Goal: Task Accomplishment & Management: Manage account settings

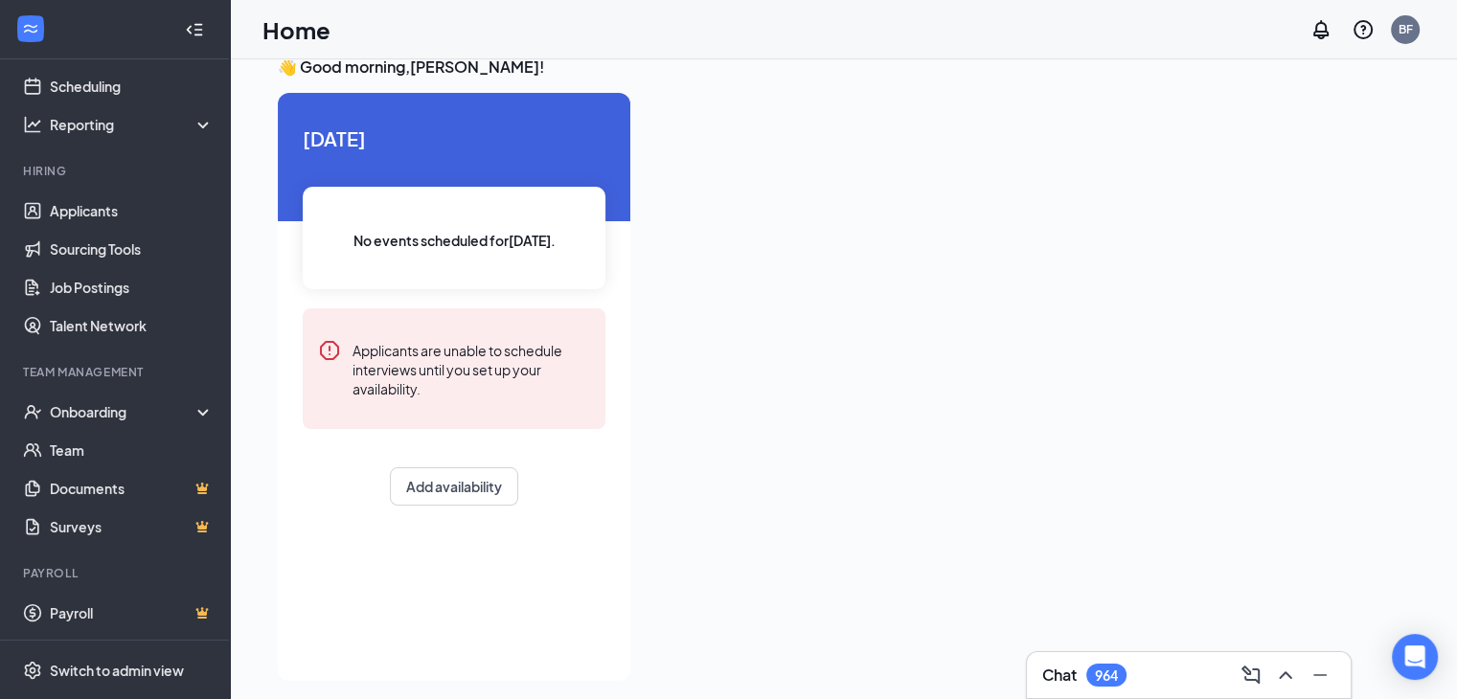
scroll to position [40, 0]
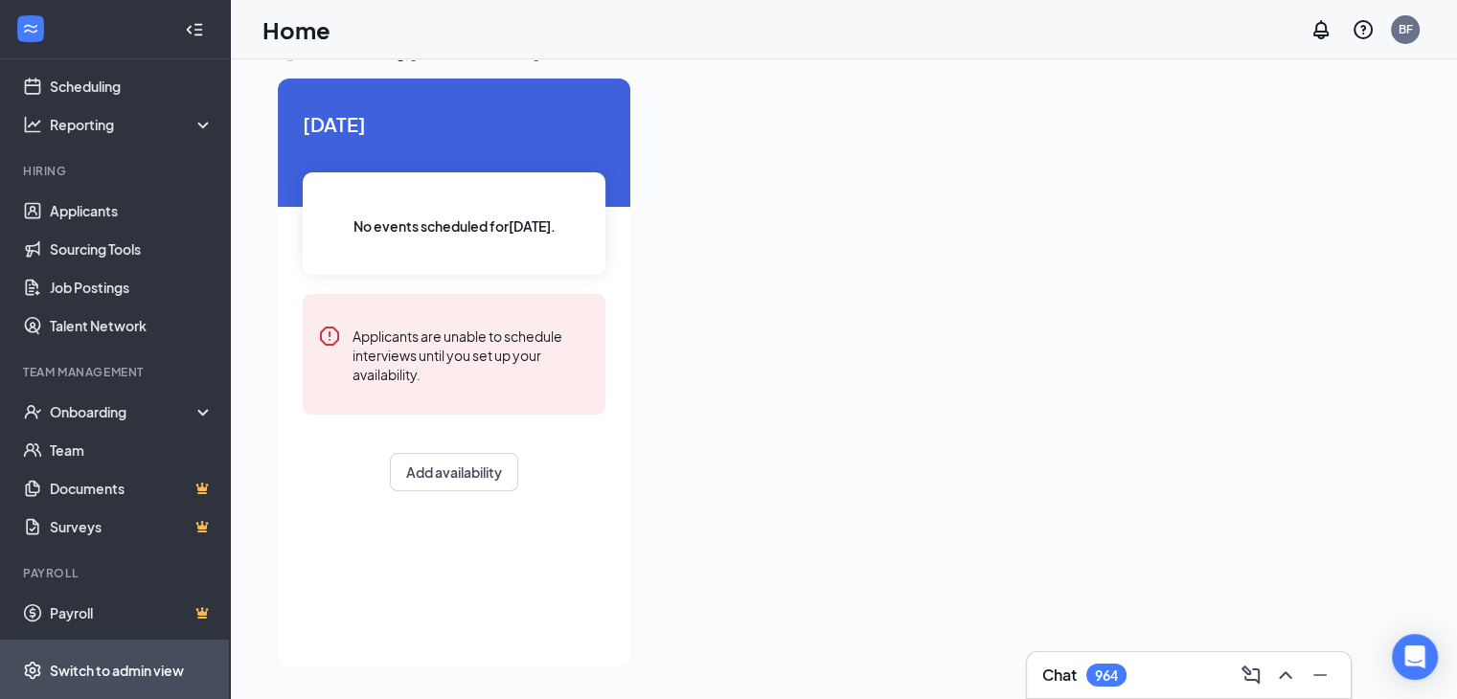
click at [120, 662] on div "Switch to admin view" at bounding box center [117, 670] width 134 height 19
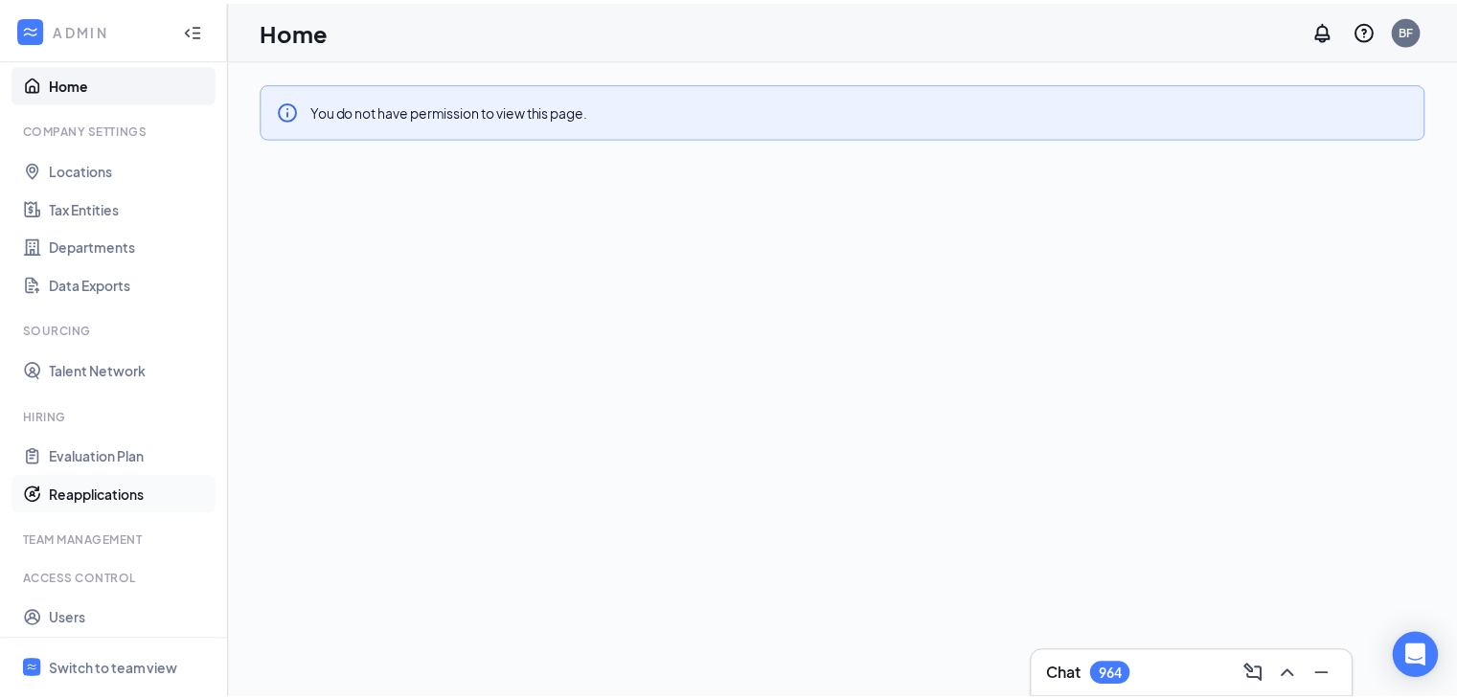
scroll to position [59, 0]
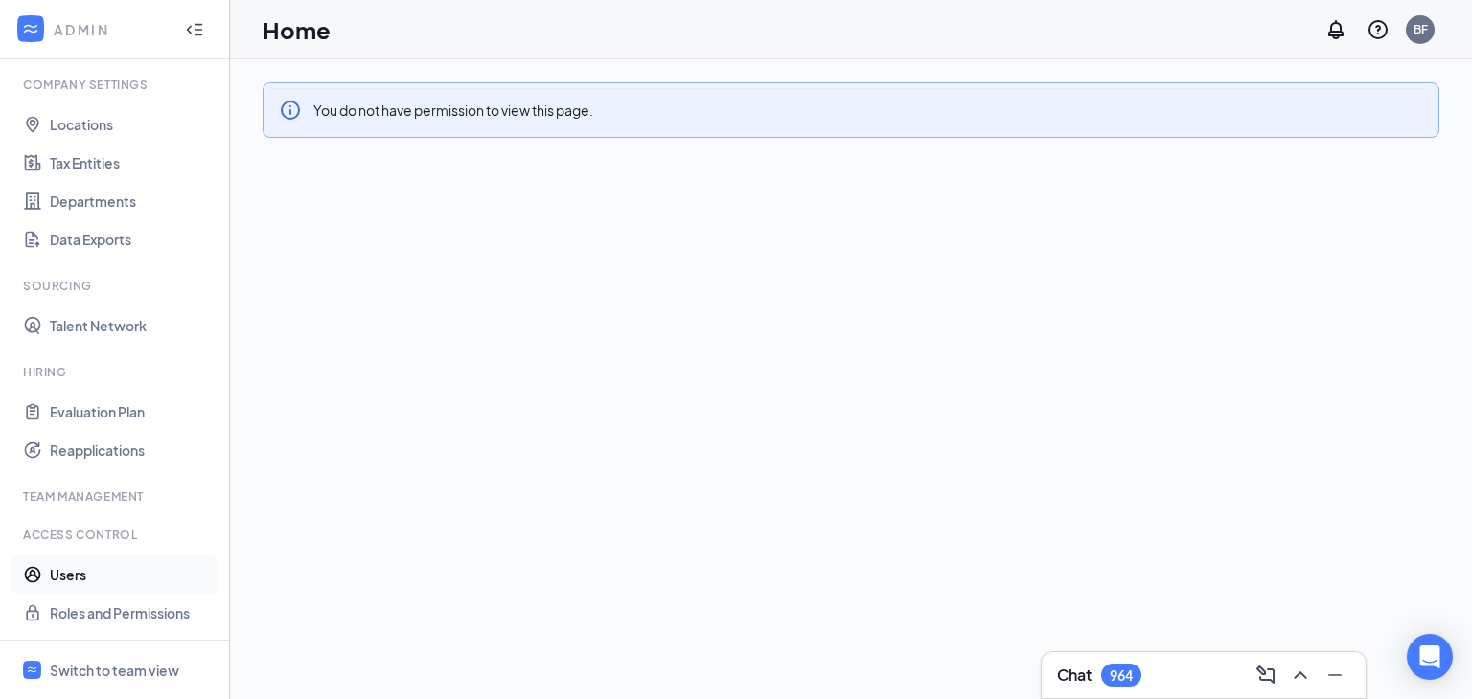
click at [83, 577] on link "Users" at bounding box center [132, 575] width 164 height 38
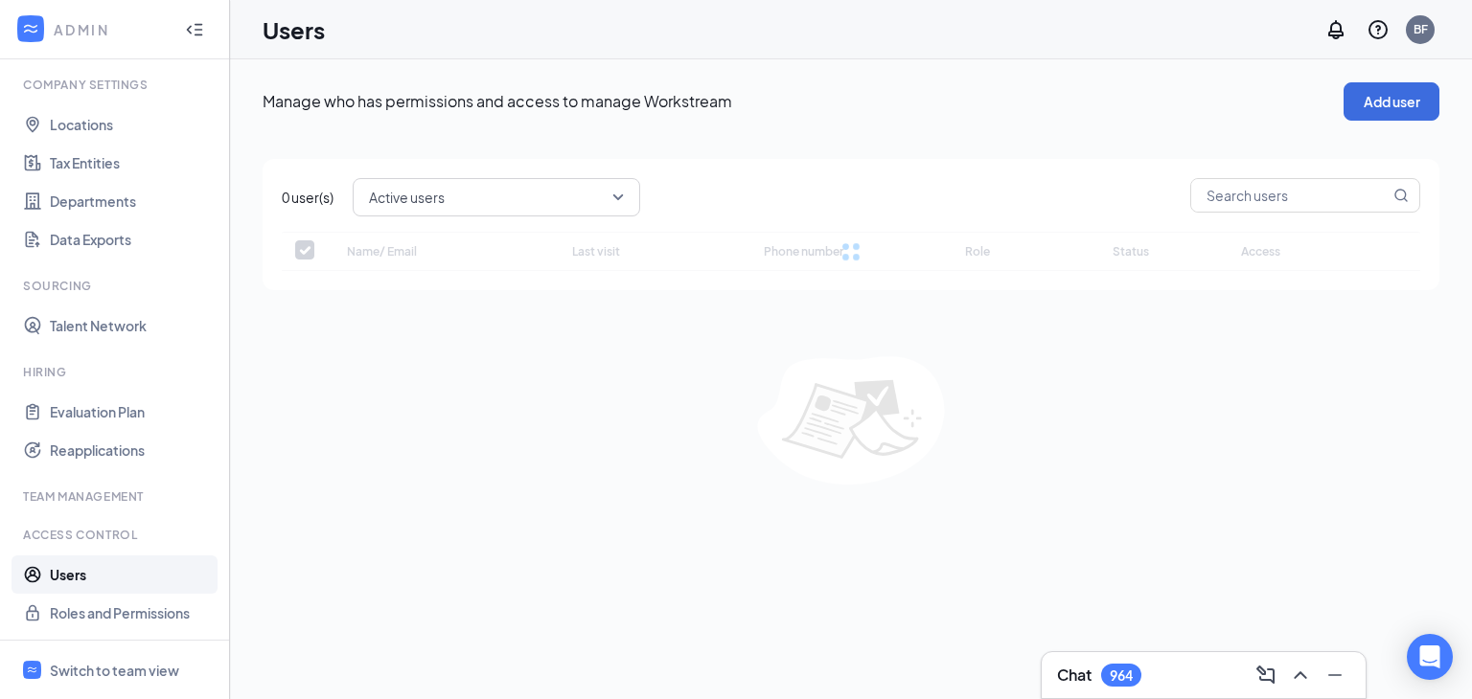
checkbox input "false"
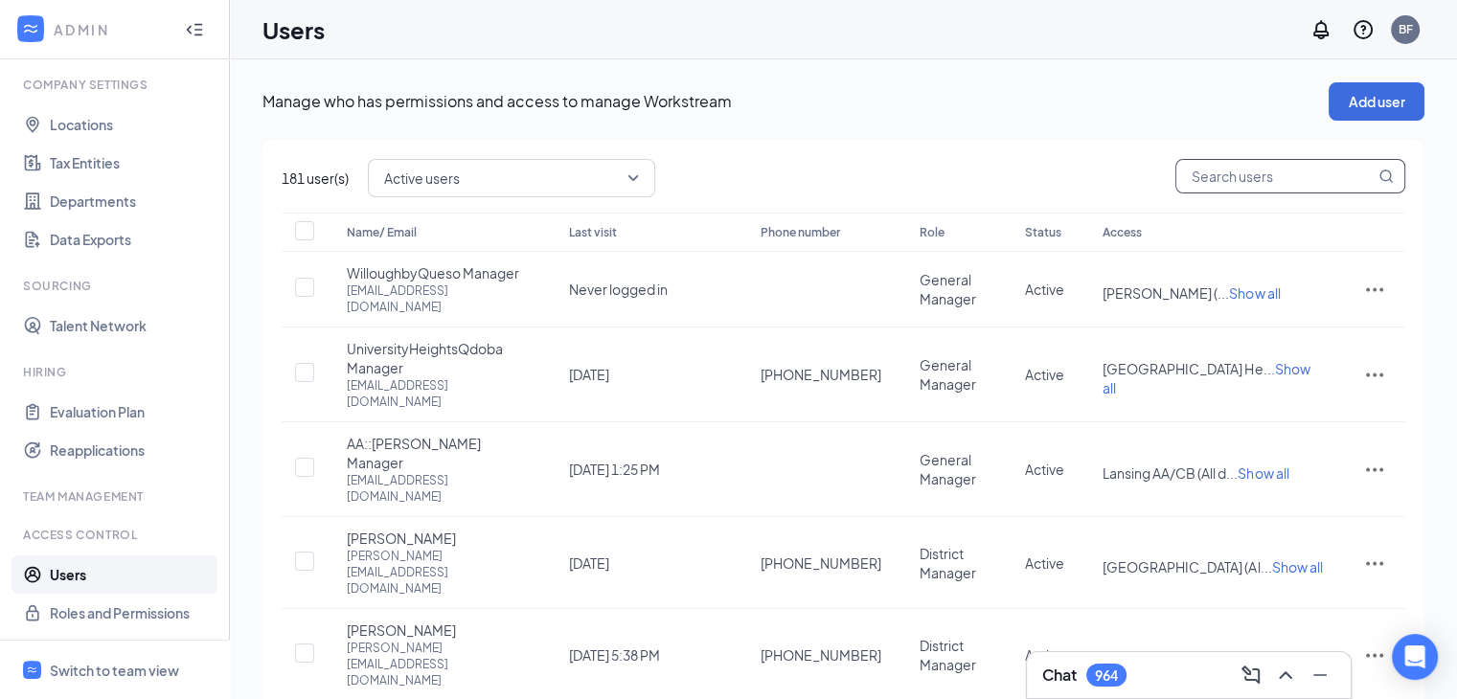
click at [1238, 183] on input "text" at bounding box center [1276, 176] width 198 height 33
type input "micha"
checkbox input "true"
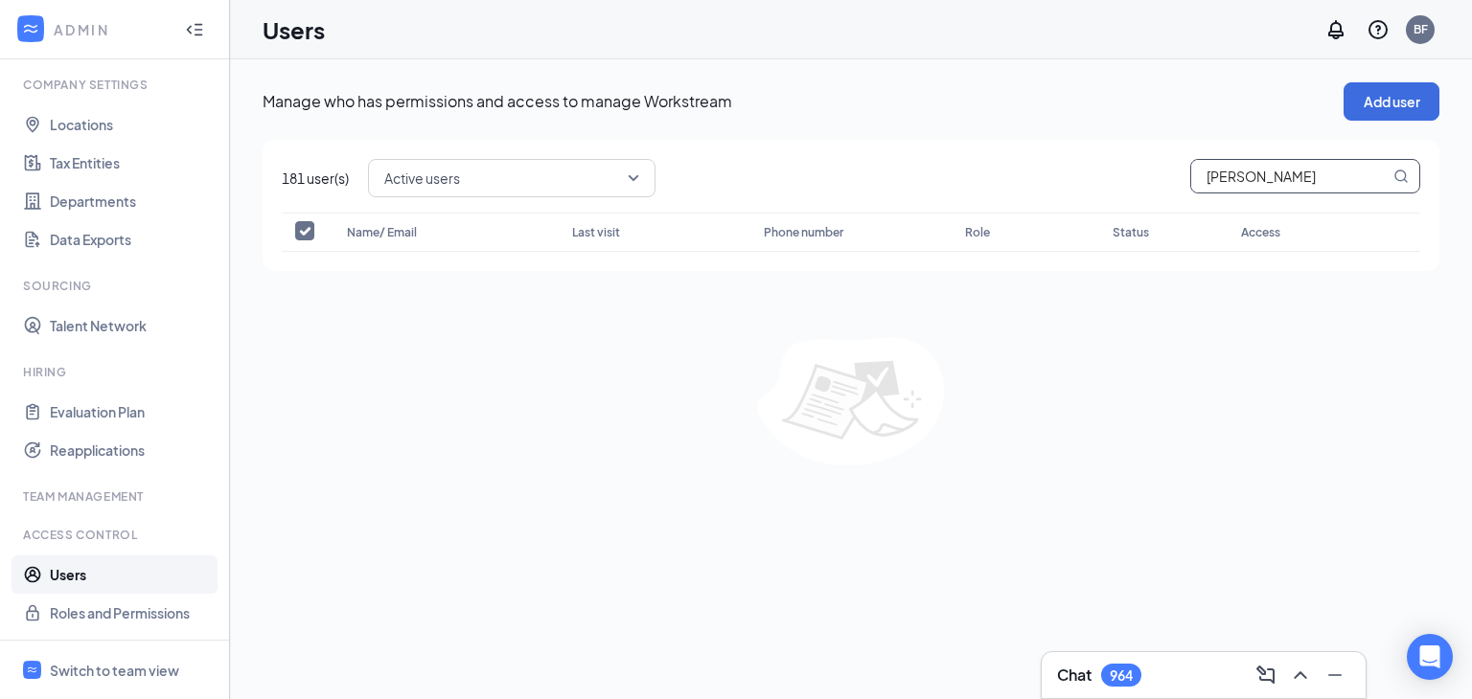
type input "michael"
click at [1394, 180] on icon "MagnifyingGlass" at bounding box center [1400, 176] width 12 height 12
click at [1358, 108] on button "Add user" at bounding box center [1391, 101] width 96 height 38
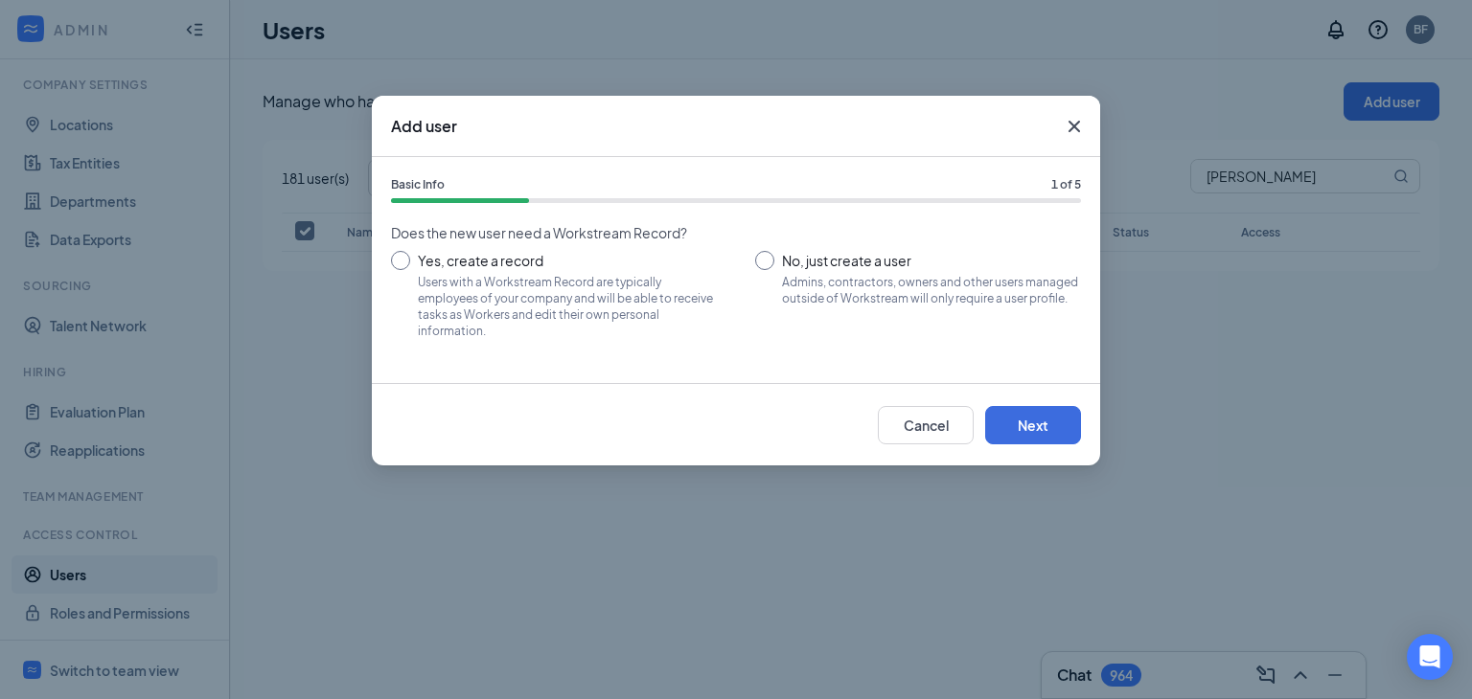
click at [769, 255] on input "No, just create a user Admins, contractors, owners and other users managed outs…" at bounding box center [918, 294] width 326 height 86
radio input "true"
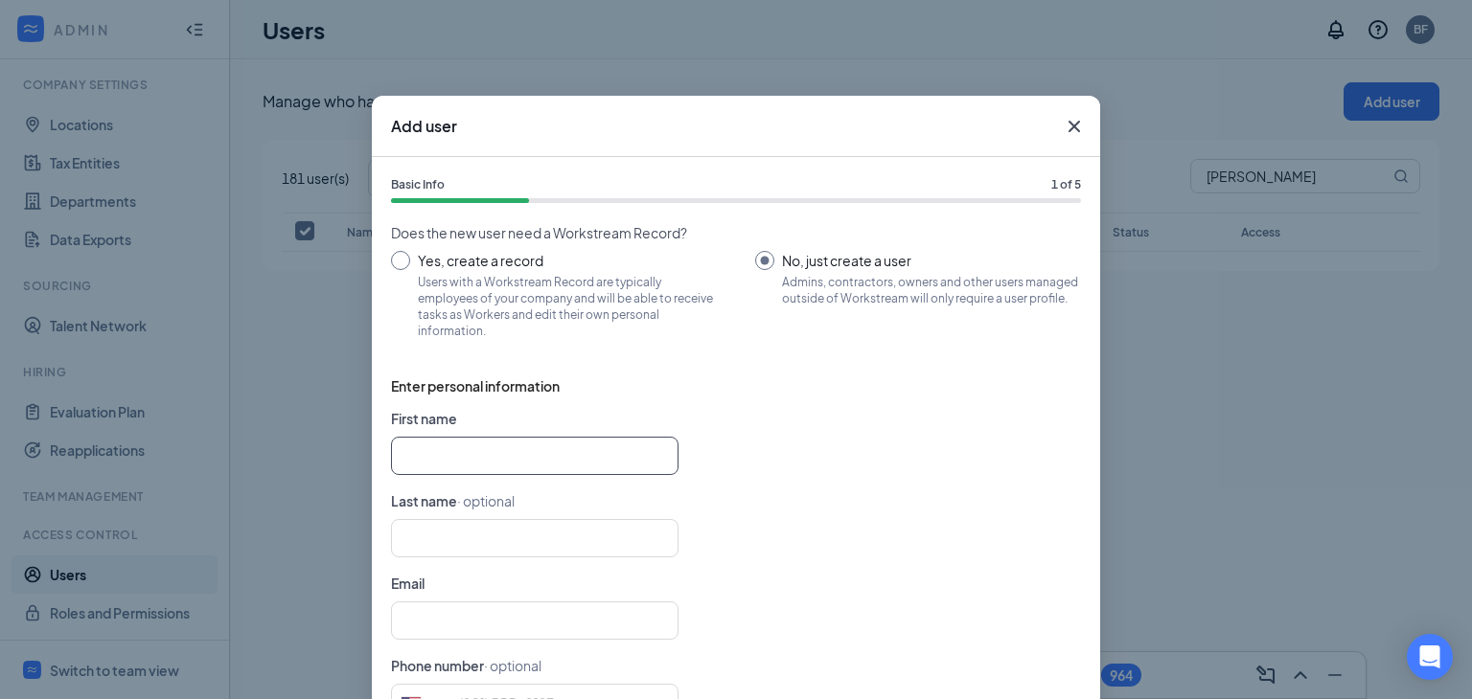
click at [521, 456] on input "text" at bounding box center [534, 456] width 287 height 38
type input "Michael"
type input "Washington"
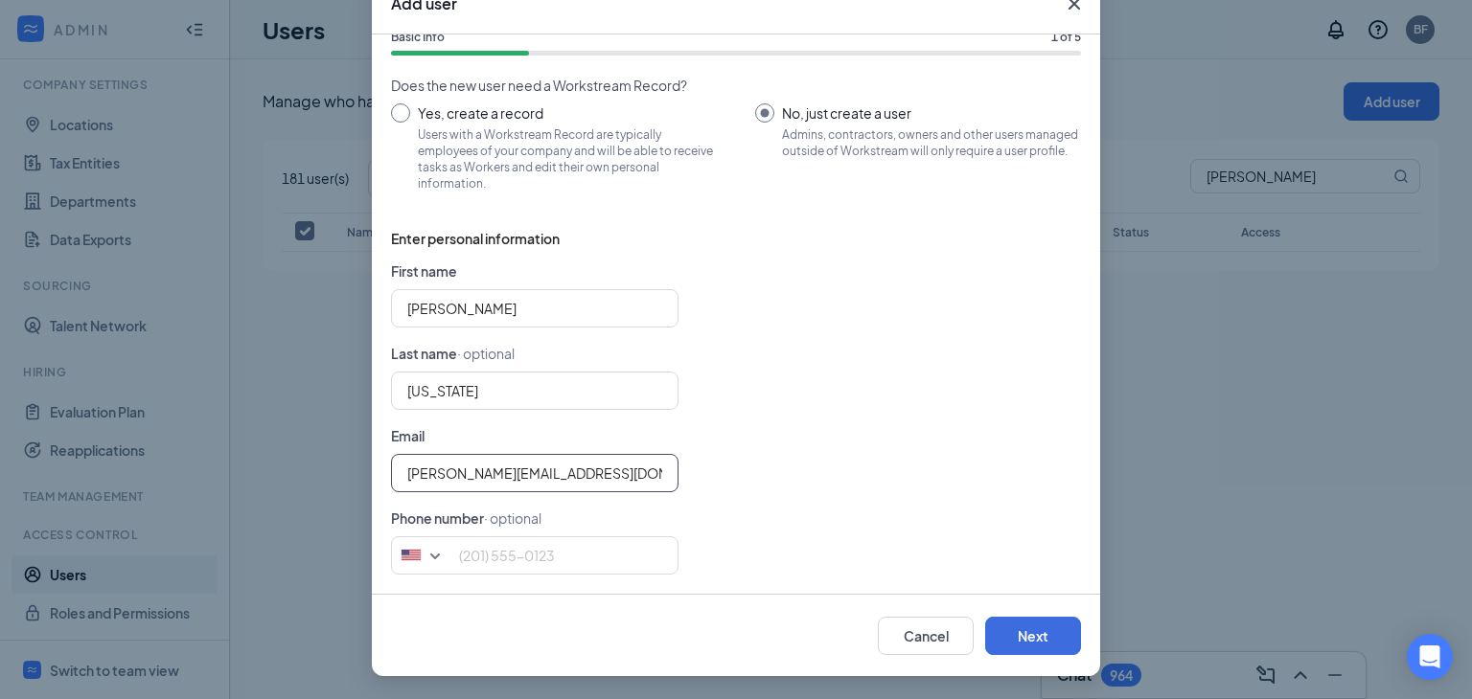
scroll to position [39, 0]
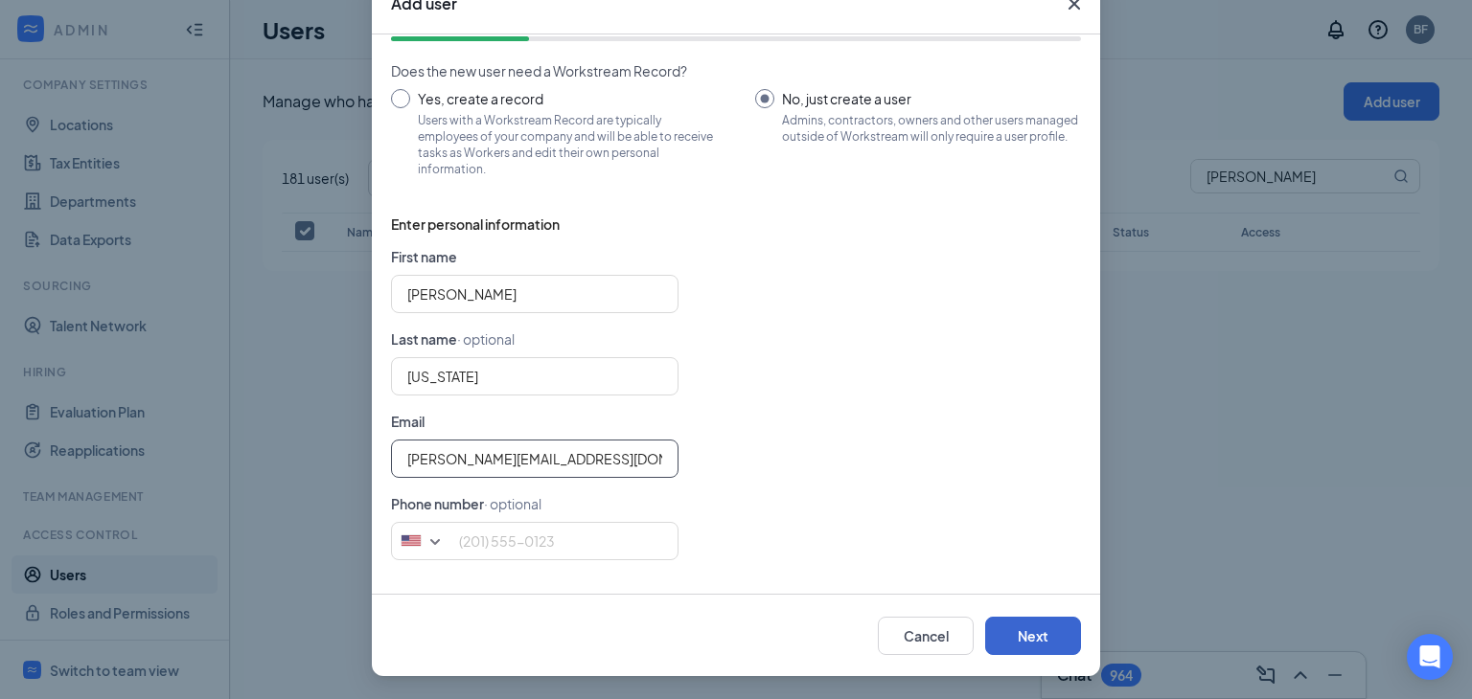
type input "Michael@theomgroup.net"
click at [1025, 628] on button "Next" at bounding box center [1033, 636] width 96 height 38
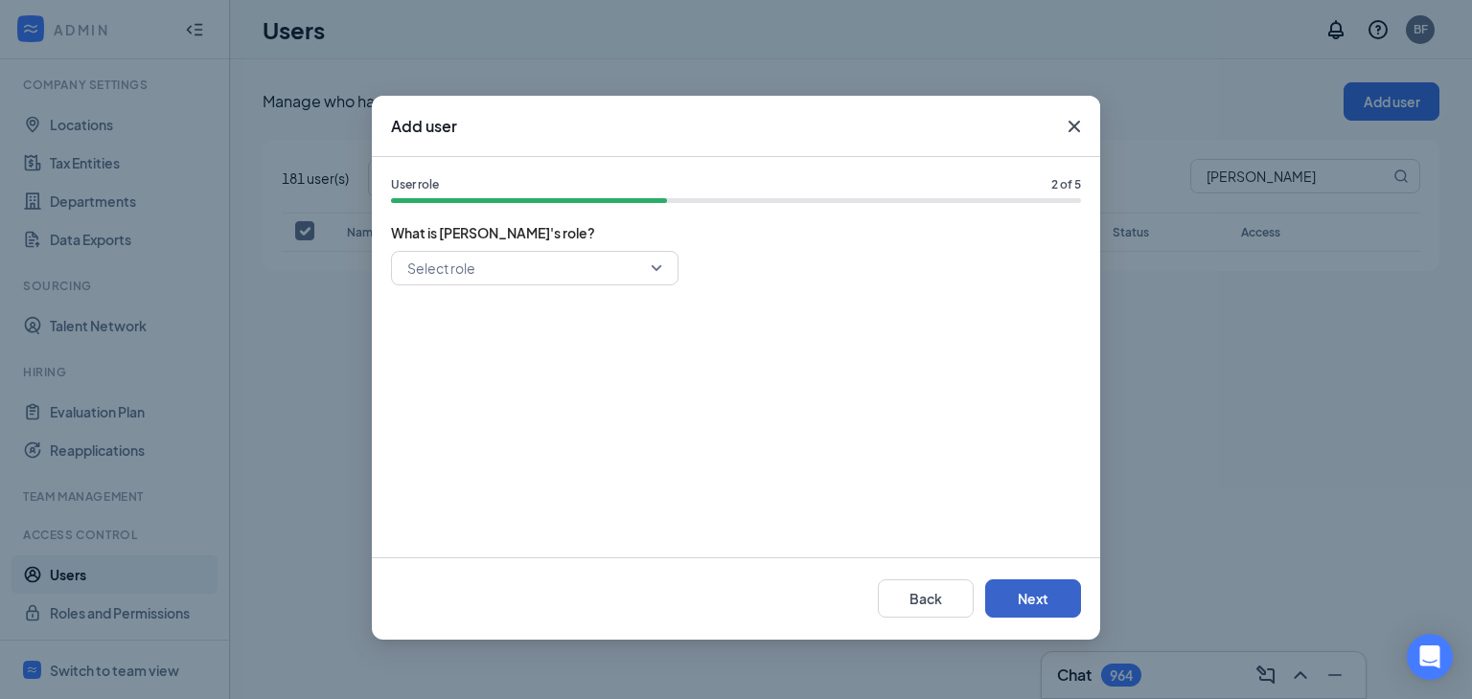
click at [656, 270] on div "Select role" at bounding box center [534, 268] width 287 height 34
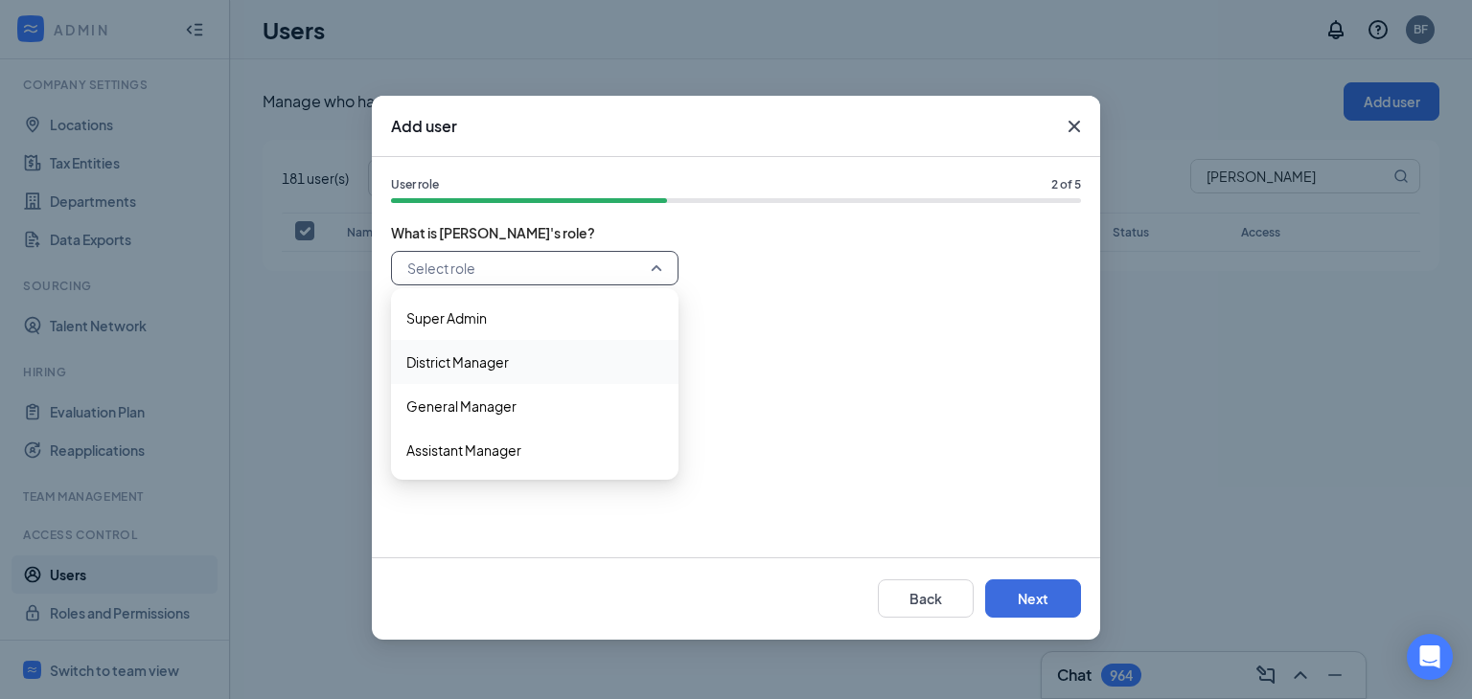
click at [498, 357] on span "District Manager" at bounding box center [457, 362] width 103 height 21
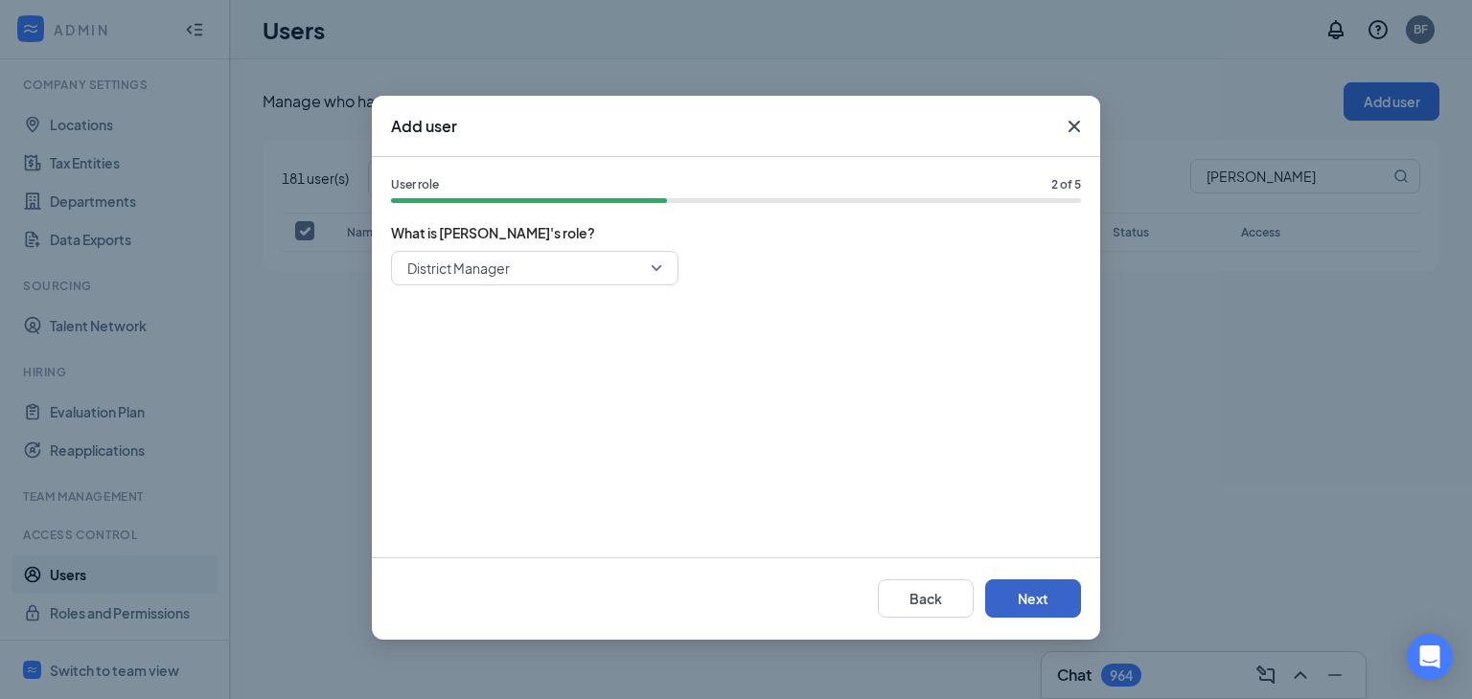
click at [1062, 596] on button "Next" at bounding box center [1033, 599] width 96 height 38
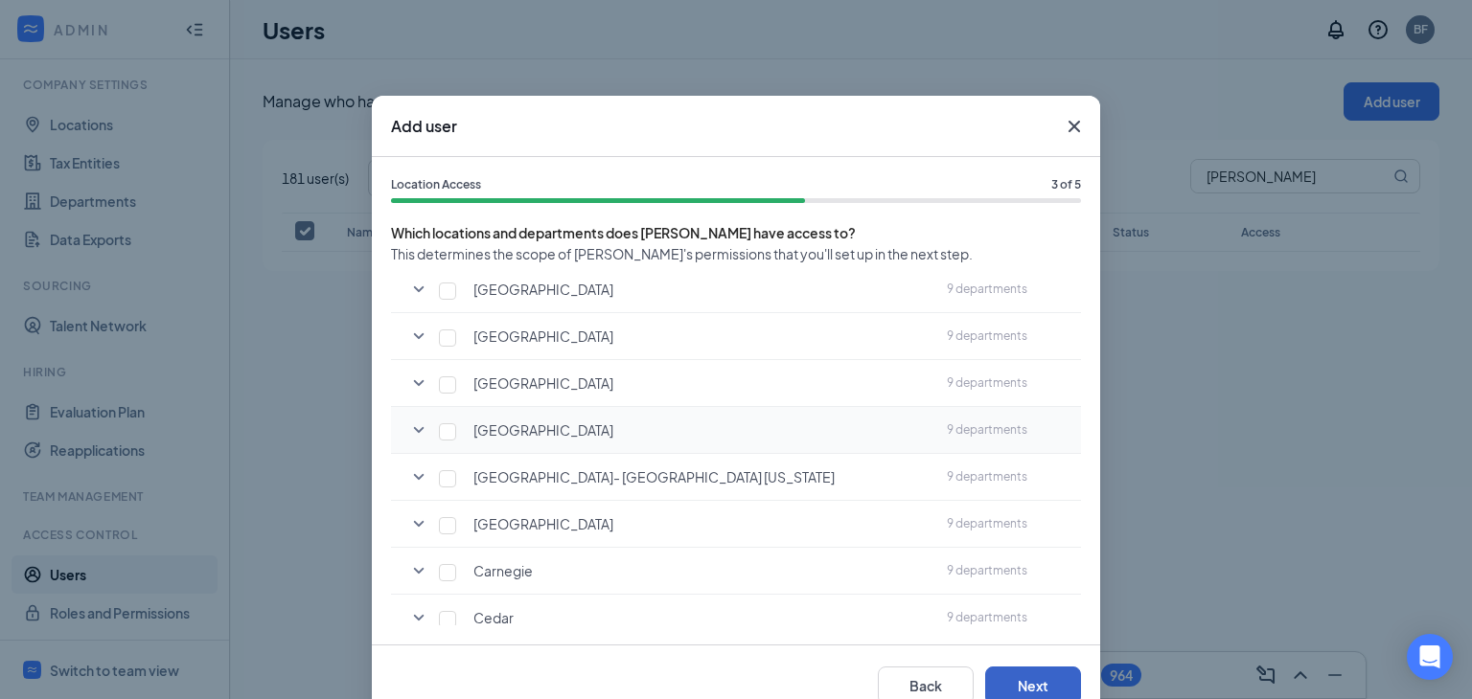
scroll to position [192, 0]
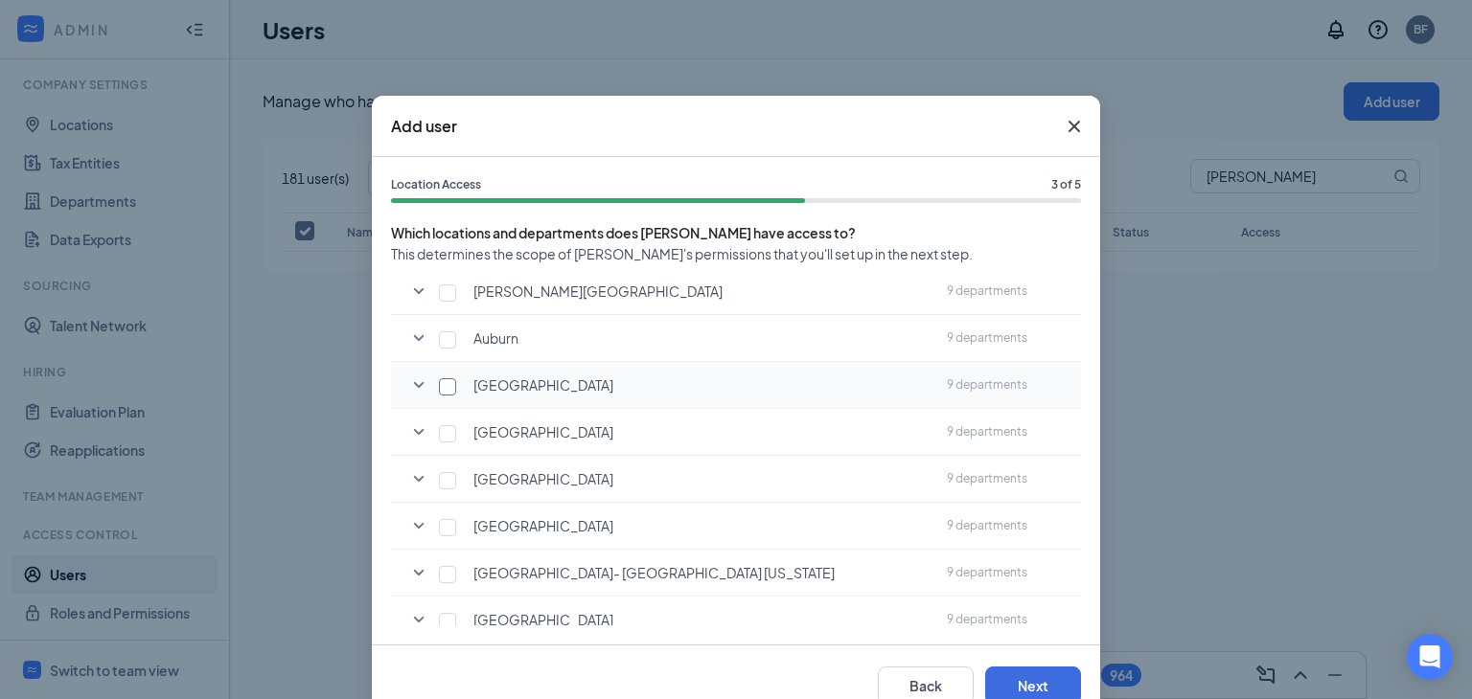
click at [447, 384] on input "checkbox" at bounding box center [447, 386] width 17 height 17
checkbox input "true"
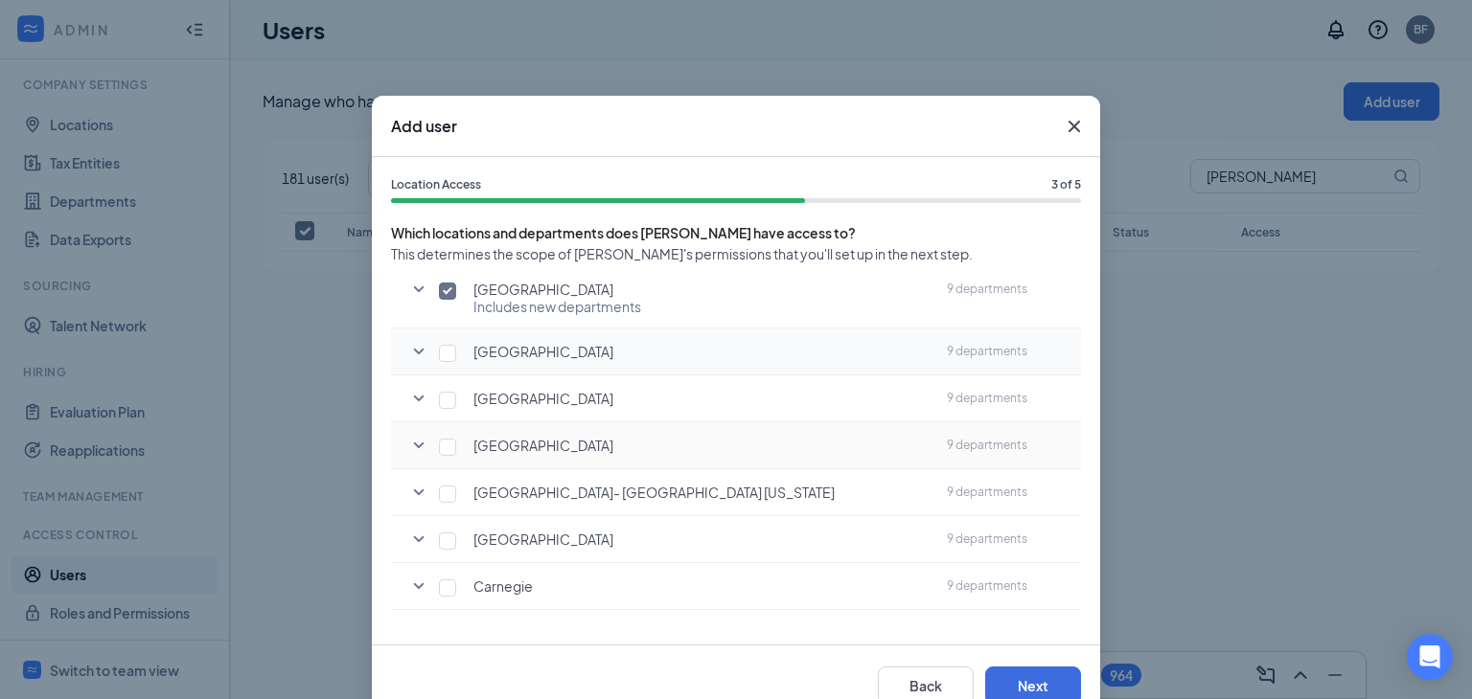
scroll to position [383, 0]
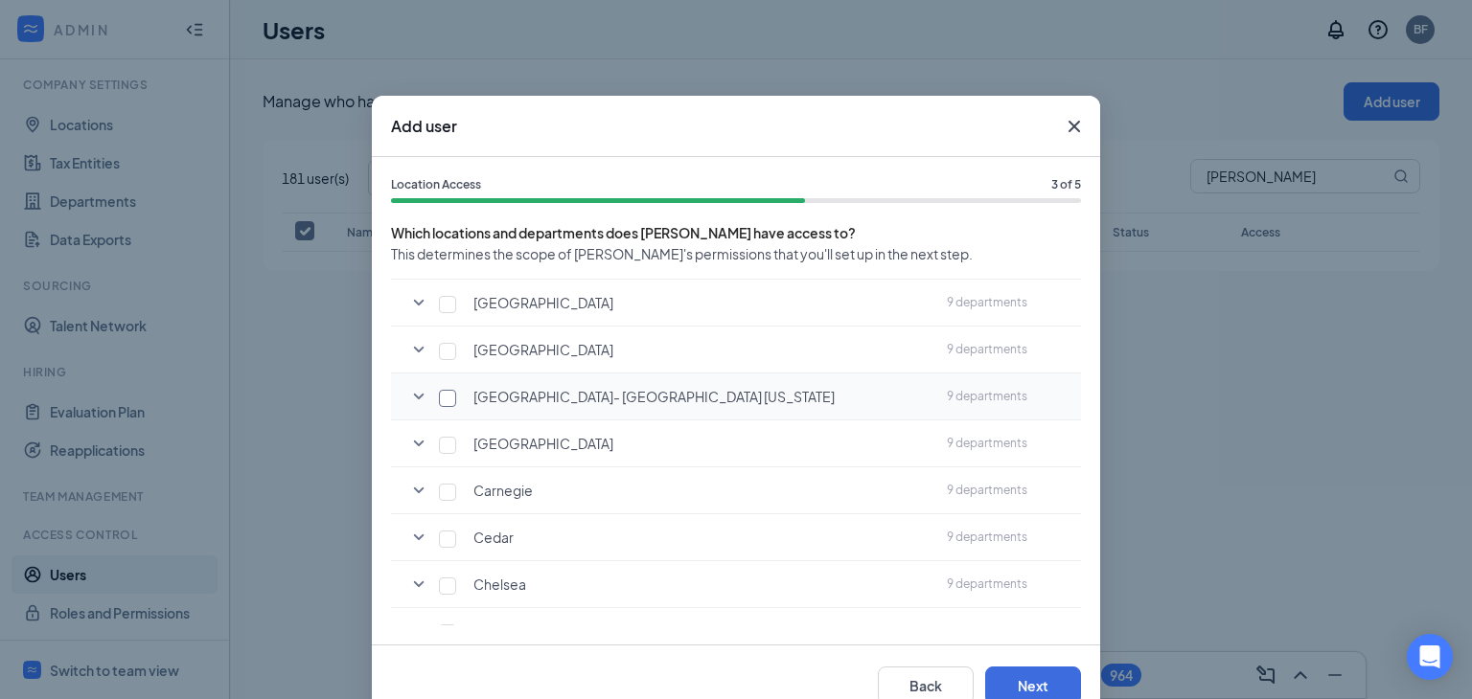
click at [439, 390] on input "checkbox" at bounding box center [447, 398] width 17 height 17
checkbox input "true"
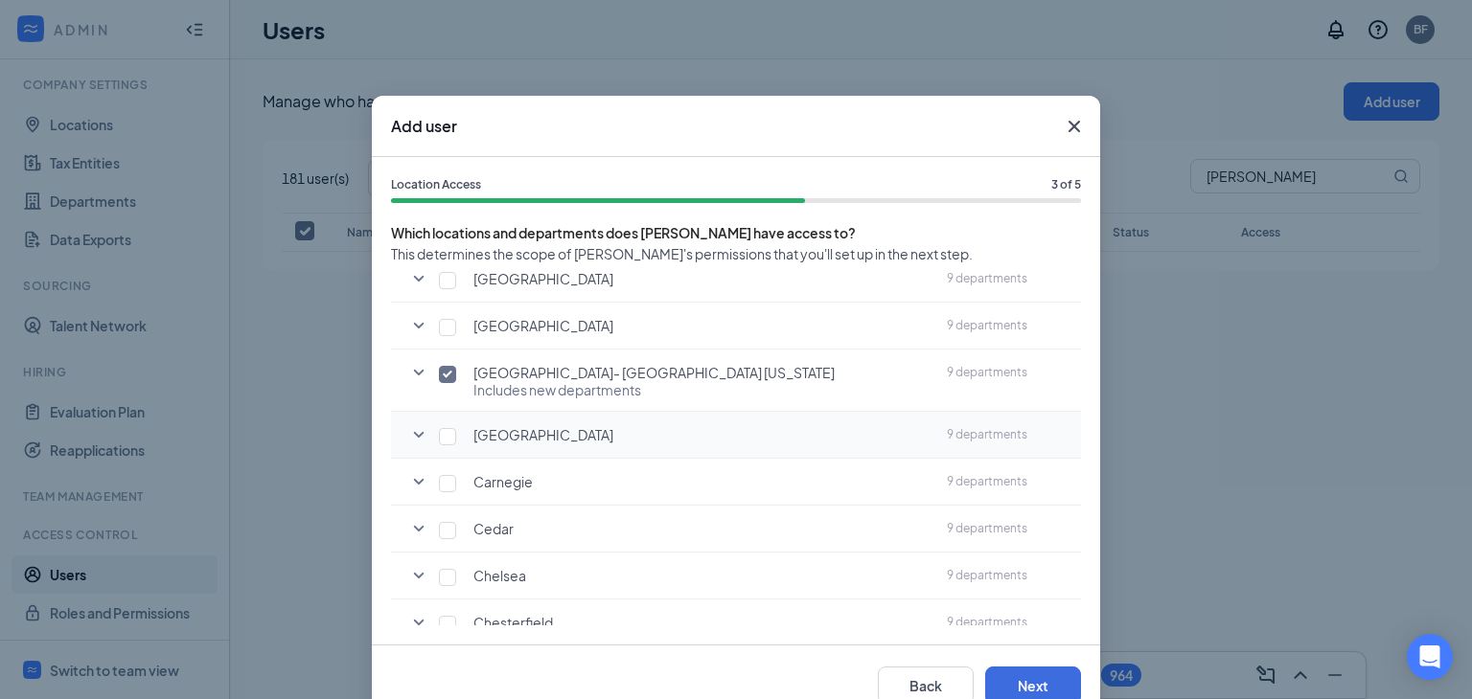
scroll to position [479, 0]
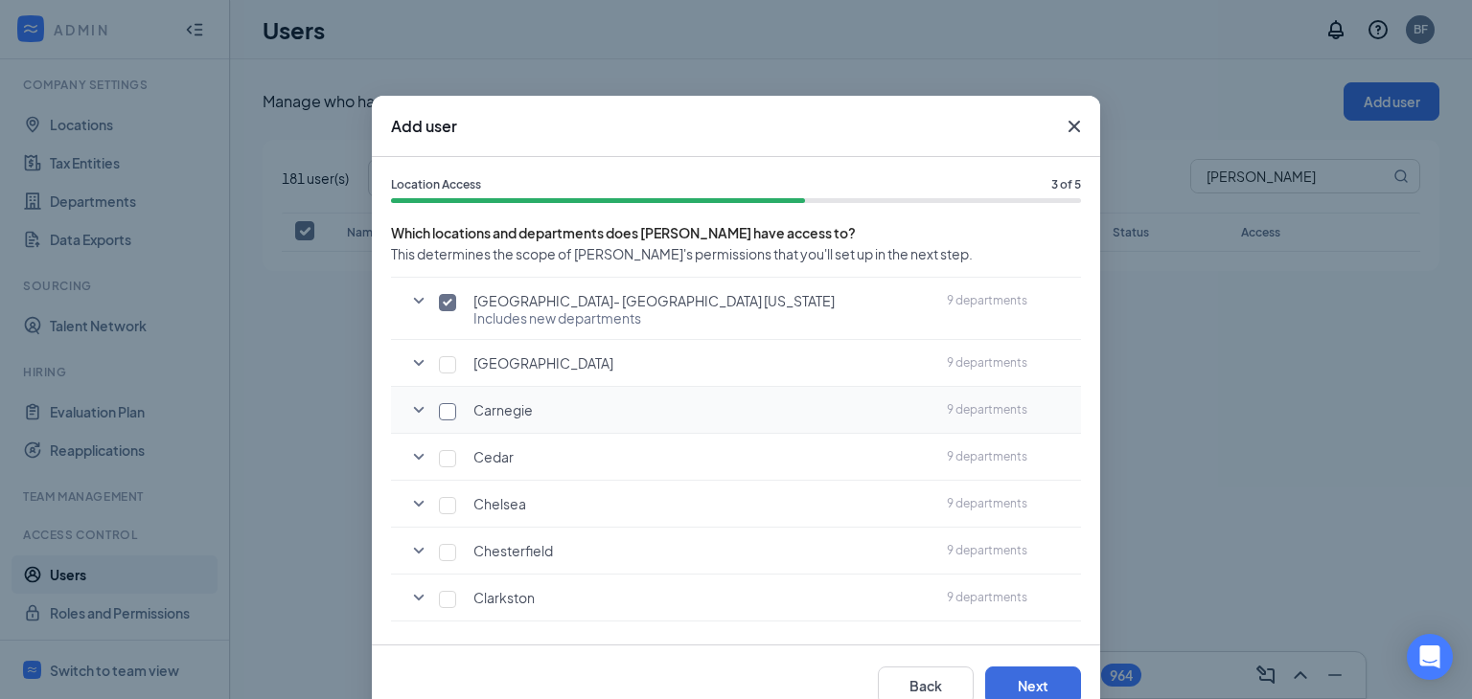
click at [444, 403] on input "checkbox" at bounding box center [447, 411] width 17 height 17
checkbox input "true"
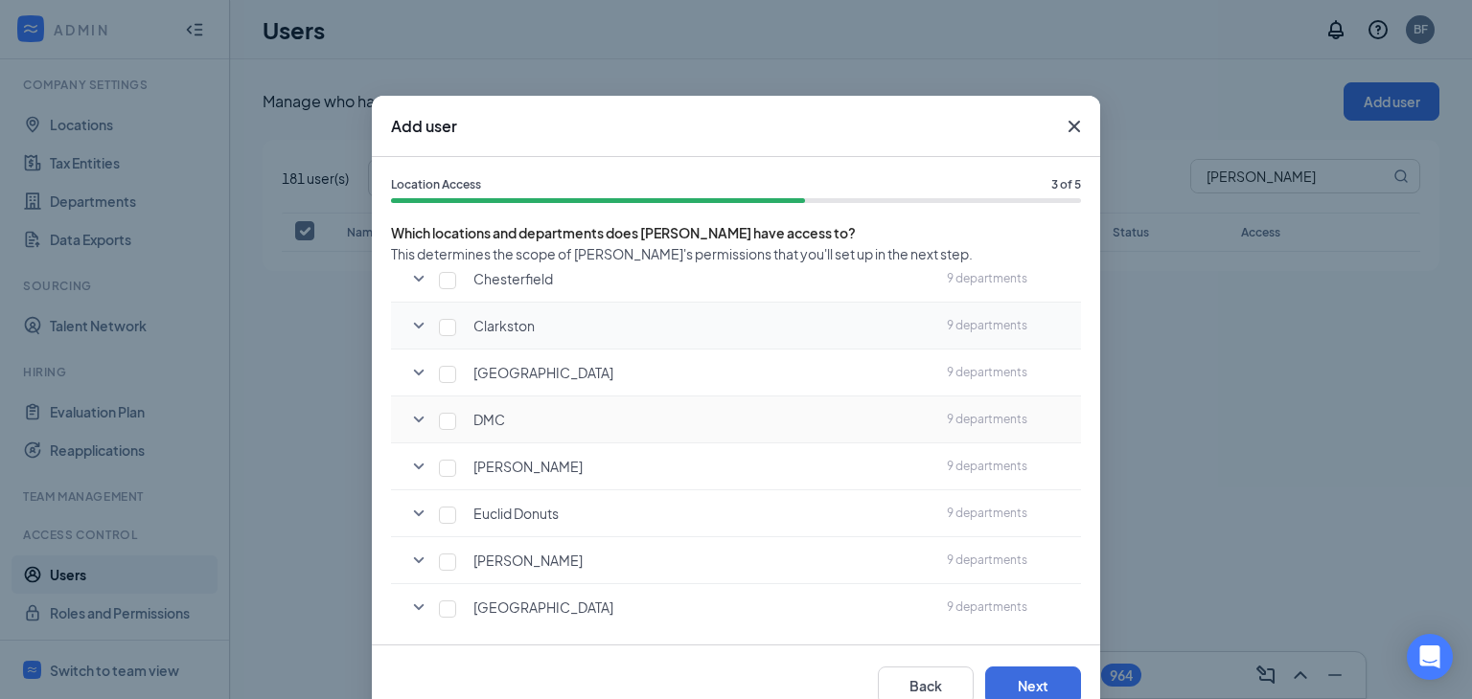
scroll to position [862, 0]
click at [439, 412] on input "checkbox" at bounding box center [447, 419] width 17 height 17
checkbox input "true"
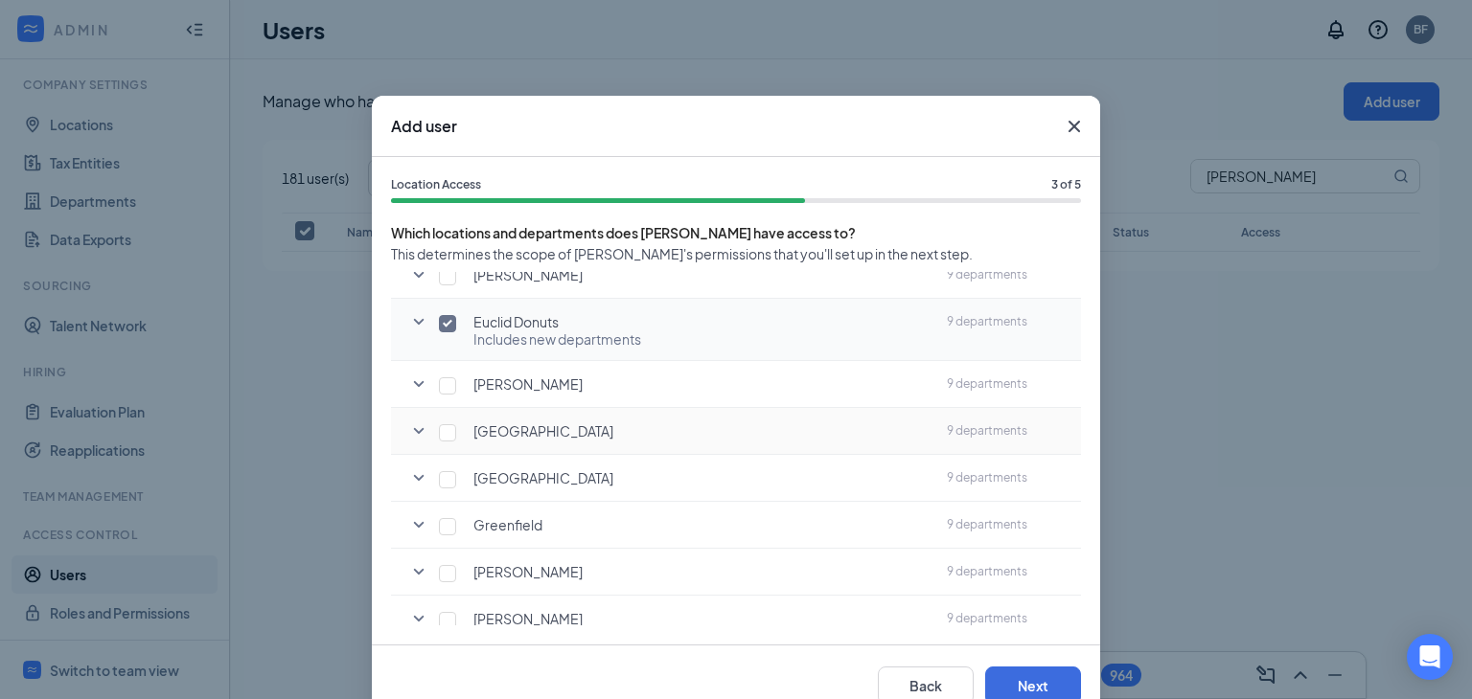
scroll to position [1054, 0]
click at [451, 340] on div "Garfield Heights" at bounding box center [690, 335] width 481 height 19
click at [447, 337] on input "checkbox" at bounding box center [447, 337] width 17 height 17
checkbox input "true"
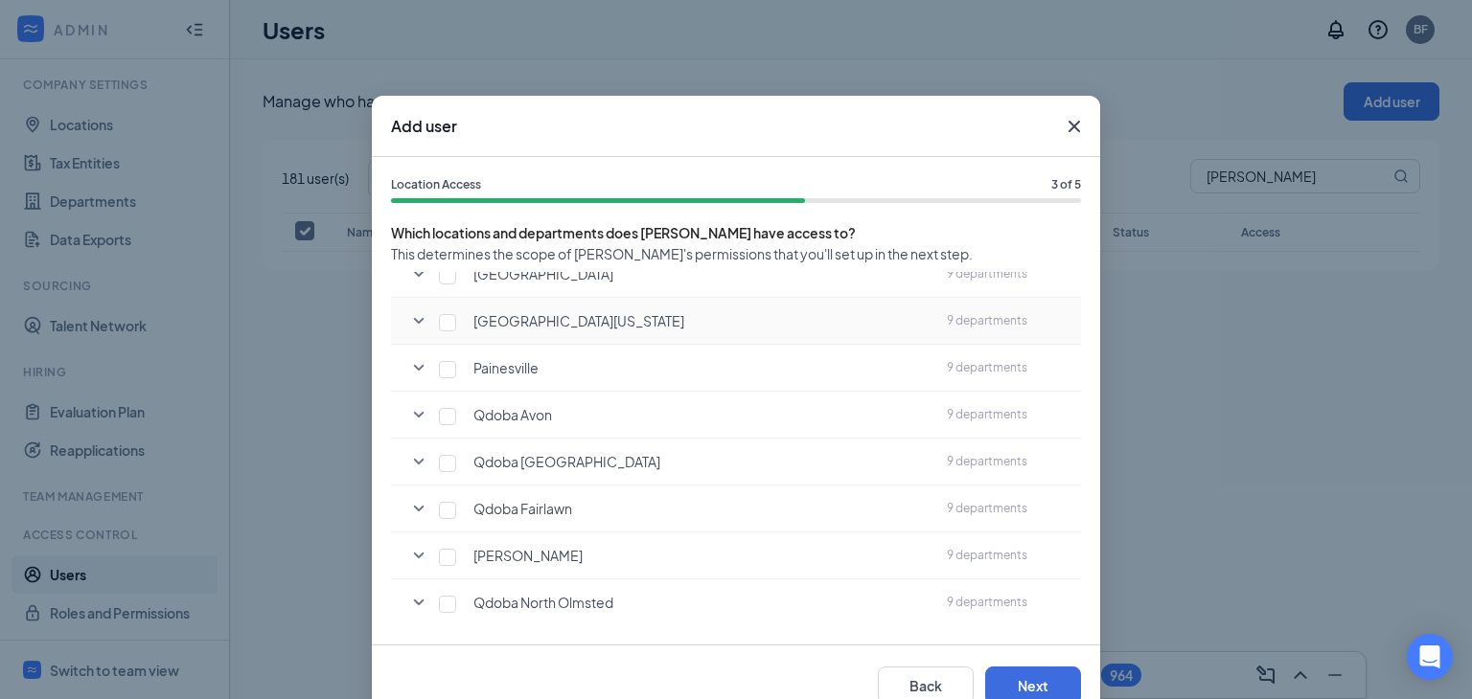
scroll to position [2300, 0]
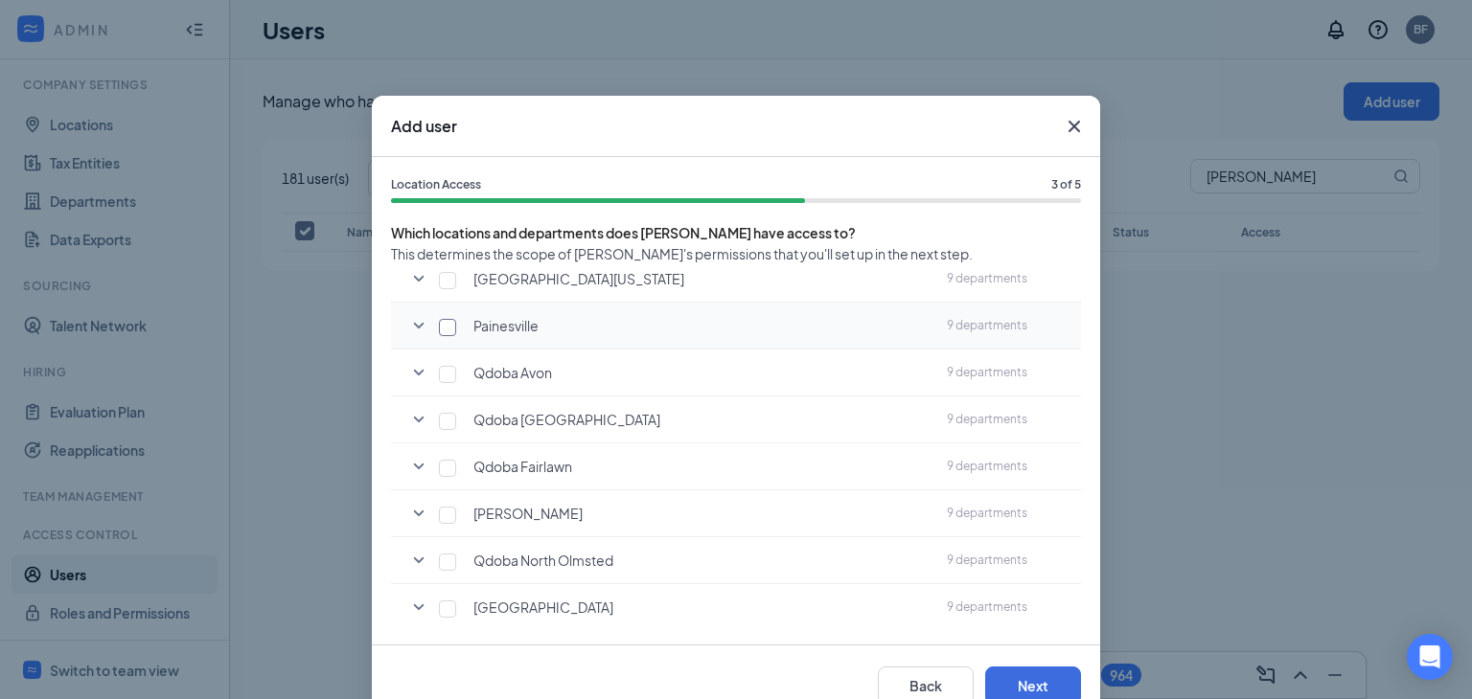
click at [441, 321] on input "checkbox" at bounding box center [447, 327] width 17 height 17
checkbox input "true"
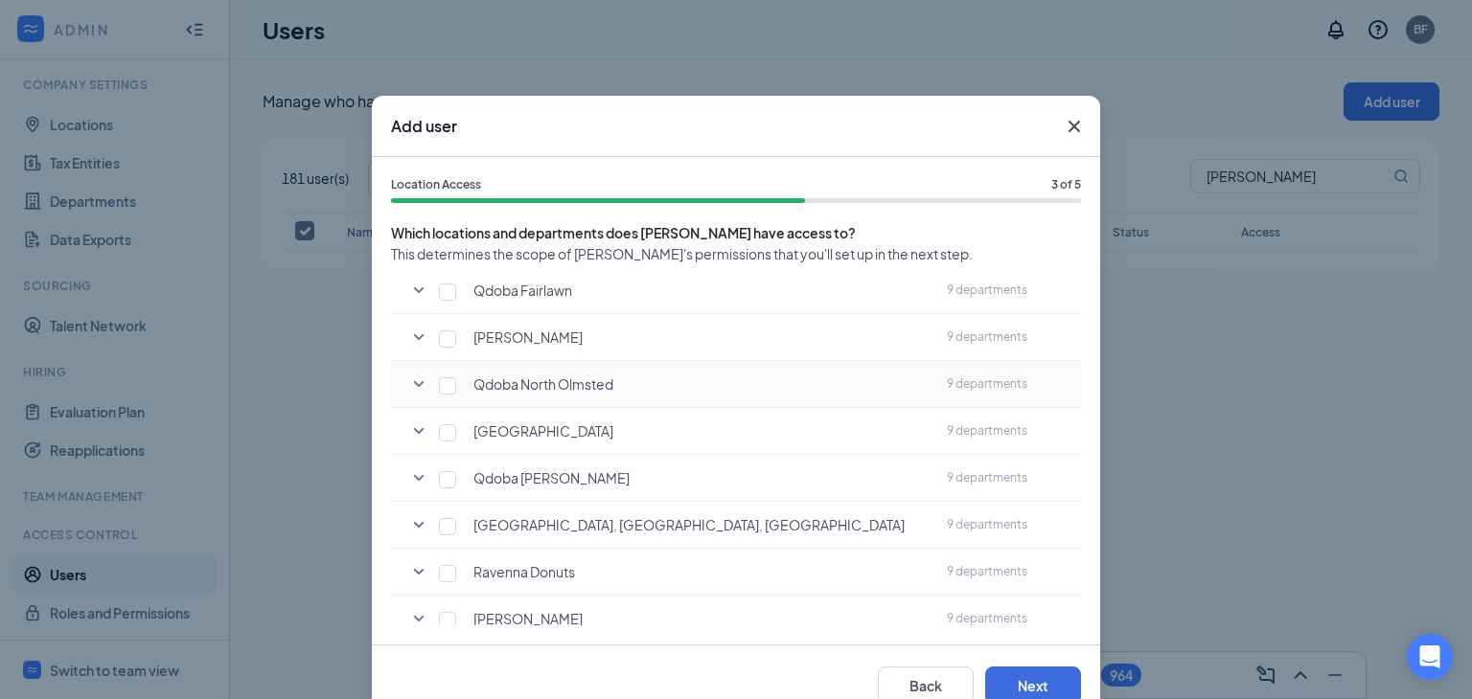
scroll to position [2587, 0]
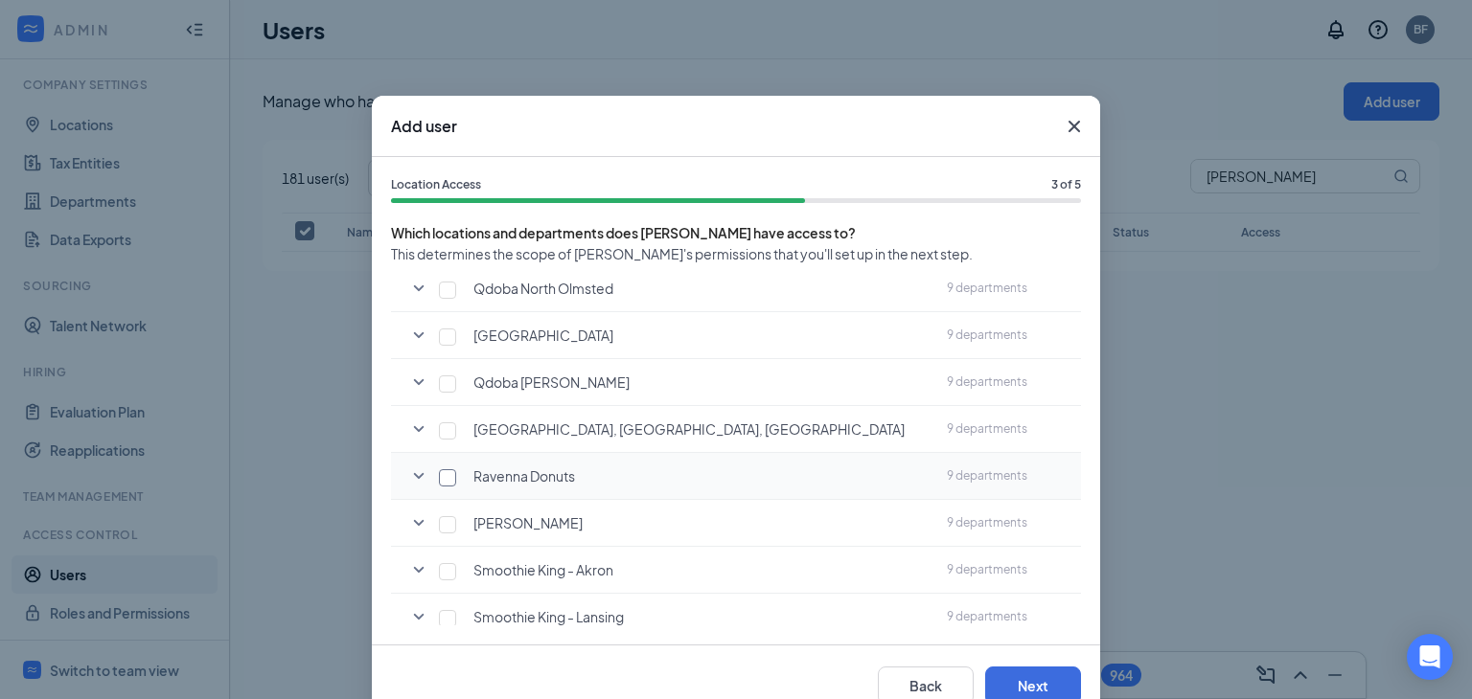
click at [439, 470] on input "checkbox" at bounding box center [447, 478] width 17 height 17
checkbox input "true"
click at [439, 426] on input "checkbox" at bounding box center [447, 434] width 17 height 17
checkbox input "true"
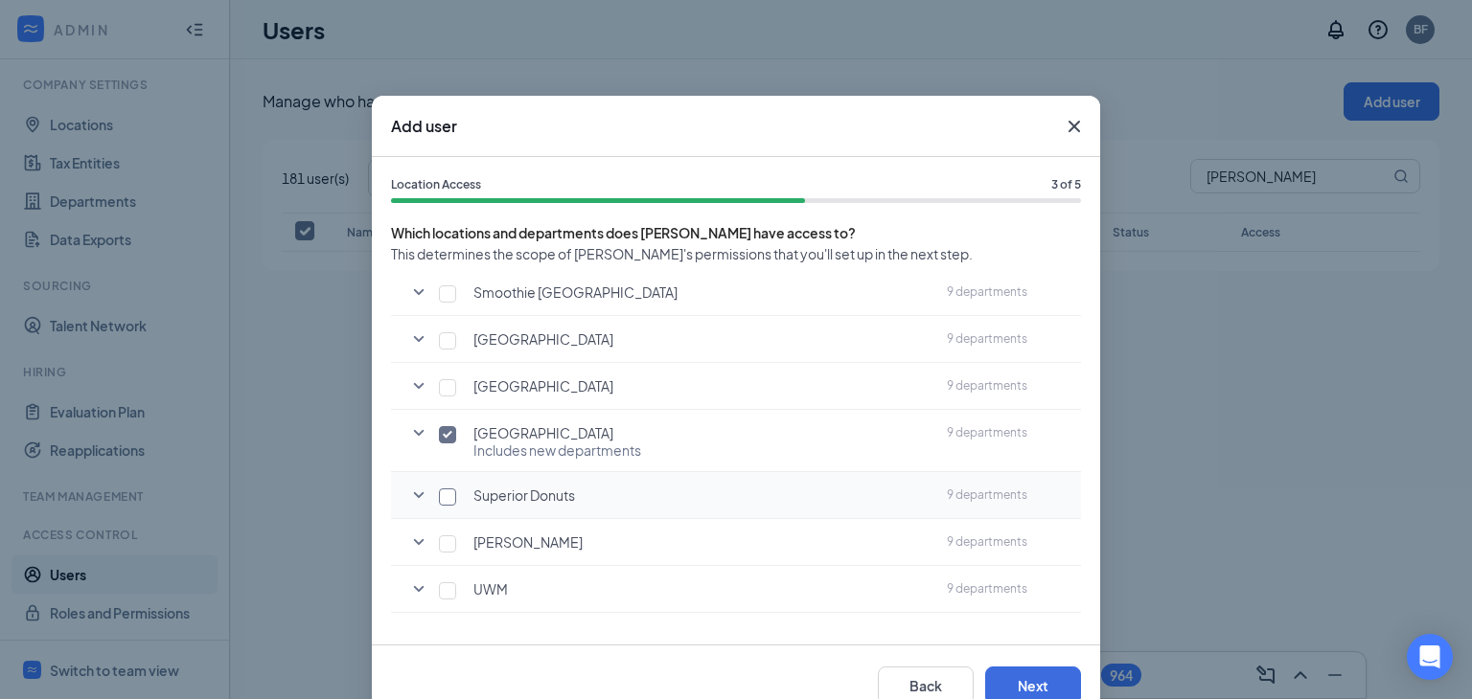
click at [439, 489] on input "checkbox" at bounding box center [447, 497] width 17 height 17
checkbox input "true"
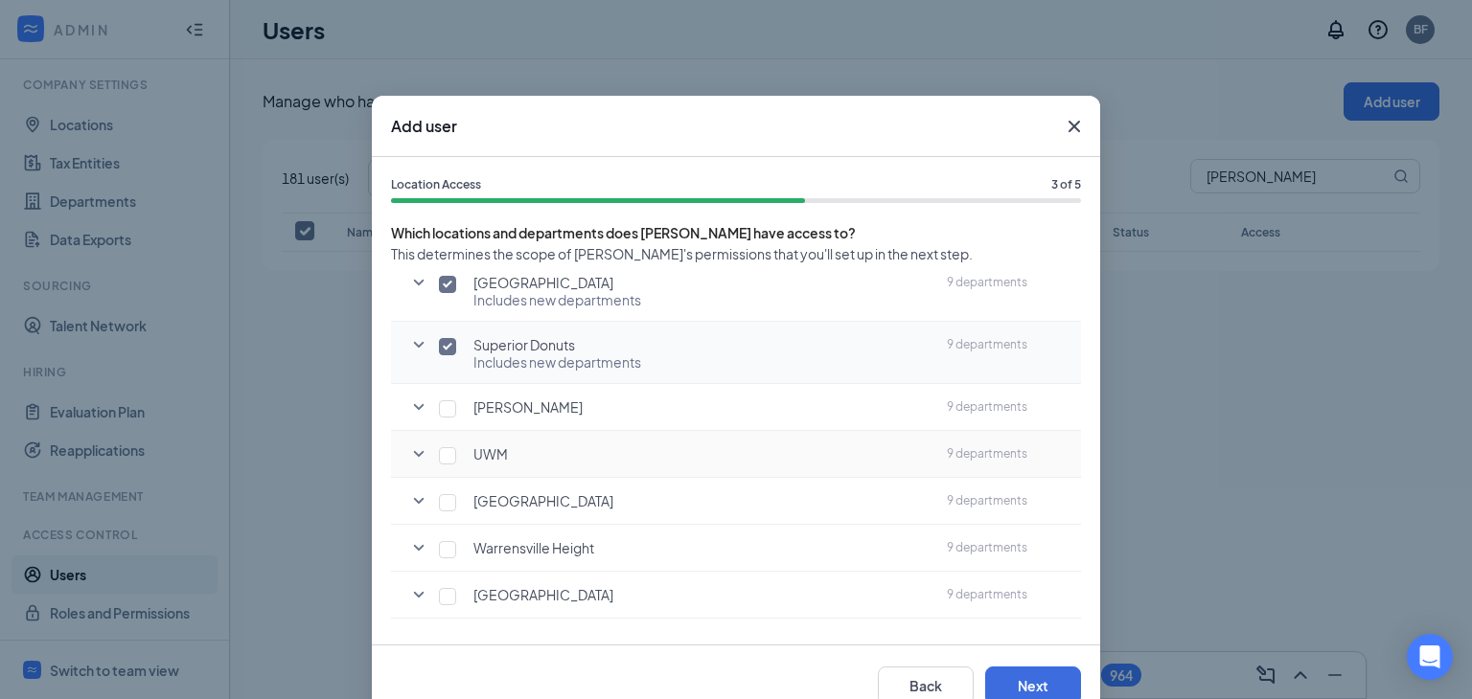
scroll to position [3354, 0]
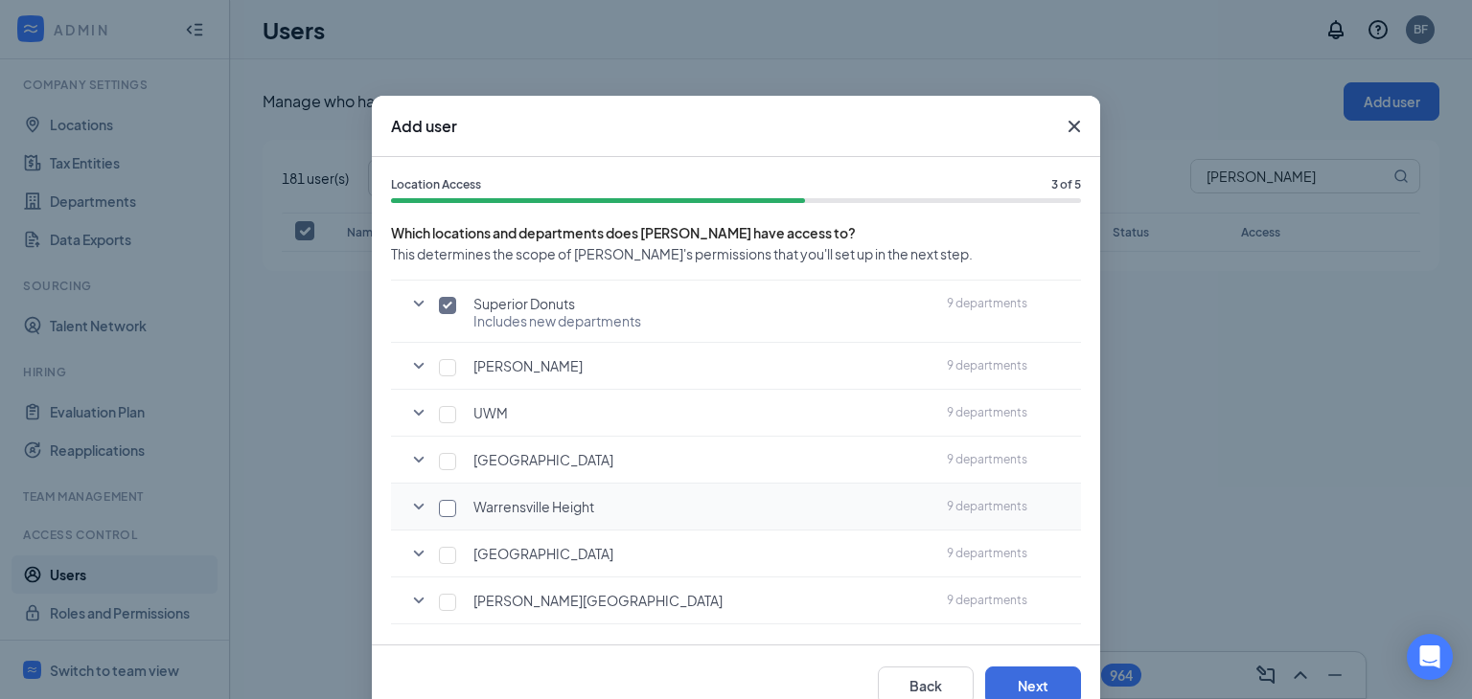
click at [439, 500] on input "checkbox" at bounding box center [447, 508] width 17 height 17
checkbox input "true"
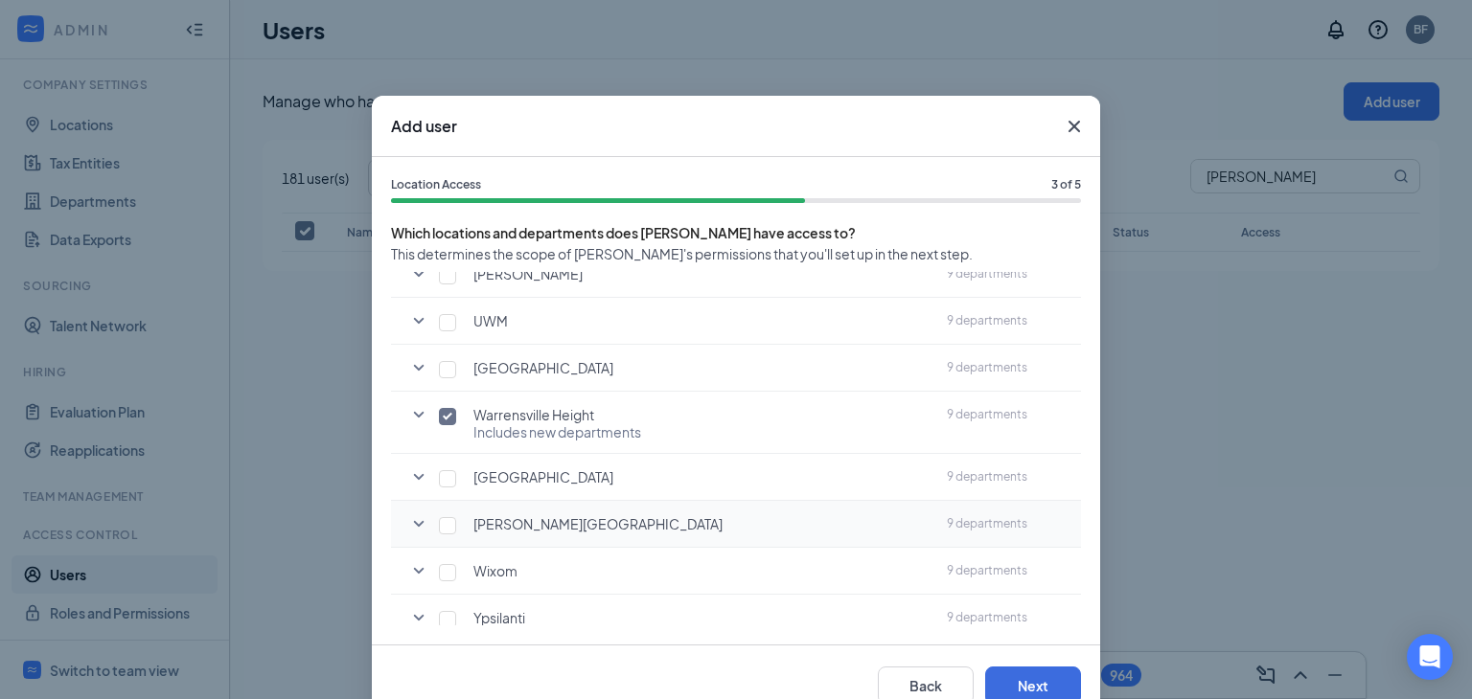
scroll to position [3447, 0]
click at [439, 516] on input "checkbox" at bounding box center [447, 524] width 17 height 17
checkbox input "true"
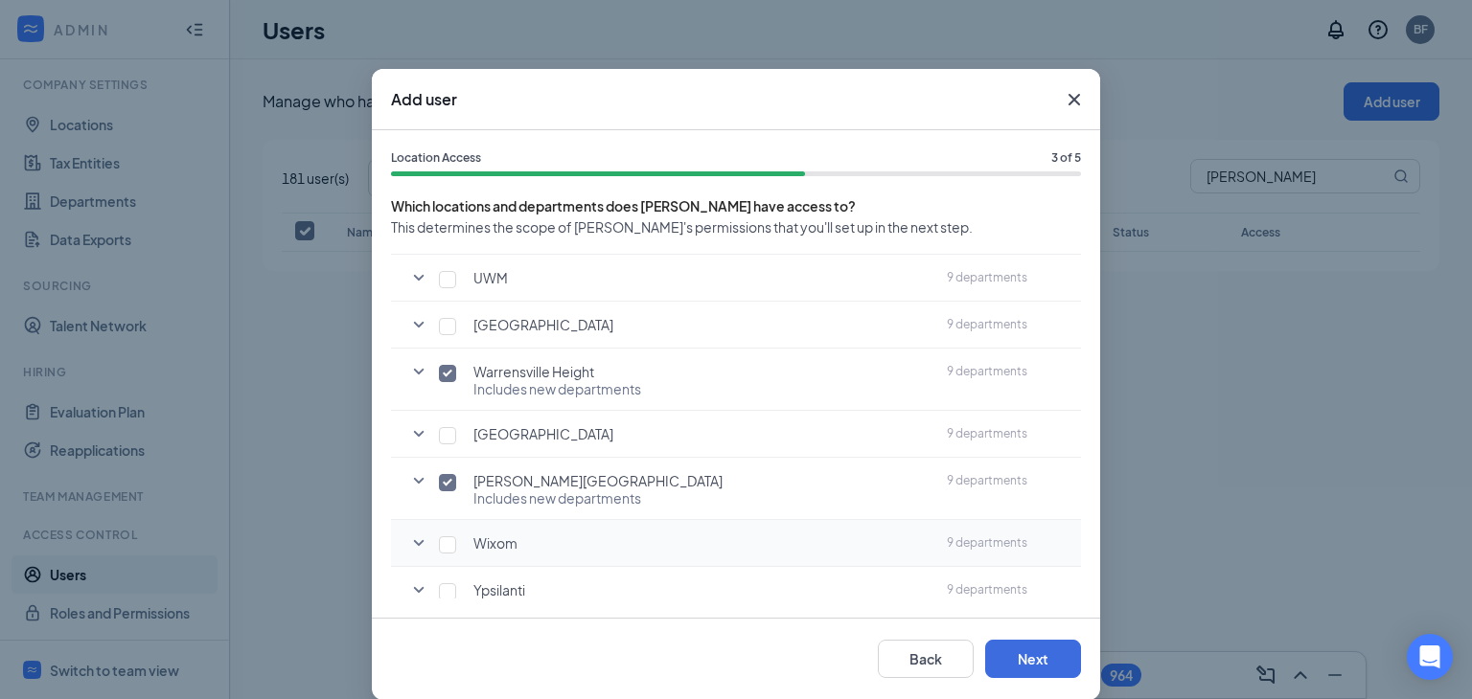
scroll to position [51, 0]
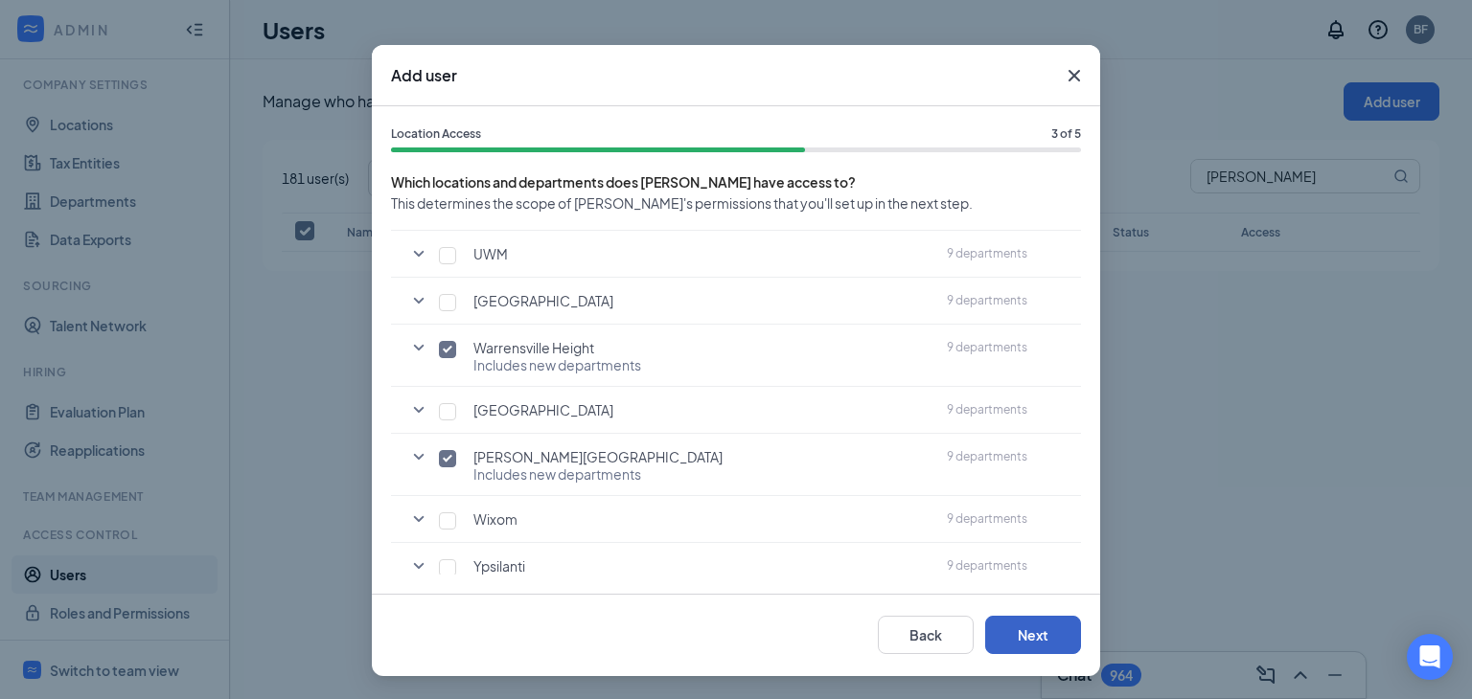
click at [1046, 624] on button "Next" at bounding box center [1033, 635] width 96 height 38
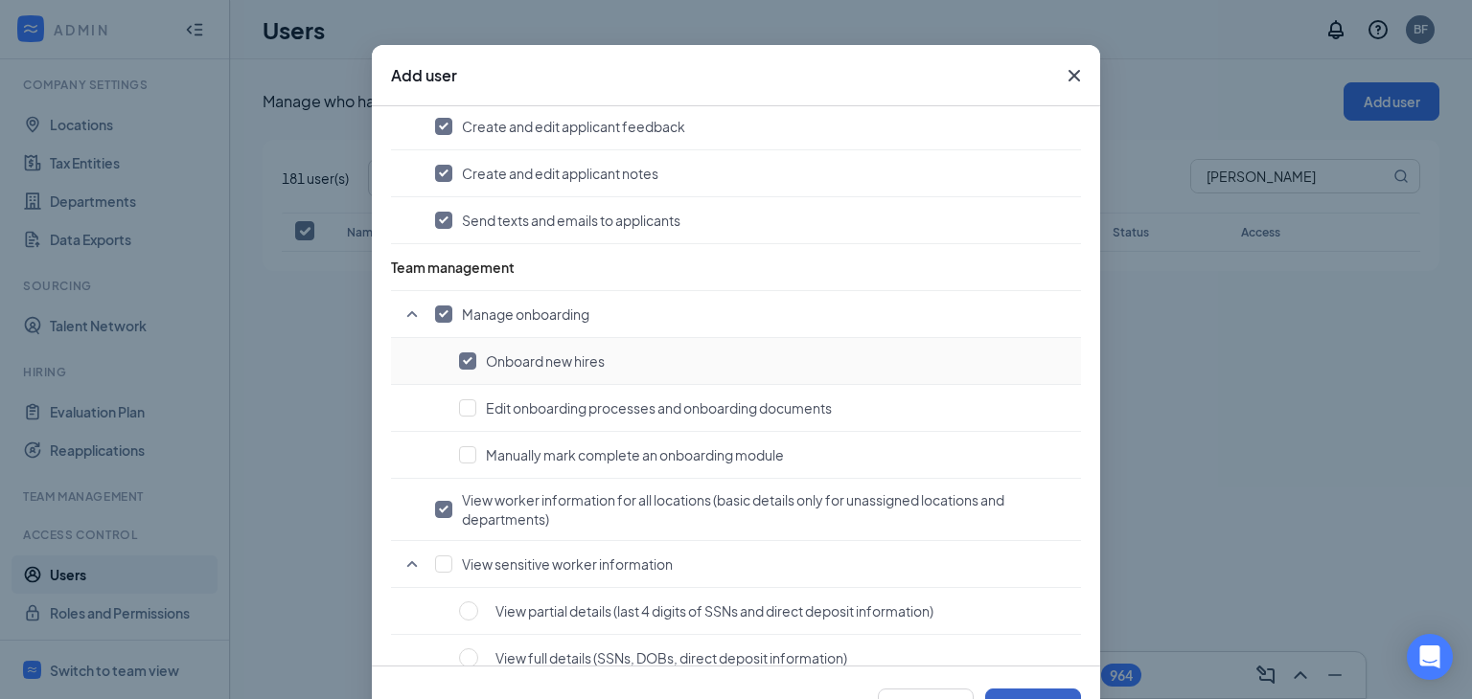
scroll to position [1246, 0]
click at [467, 399] on input "checkbox" at bounding box center [467, 407] width 17 height 17
checkbox input "true"
click at [464, 446] on input "checkbox" at bounding box center [467, 454] width 17 height 17
checkbox input "true"
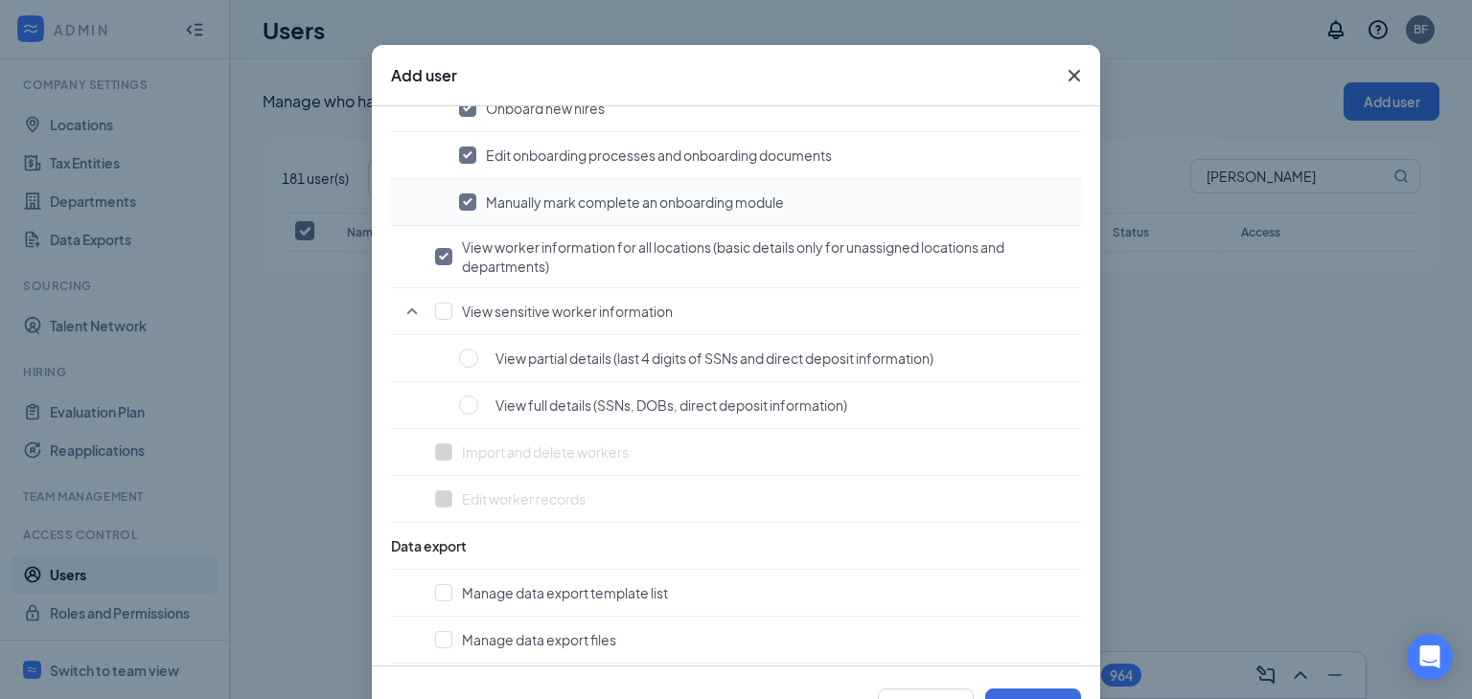
scroll to position [1506, 0]
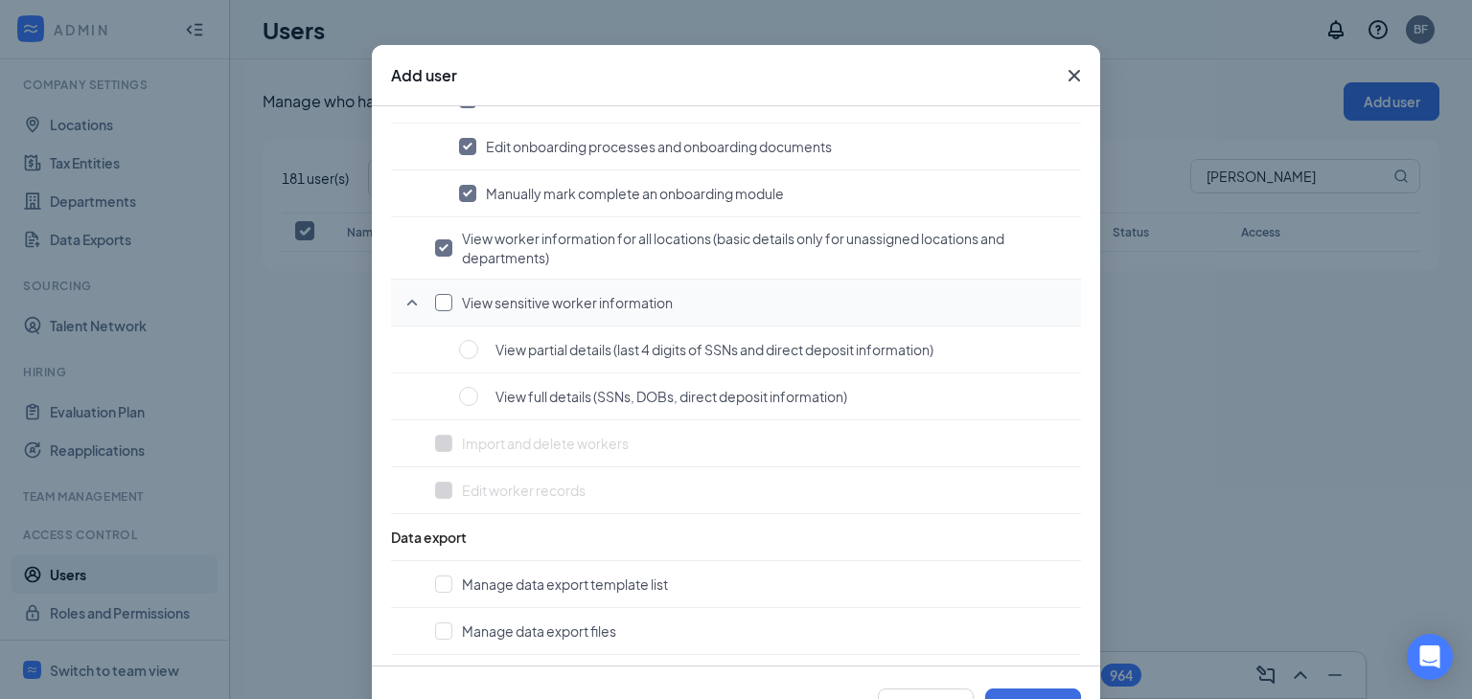
click at [440, 297] on input "checkbox" at bounding box center [443, 302] width 17 height 17
checkbox input "true"
radio input "true"
click at [470, 387] on input "radio" at bounding box center [468, 396] width 19 height 19
radio input "true"
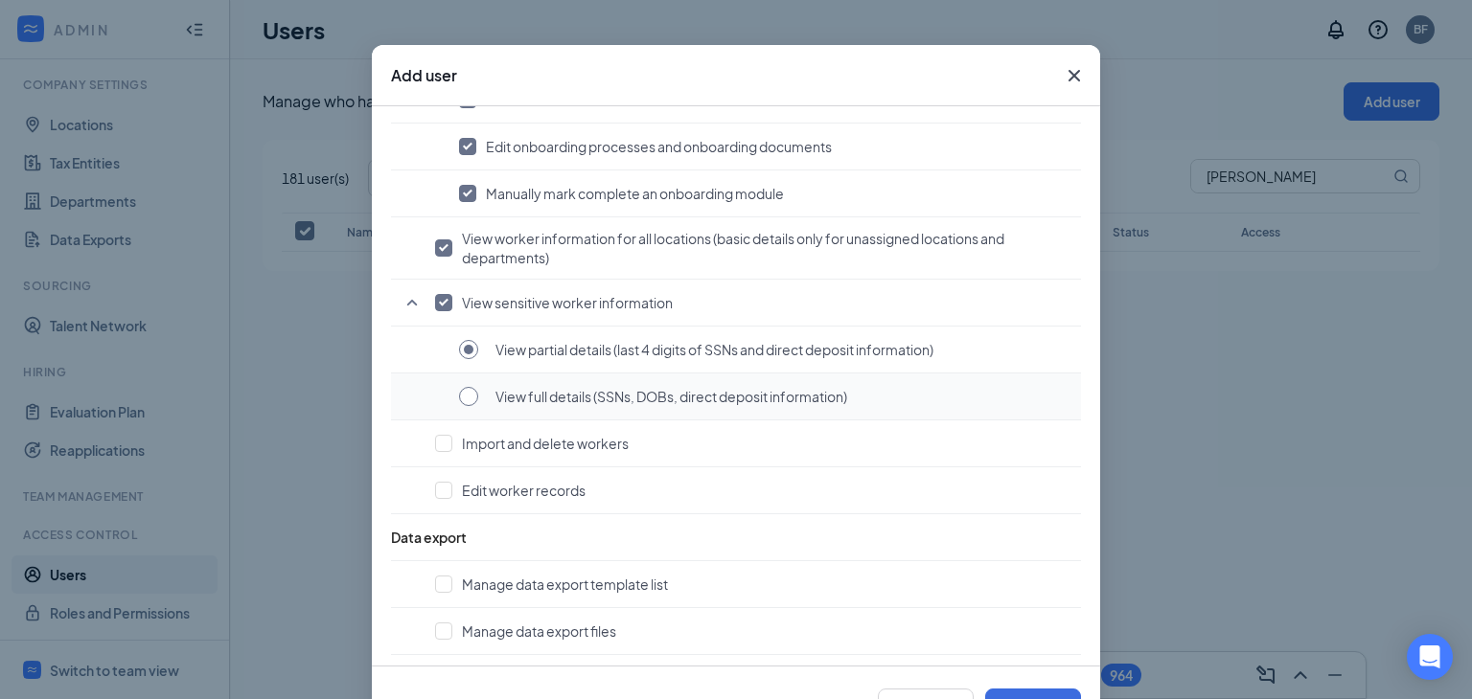
radio input "false"
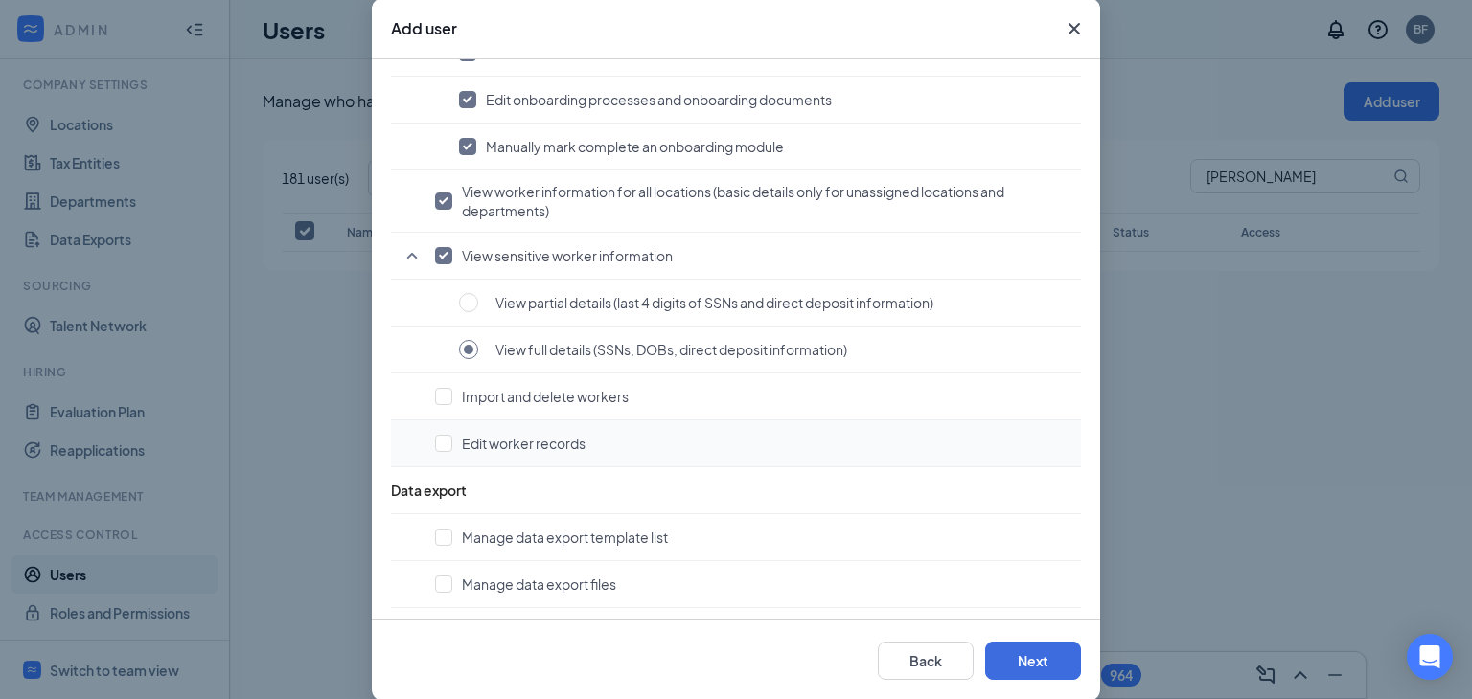
scroll to position [123, 0]
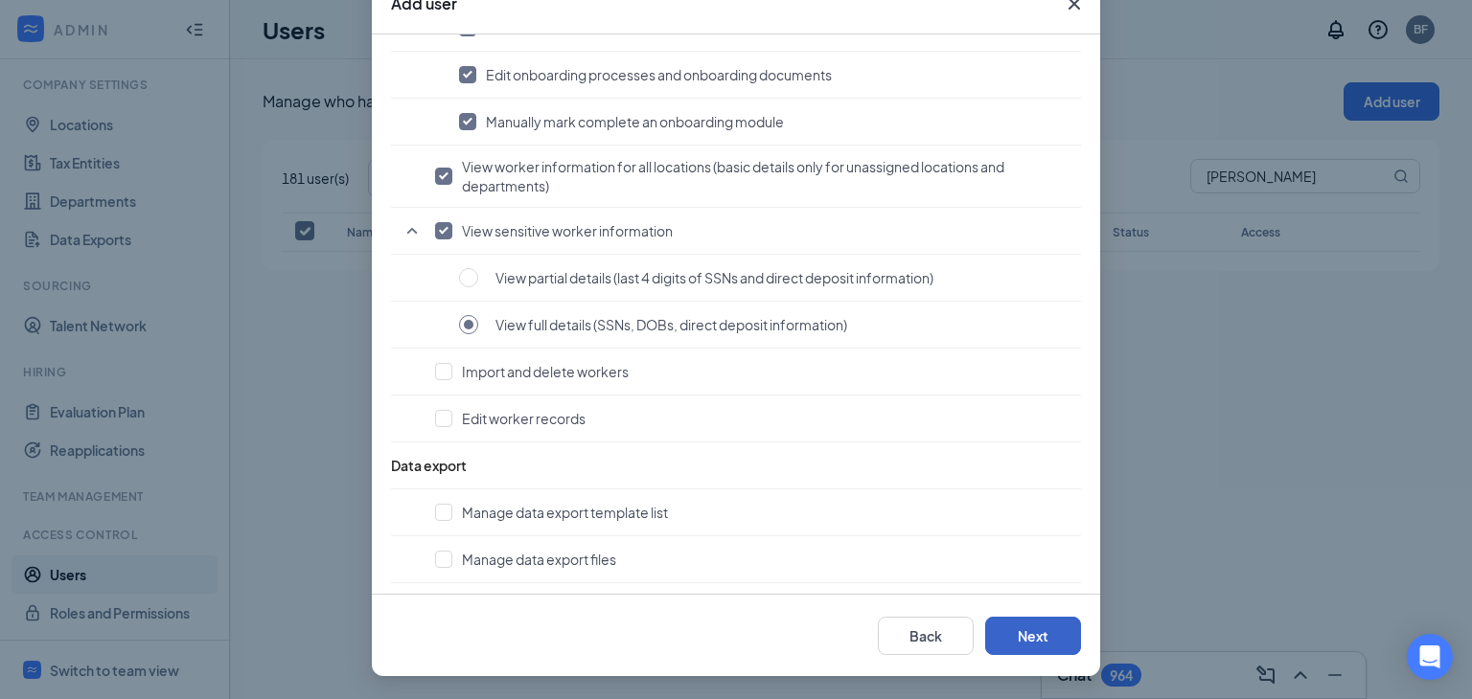
click at [1046, 628] on button "Next" at bounding box center [1033, 636] width 96 height 38
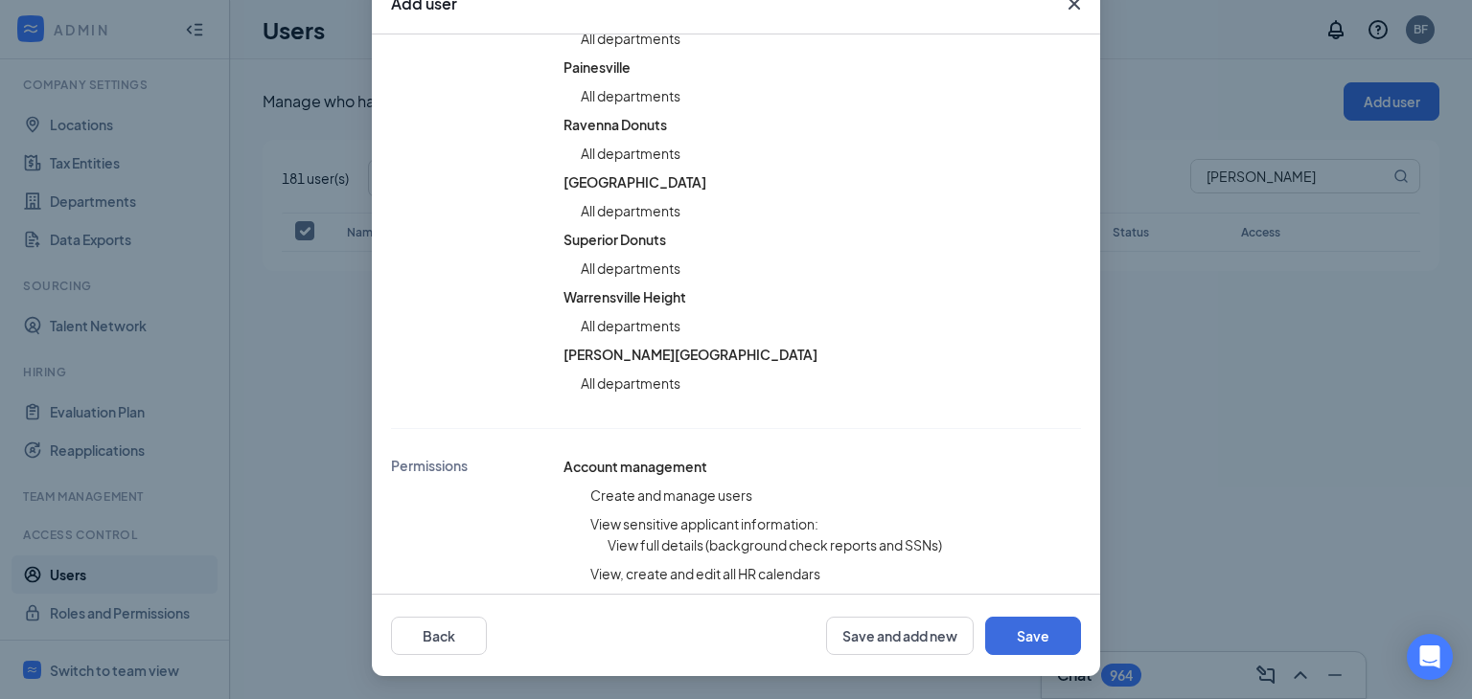
scroll to position [671, 0]
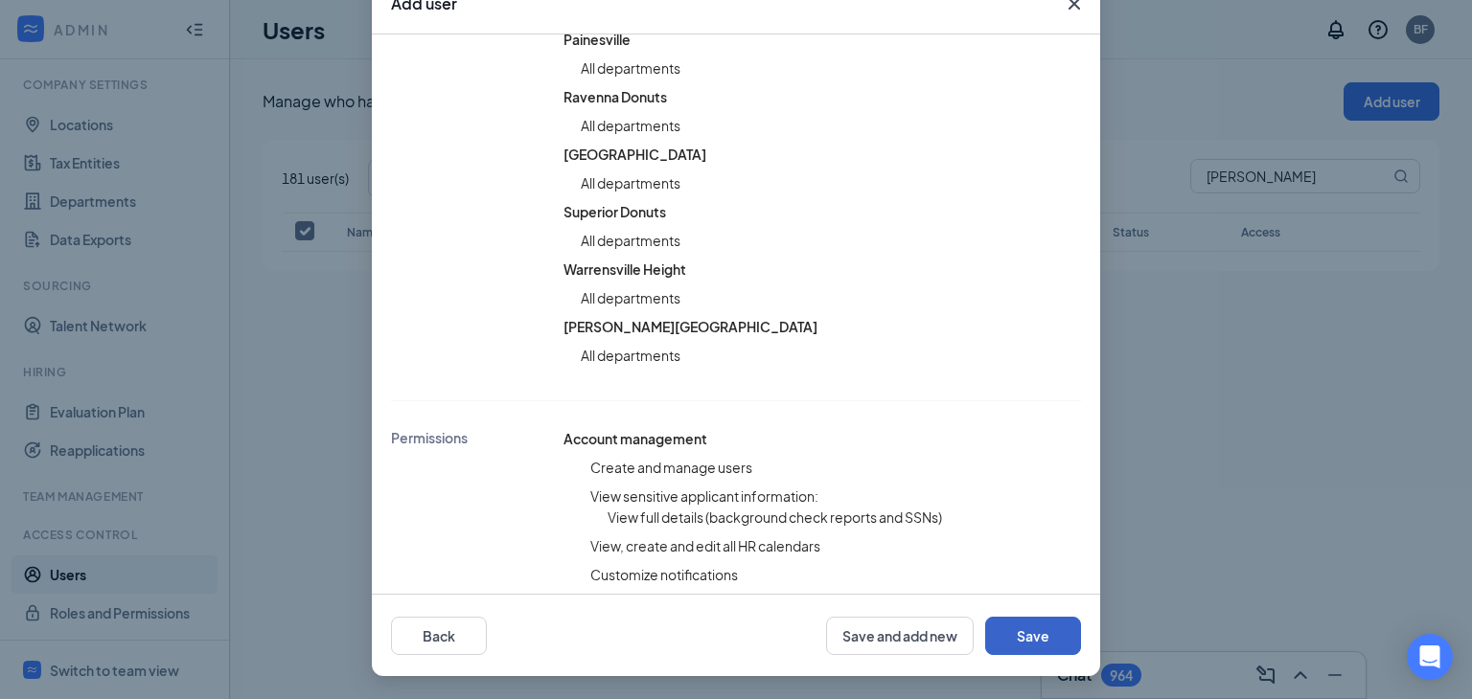
click at [1037, 622] on button "Save" at bounding box center [1033, 636] width 96 height 38
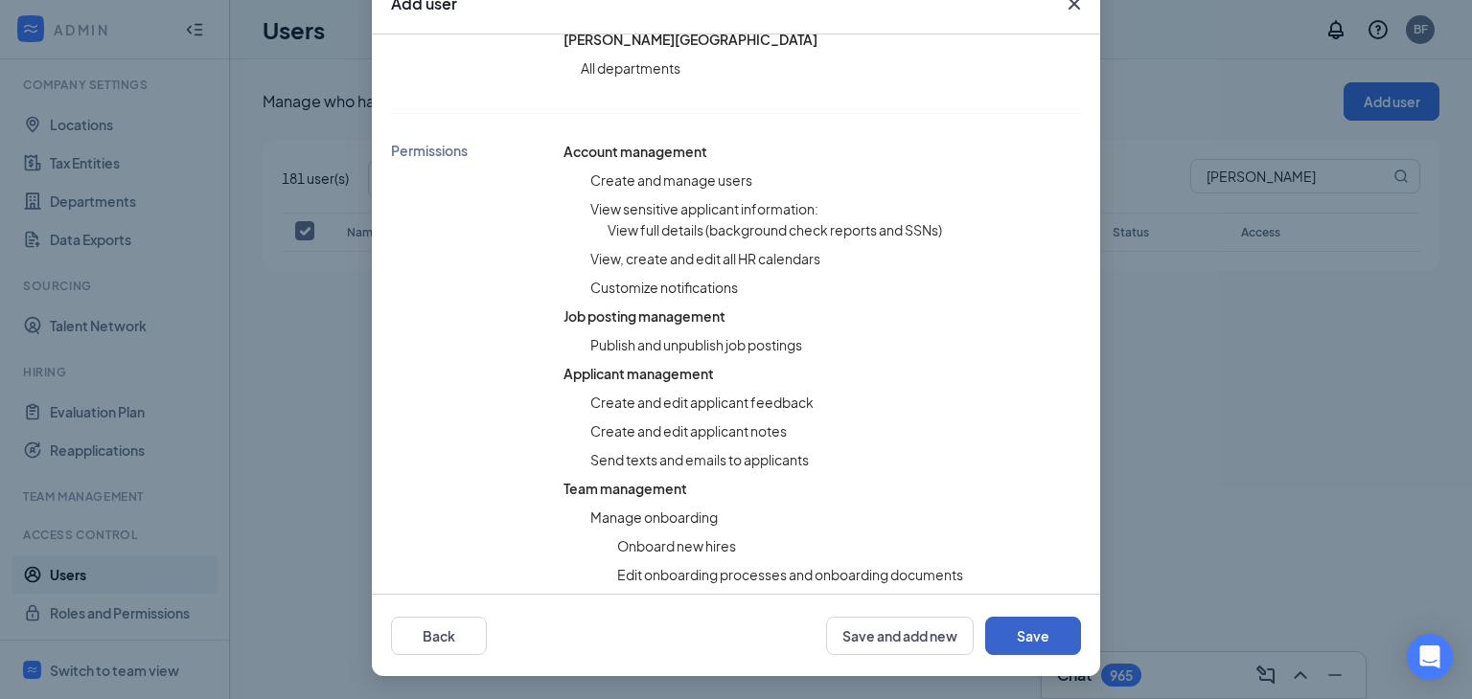
scroll to position [1081, 0]
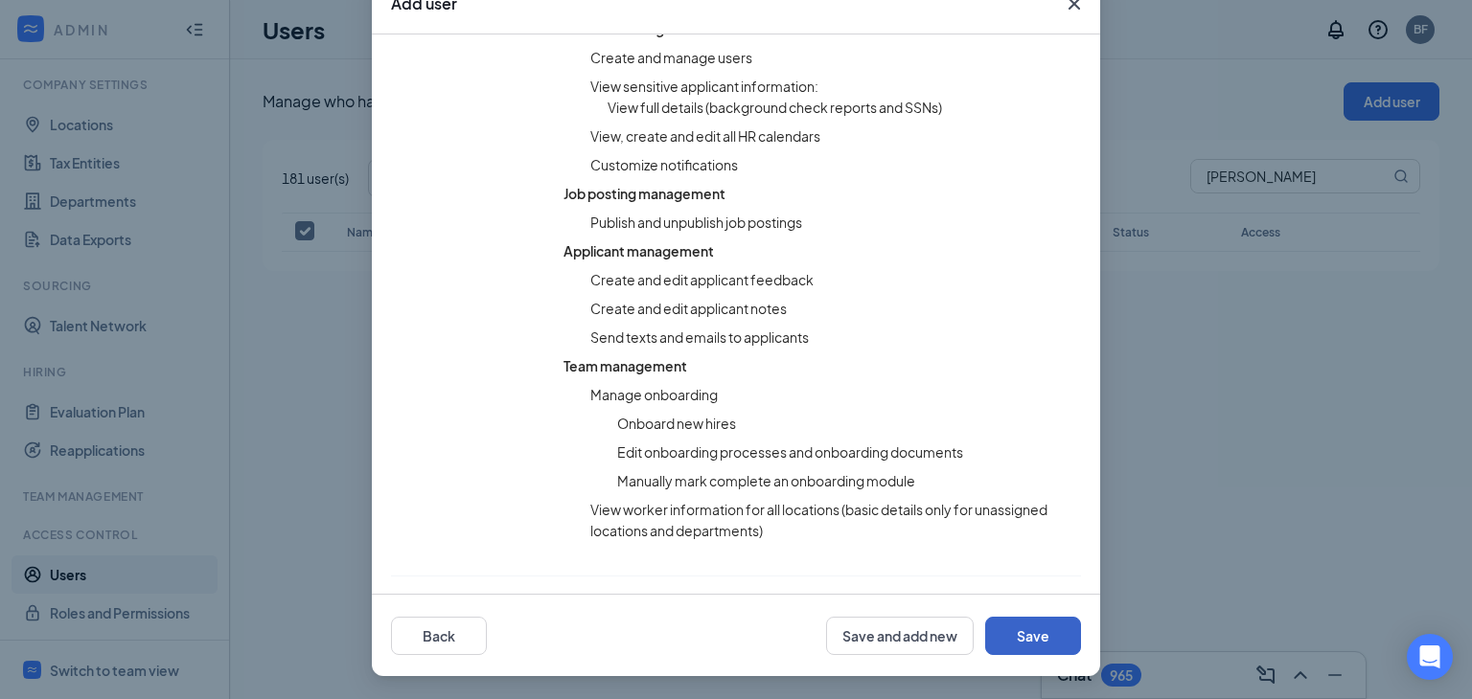
click at [1039, 623] on button "Save" at bounding box center [1033, 636] width 96 height 38
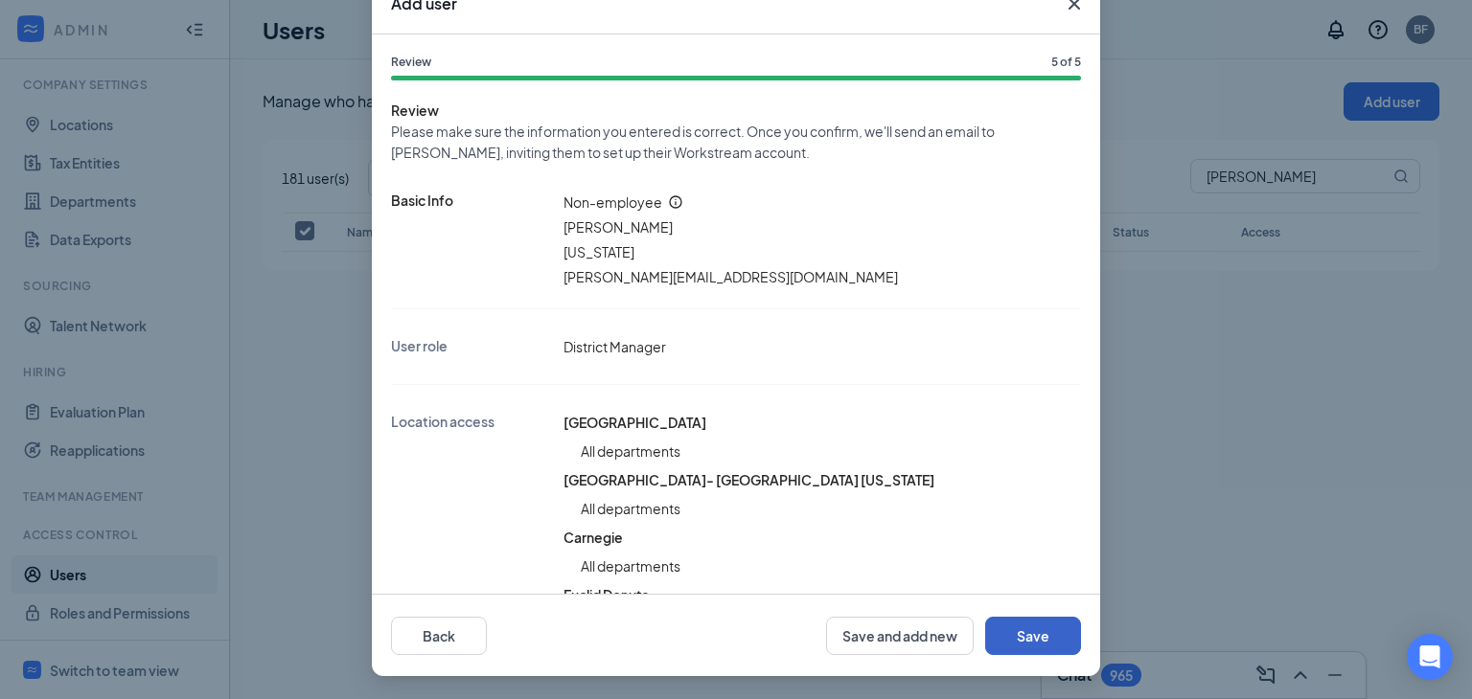
scroll to position [96, 0]
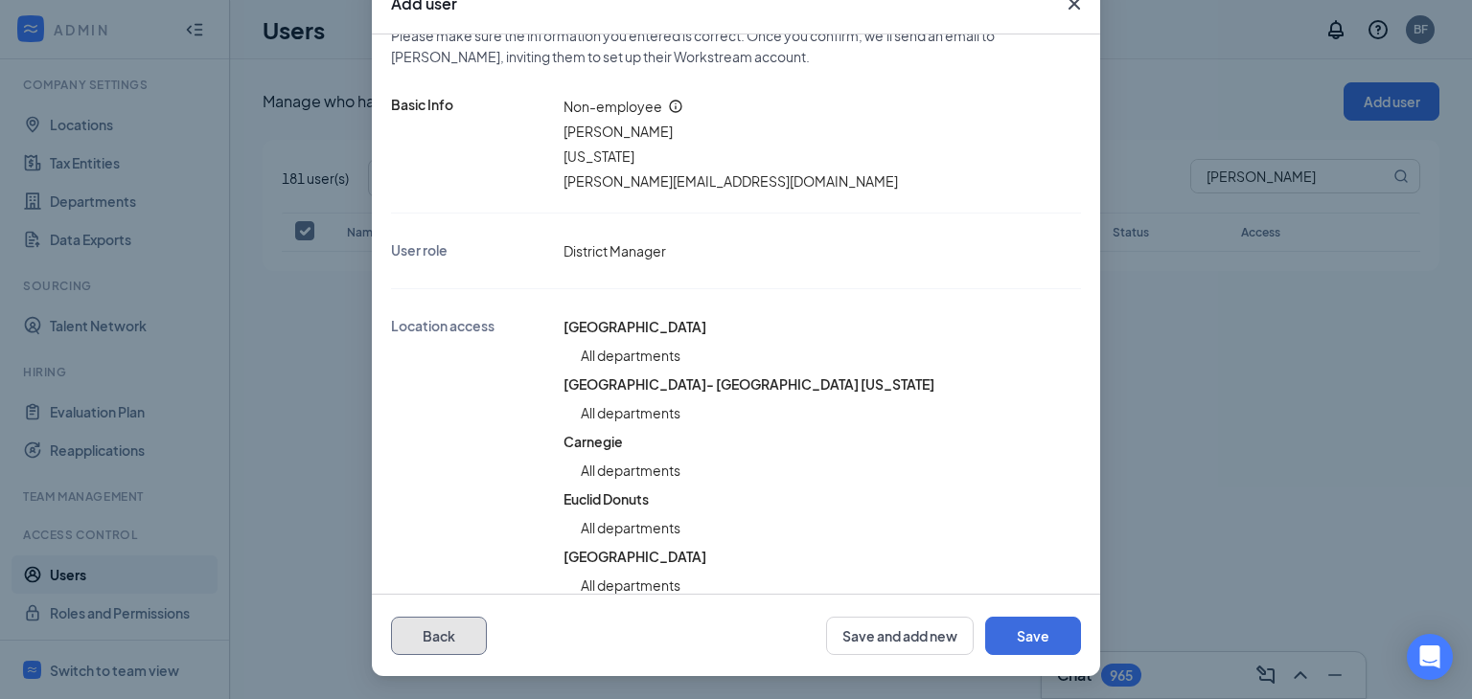
click at [443, 630] on button "Back" at bounding box center [439, 636] width 96 height 38
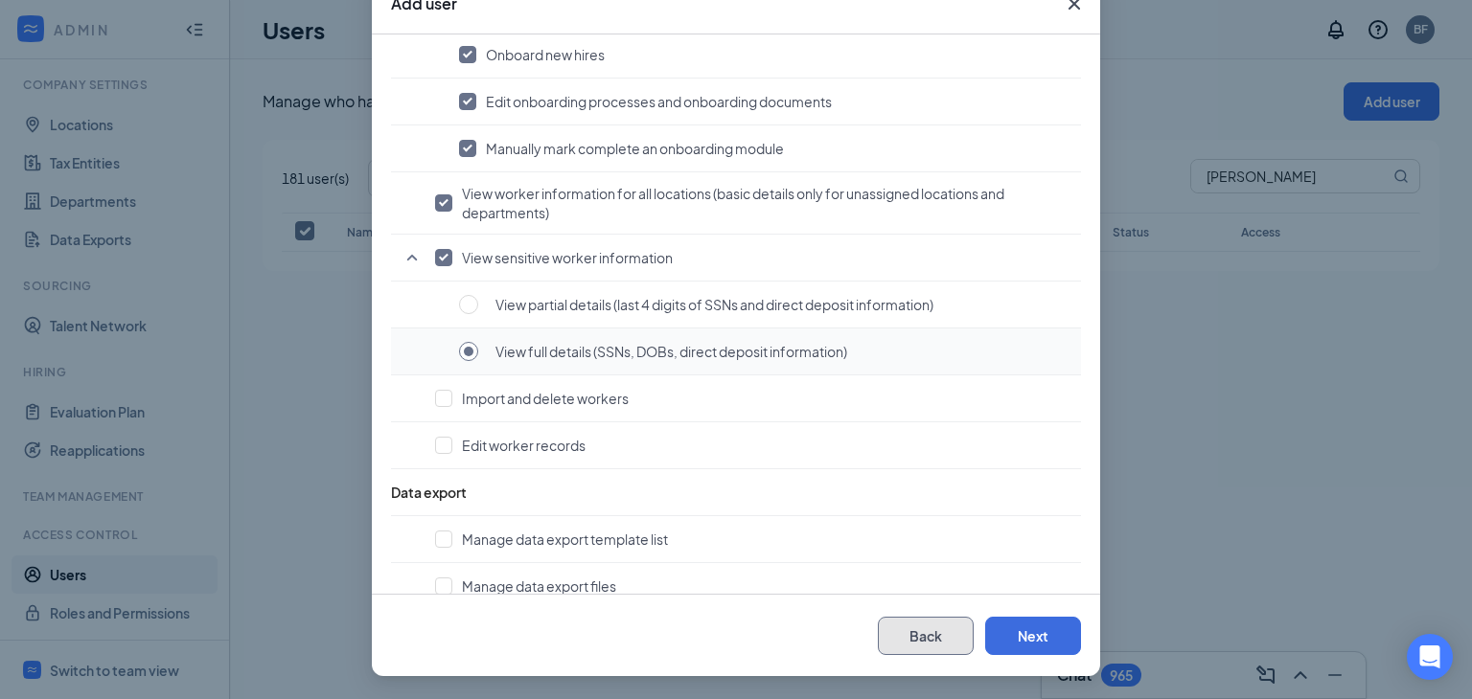
scroll to position [1506, 0]
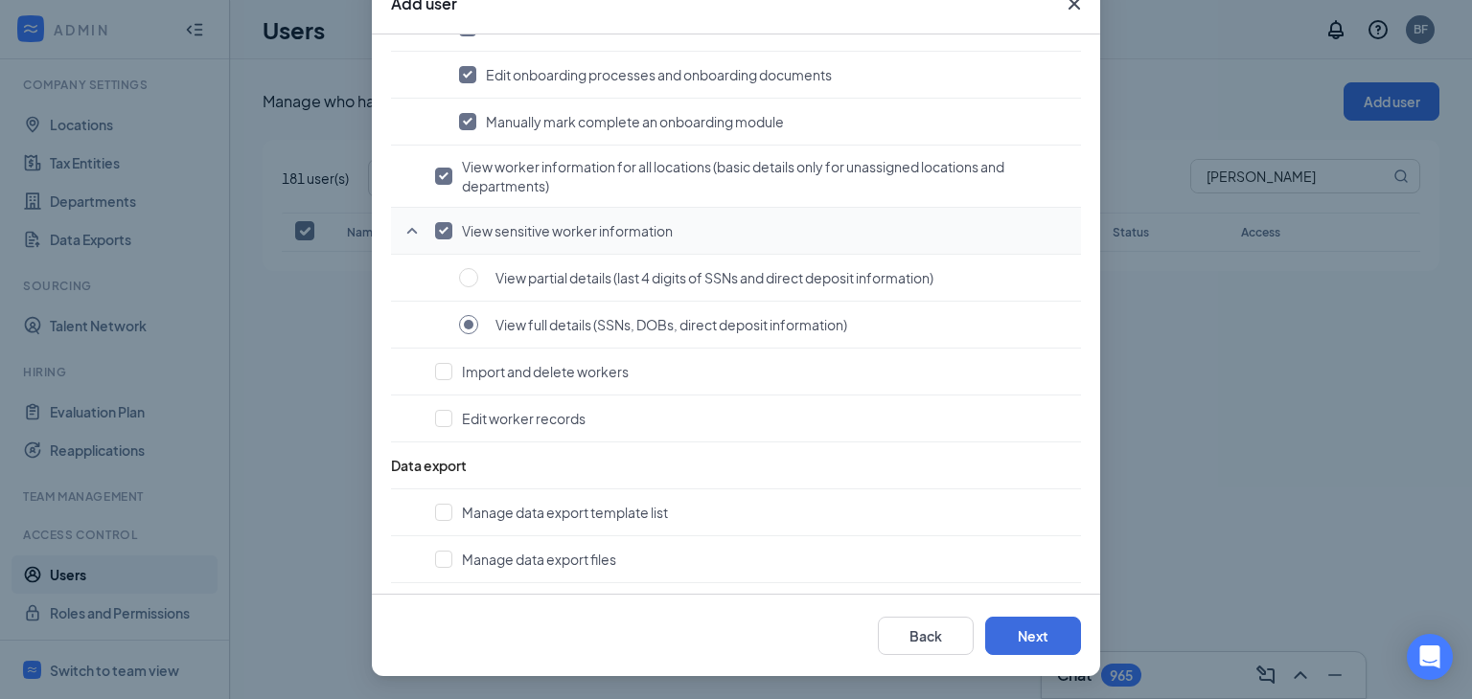
click at [435, 224] on input "checkbox" at bounding box center [443, 230] width 17 height 17
checkbox input "false"
radio input "false"
click at [1027, 628] on button "Next" at bounding box center [1033, 636] width 96 height 38
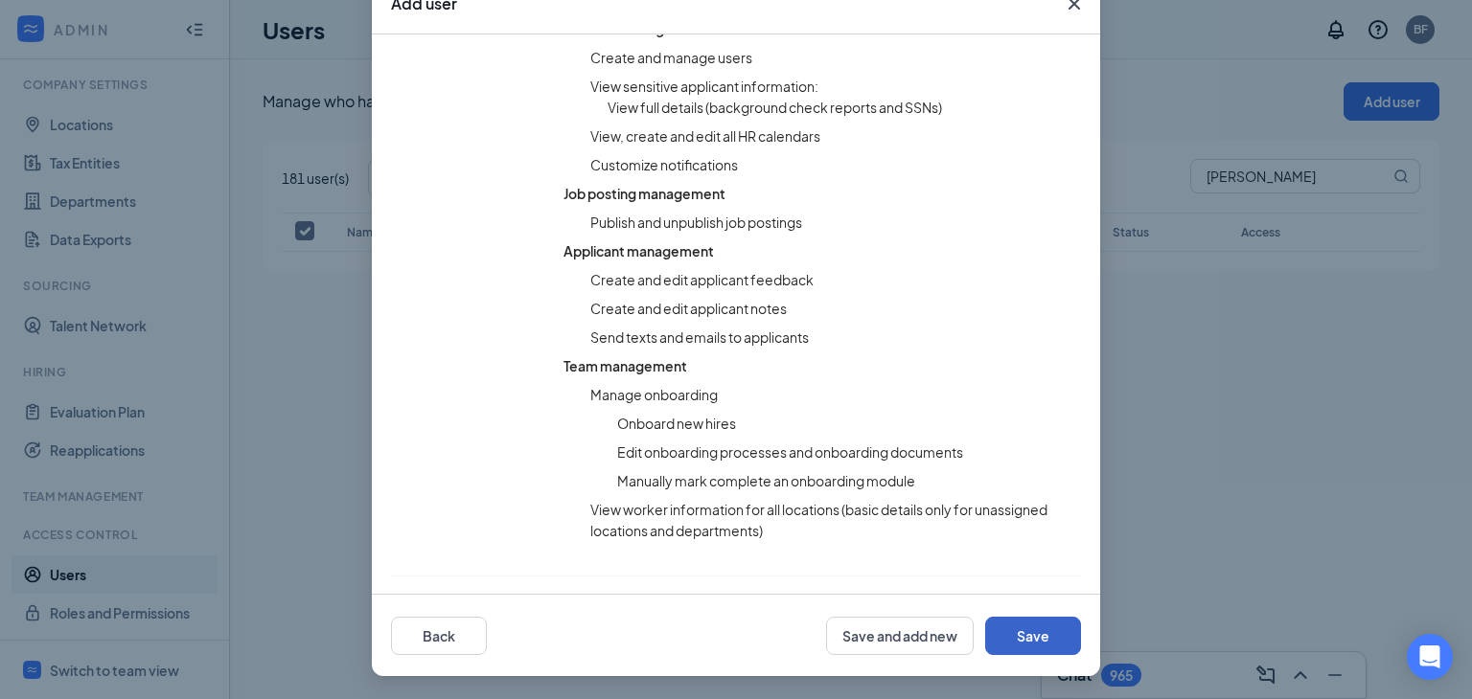
click at [1024, 629] on button "Save" at bounding box center [1033, 636] width 96 height 38
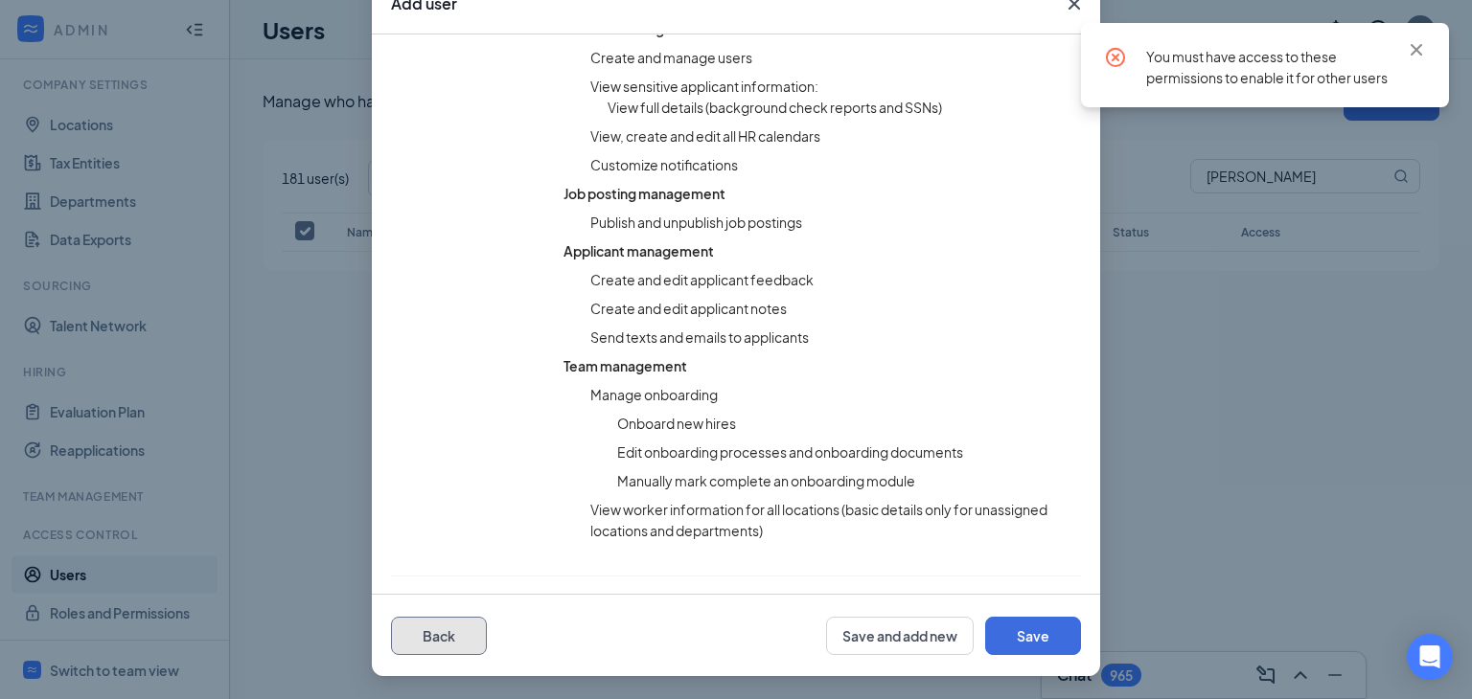
click at [470, 626] on button "Back" at bounding box center [439, 636] width 96 height 38
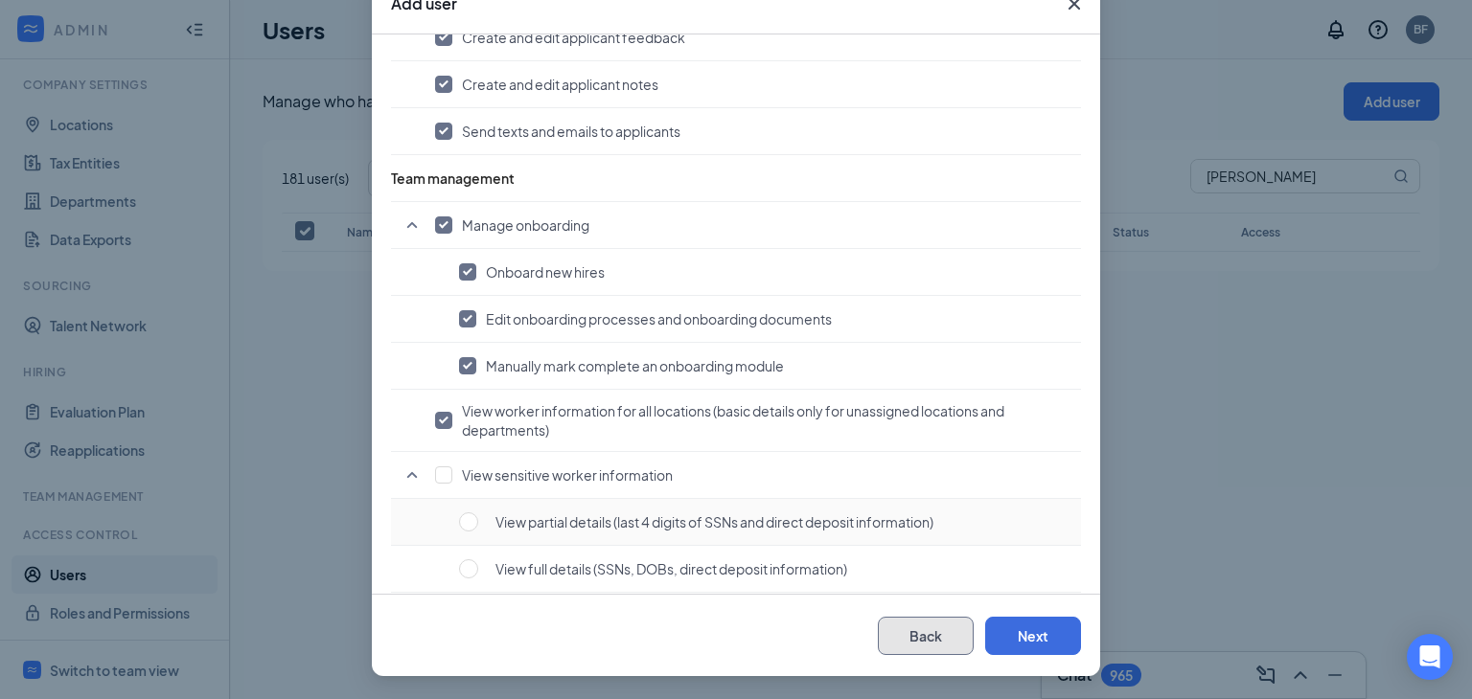
scroll to position [1219, 0]
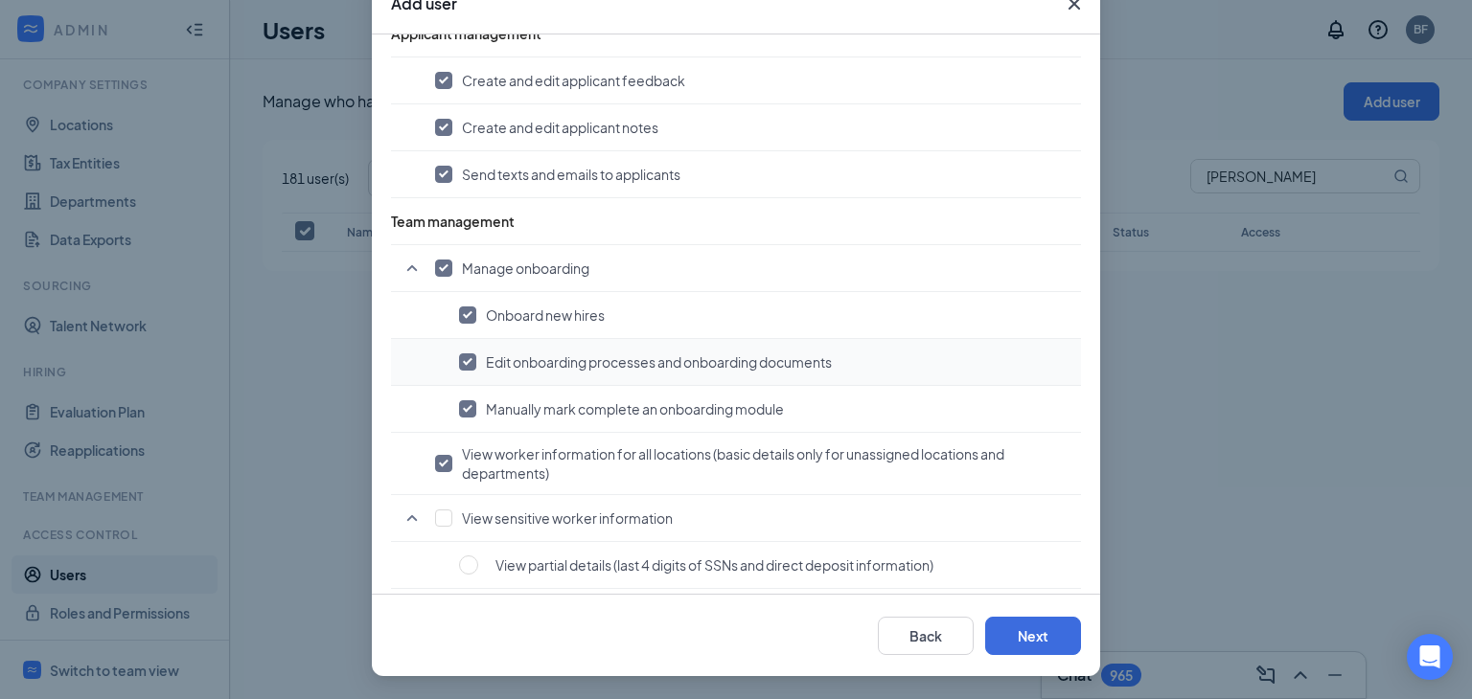
click at [464, 354] on input "checkbox" at bounding box center [467, 362] width 17 height 17
checkbox input "false"
click at [466, 401] on input "checkbox" at bounding box center [467, 409] width 17 height 17
checkbox input "false"
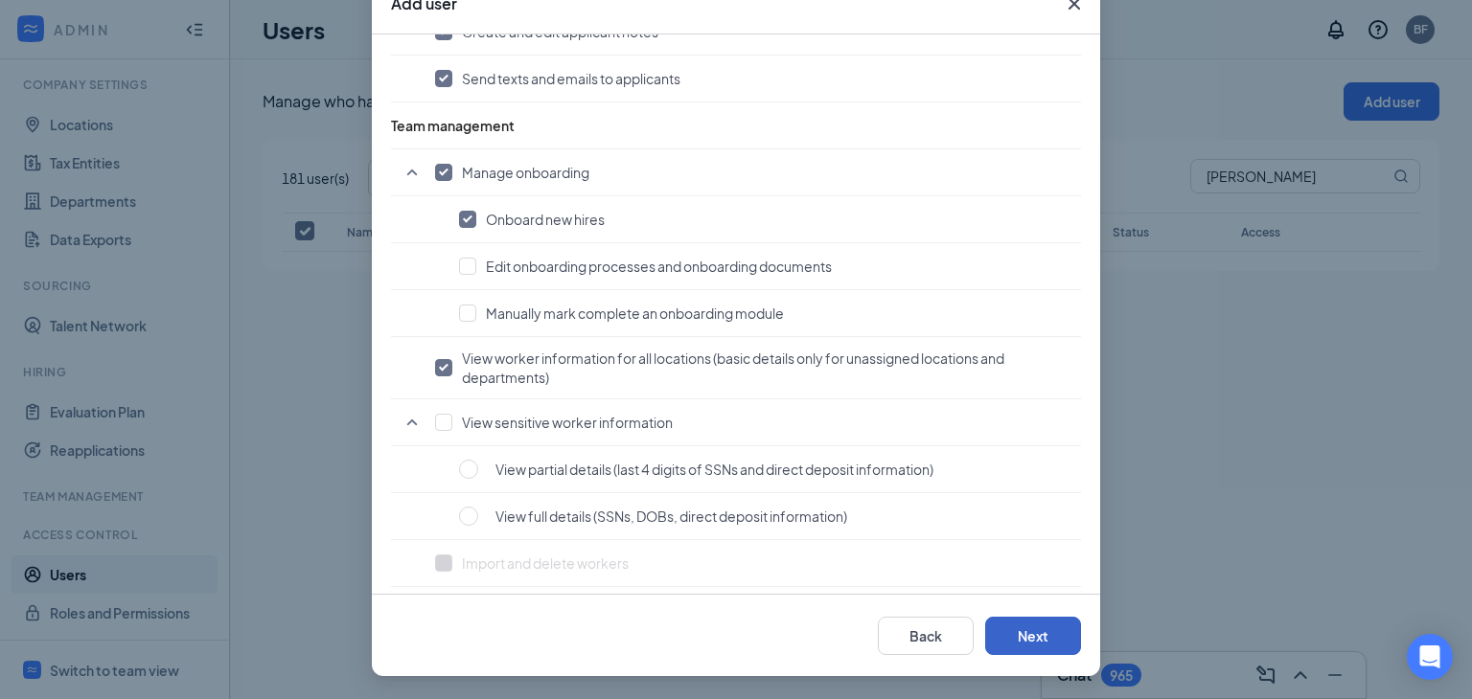
click at [1040, 626] on button "Next" at bounding box center [1033, 636] width 96 height 38
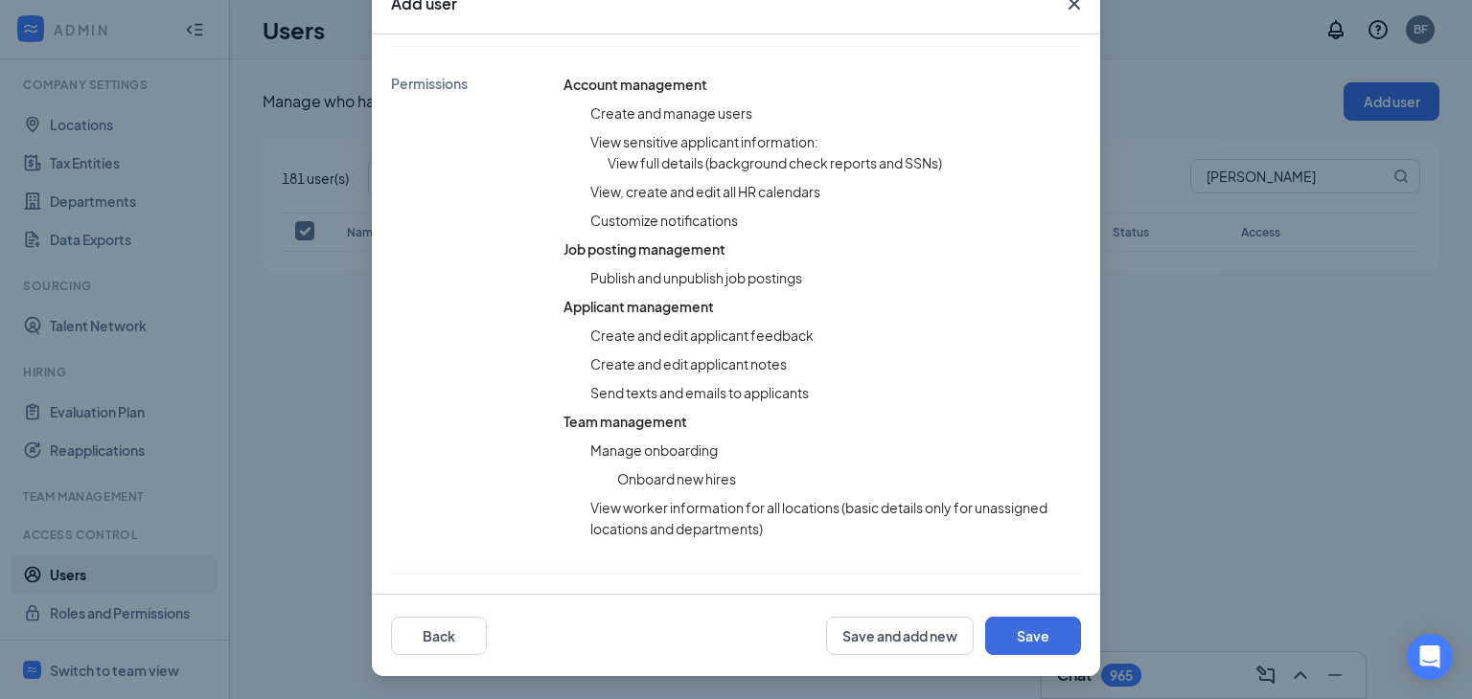
scroll to position [1023, 0]
click at [1025, 624] on button "Save" at bounding box center [1033, 636] width 96 height 38
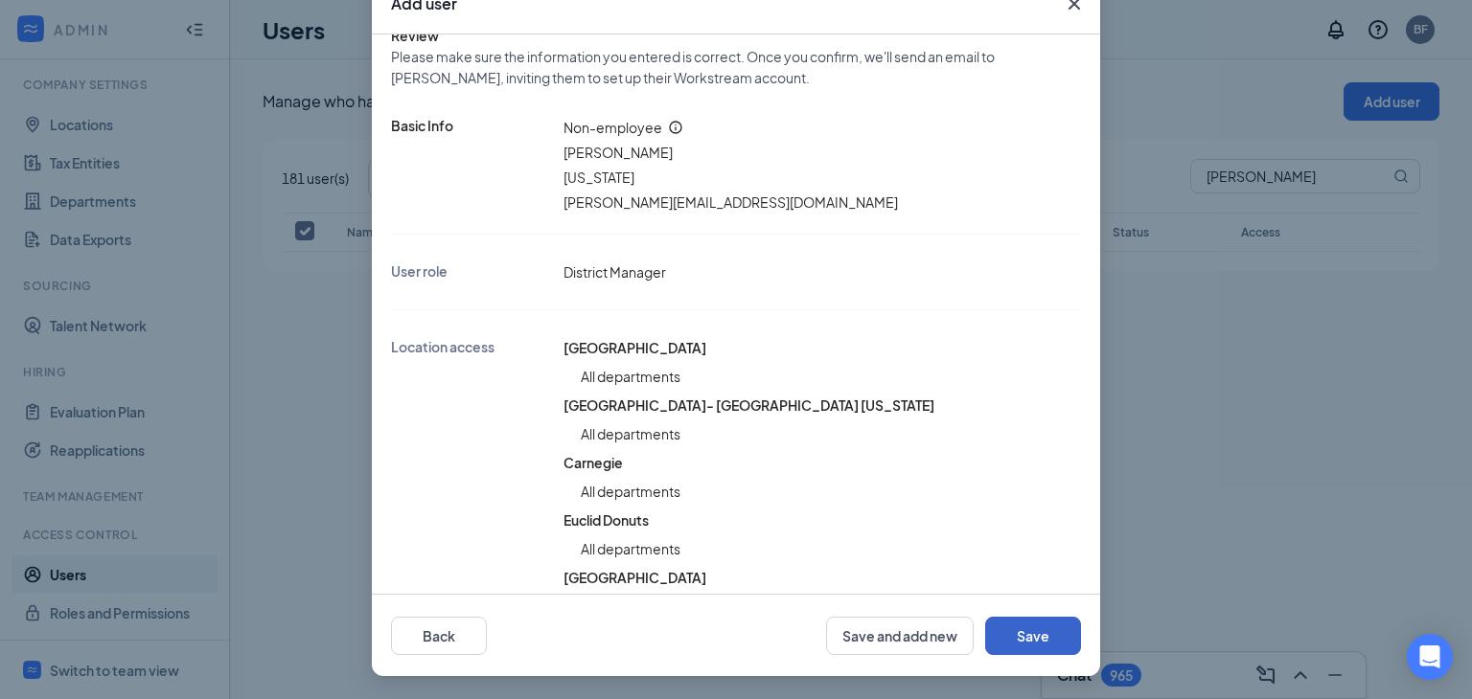
scroll to position [0, 0]
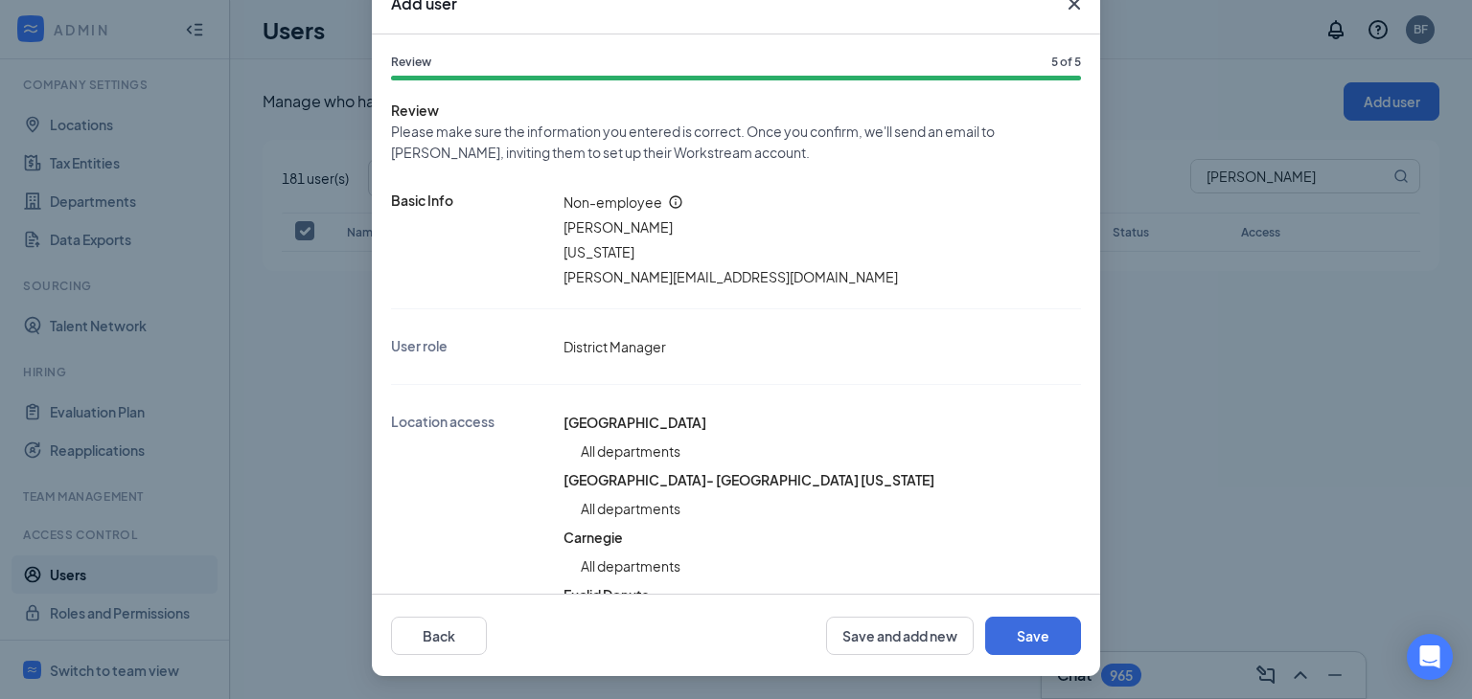
click at [1068, 9] on icon "Cross" at bounding box center [1073, 3] width 11 height 11
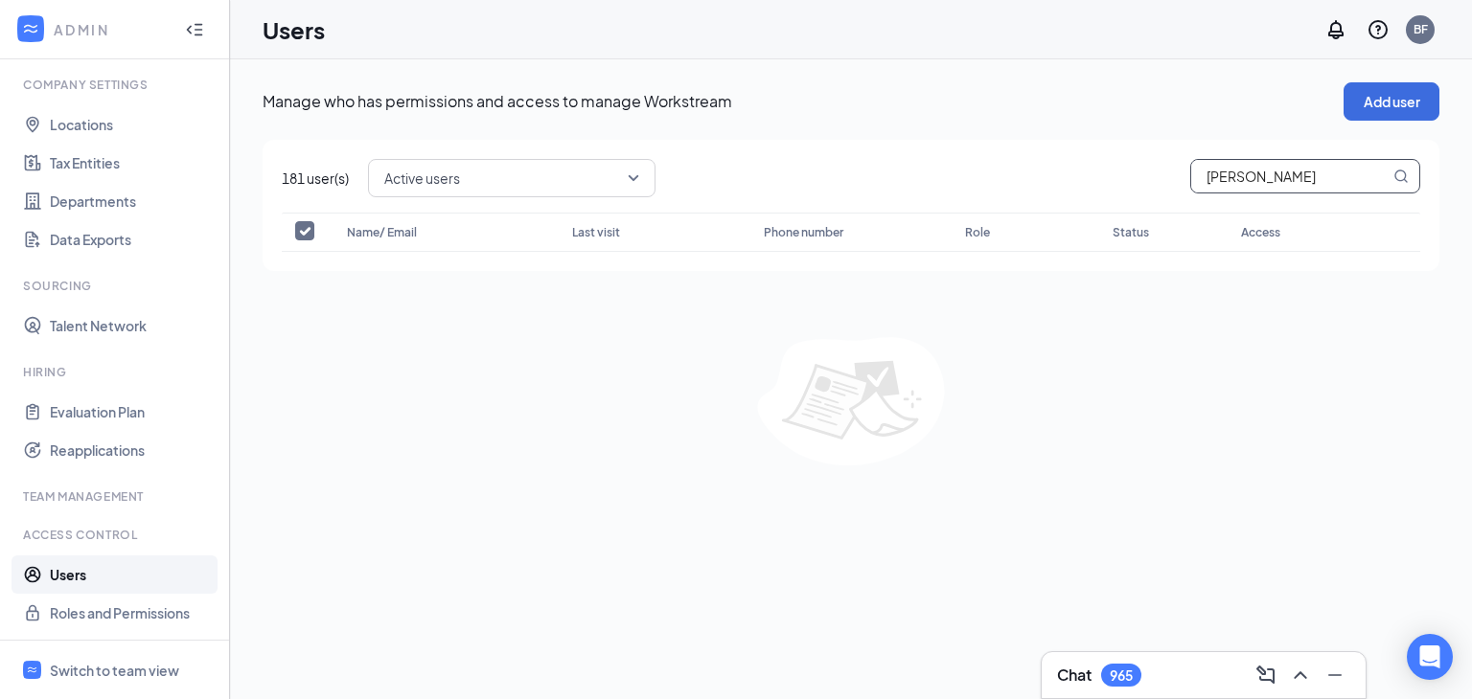
click at [1259, 174] on input "michael" at bounding box center [1290, 176] width 198 height 33
type input "michael@theomgroup.net"
click at [1393, 176] on icon "MagnifyingGlass" at bounding box center [1400, 176] width 15 height 15
click at [1361, 175] on input "michael@theomgroup.net" at bounding box center [1290, 176] width 198 height 33
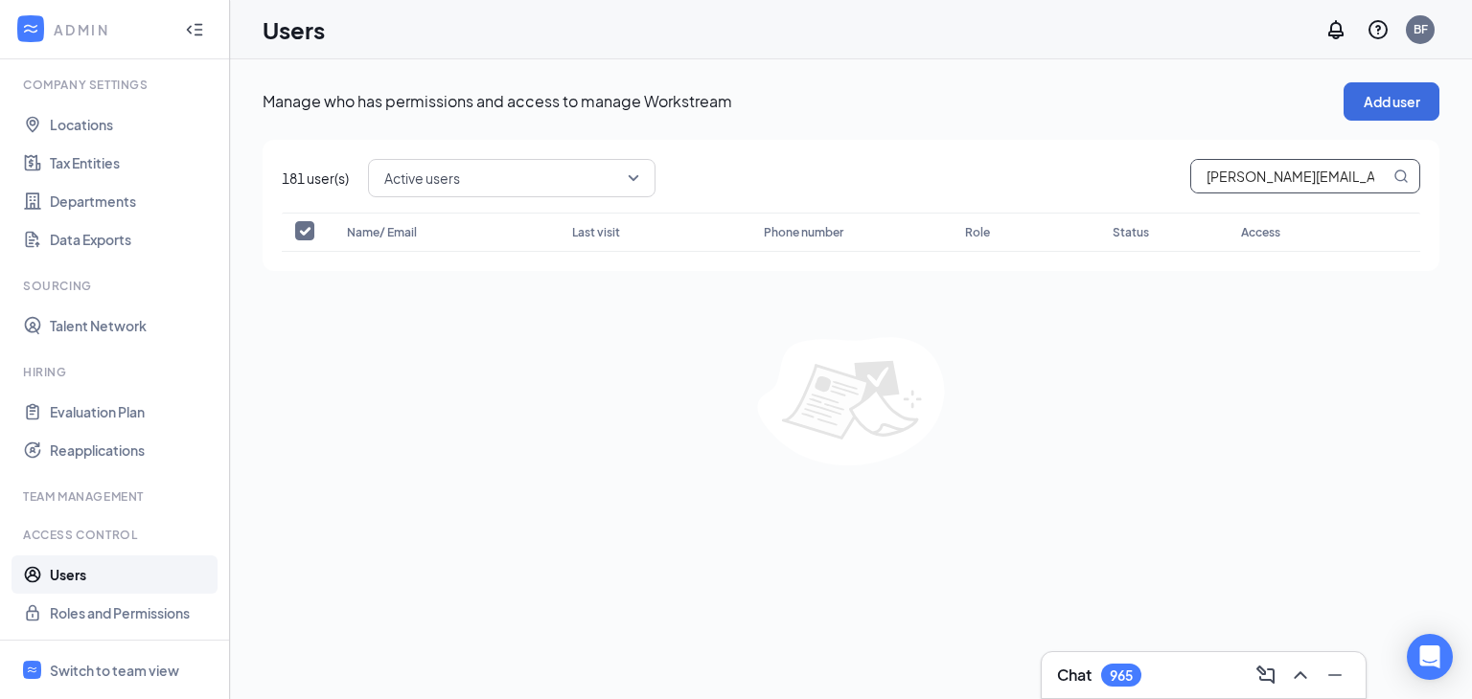
click at [1361, 175] on input "michael@theomgroup.net" at bounding box center [1290, 176] width 198 height 33
click at [990, 177] on div "Active users" at bounding box center [894, 178] width 1052 height 38
click at [321, 174] on span "181 user(s)" at bounding box center [315, 178] width 67 height 21
click at [516, 190] on span "Active users" at bounding box center [503, 178] width 238 height 29
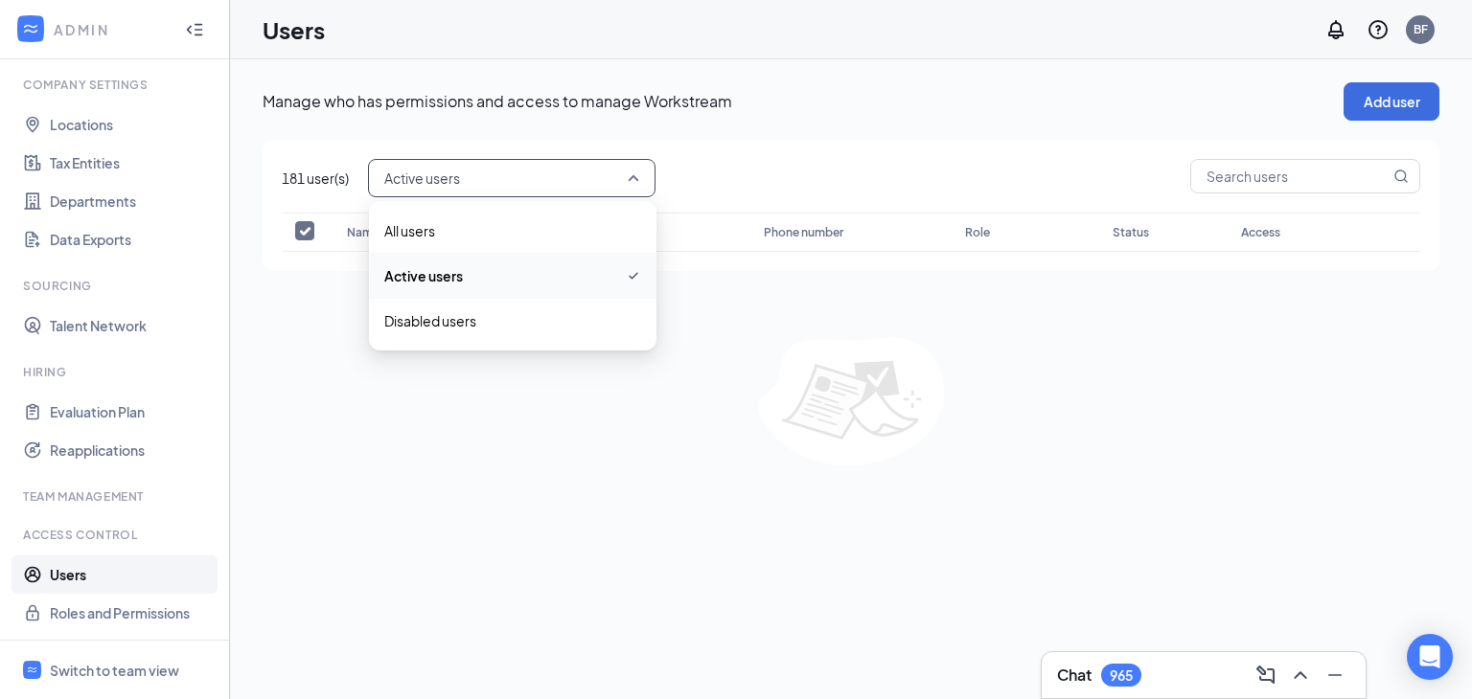
click at [455, 268] on span "Active users" at bounding box center [423, 275] width 79 height 21
click at [65, 573] on link "Users" at bounding box center [132, 575] width 164 height 38
click at [70, 610] on link "Roles and Permissions" at bounding box center [132, 613] width 164 height 38
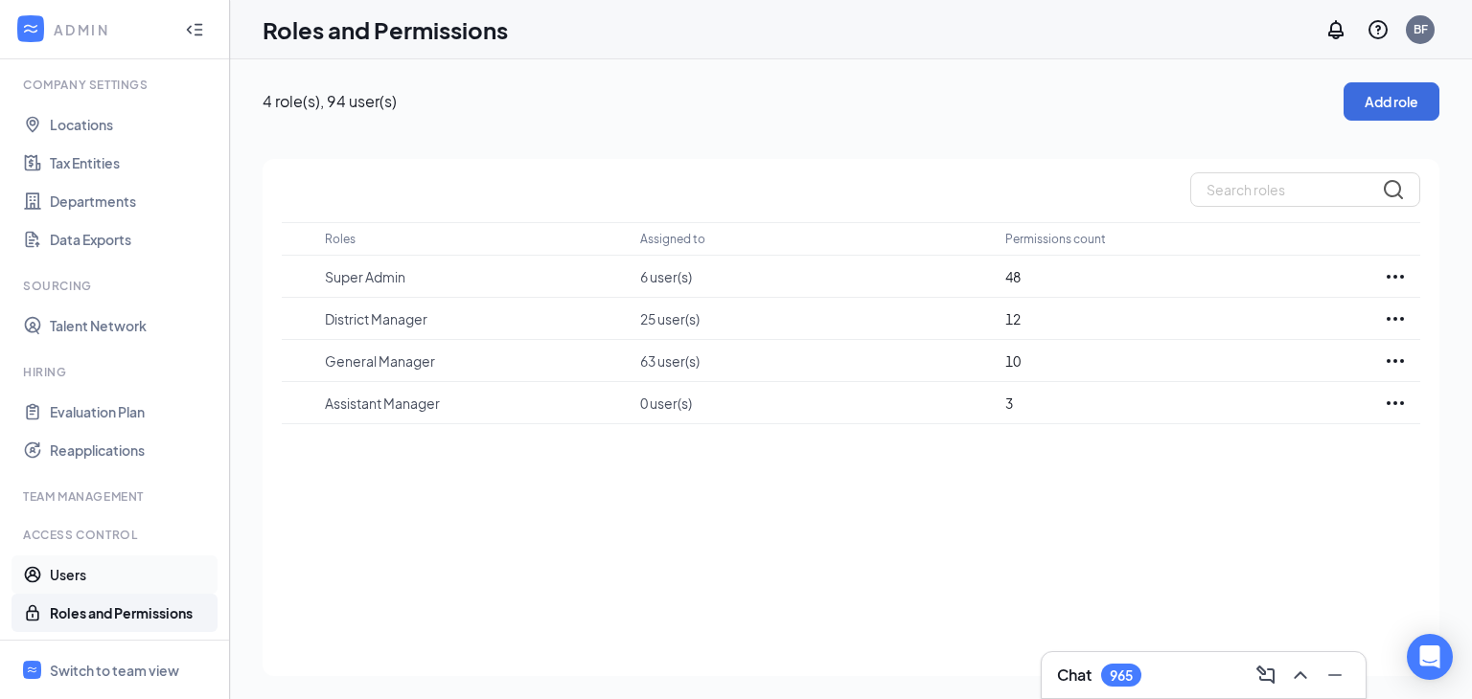
click at [69, 573] on link "Users" at bounding box center [132, 575] width 164 height 38
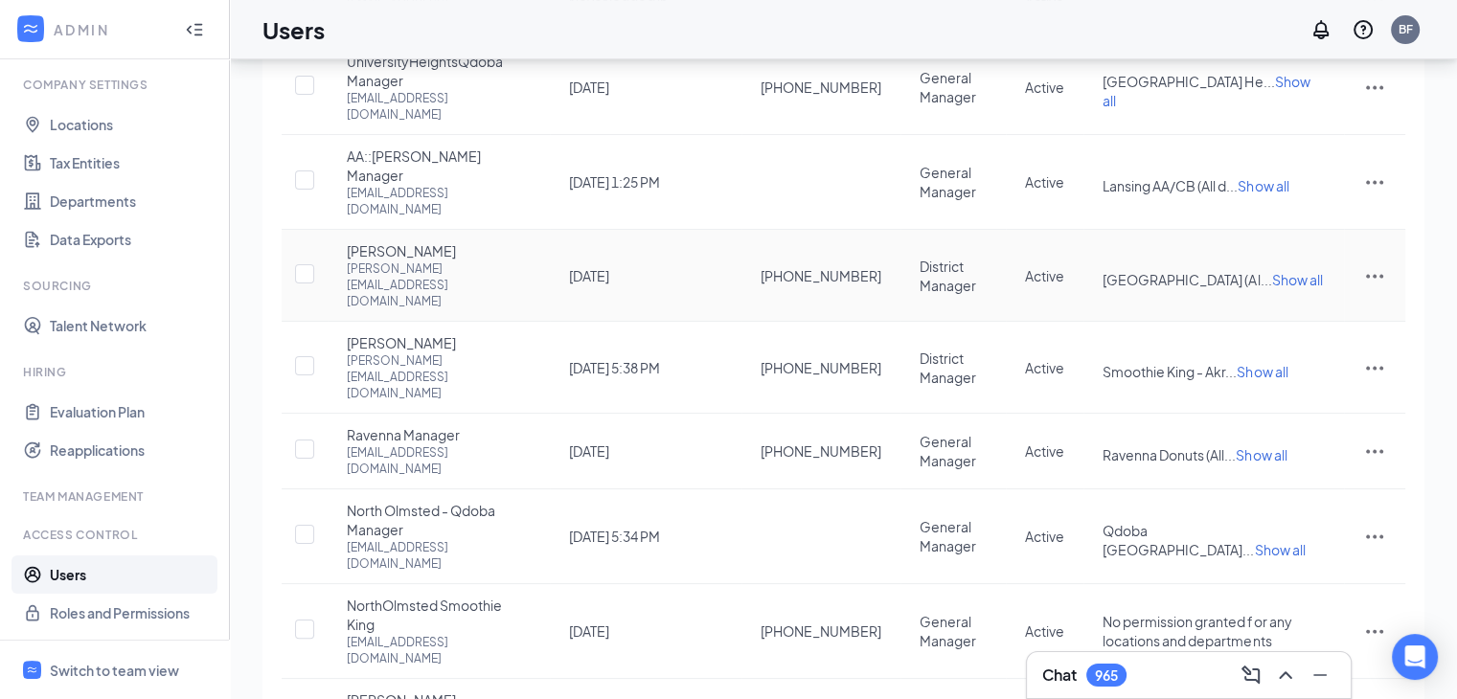
scroll to position [287, 0]
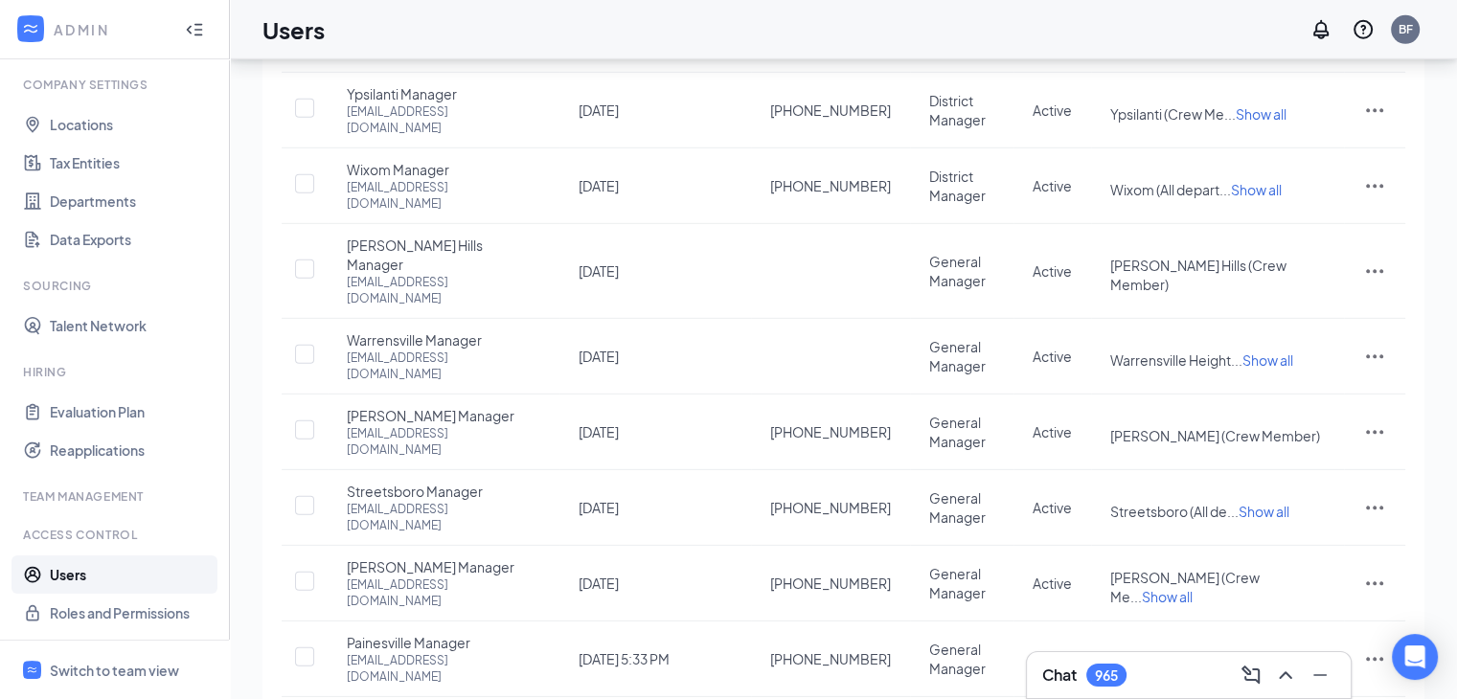
scroll to position [0, 0]
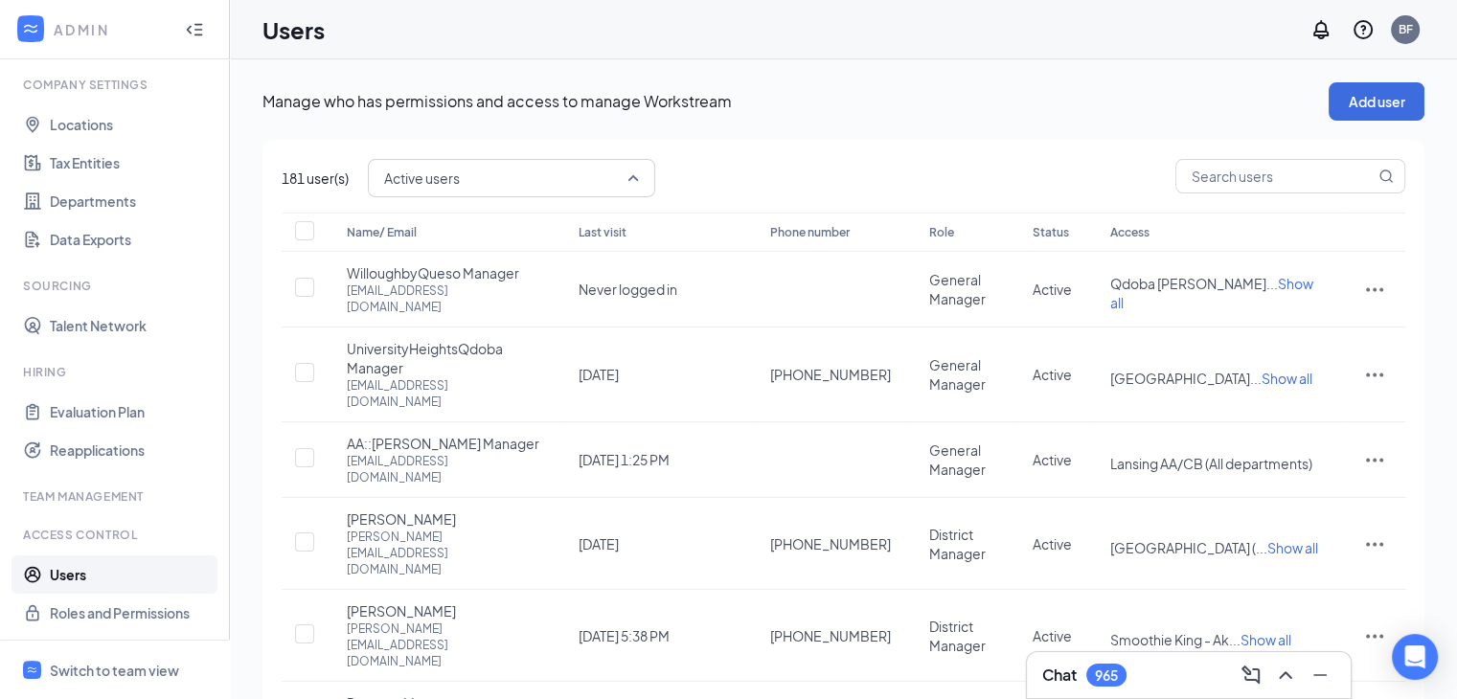
click at [642, 176] on div "Active users" at bounding box center [511, 178] width 287 height 38
click at [445, 317] on span "Disabled users" at bounding box center [430, 320] width 92 height 21
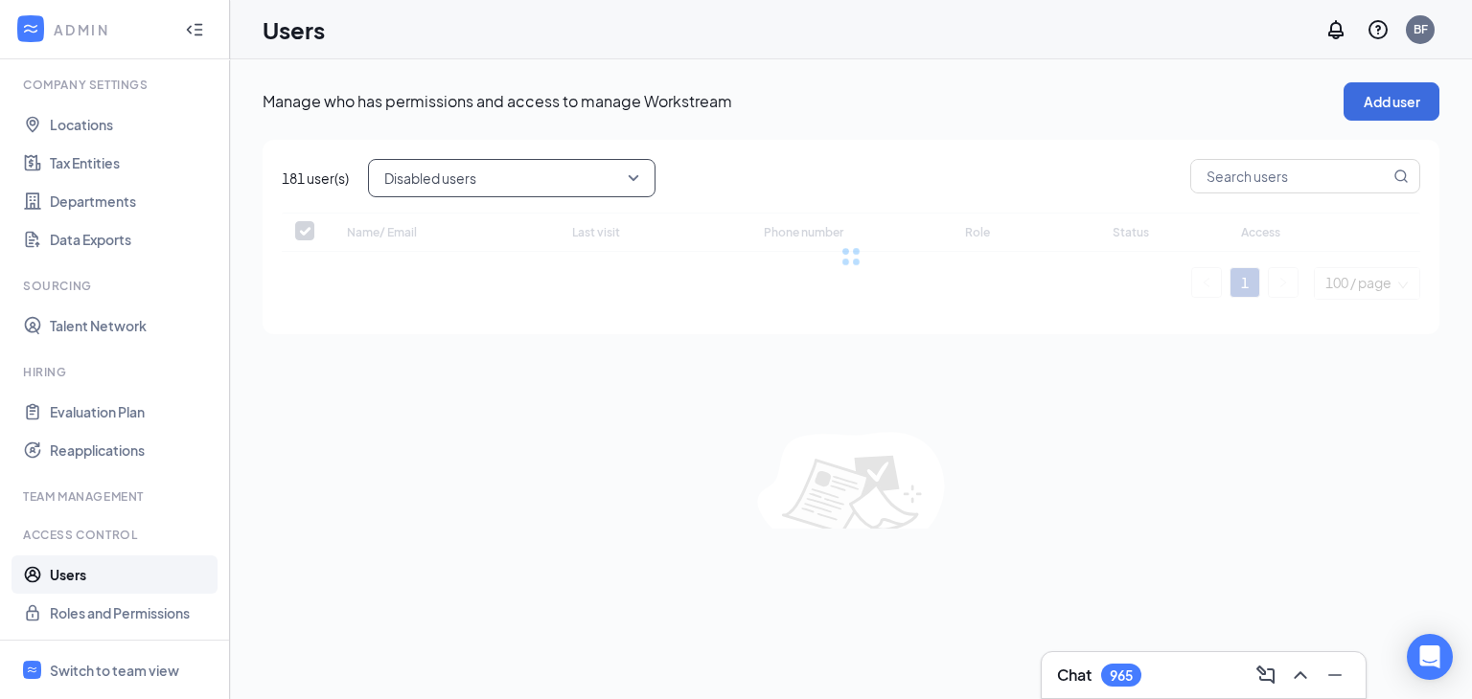
checkbox input "false"
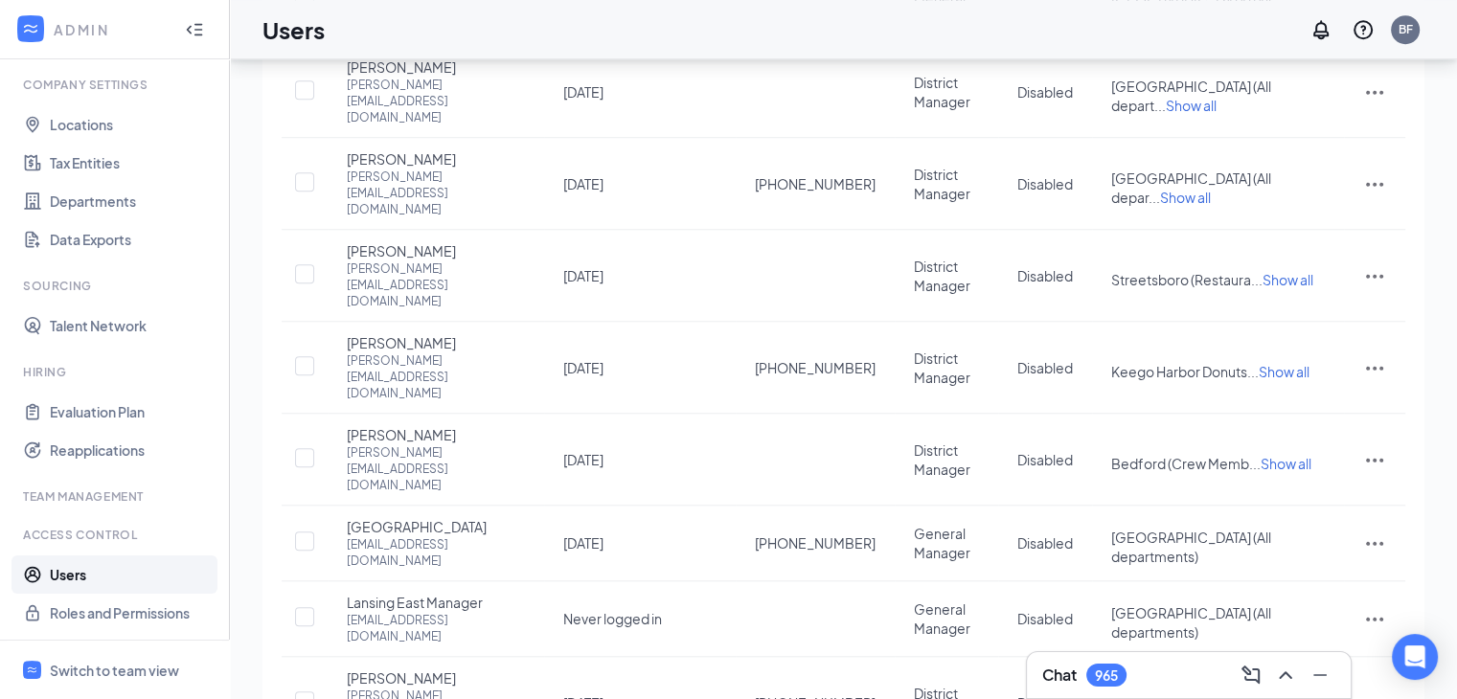
scroll to position [1725, 0]
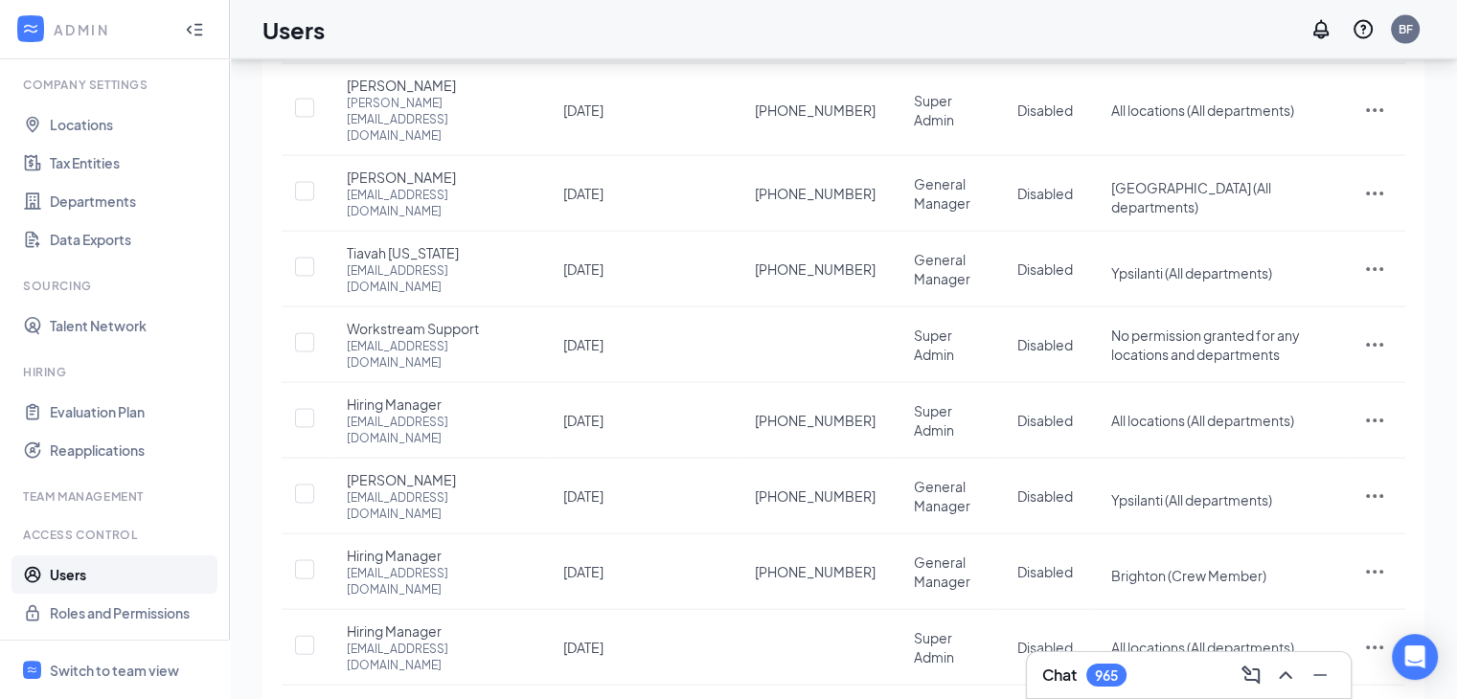
scroll to position [4024, 0]
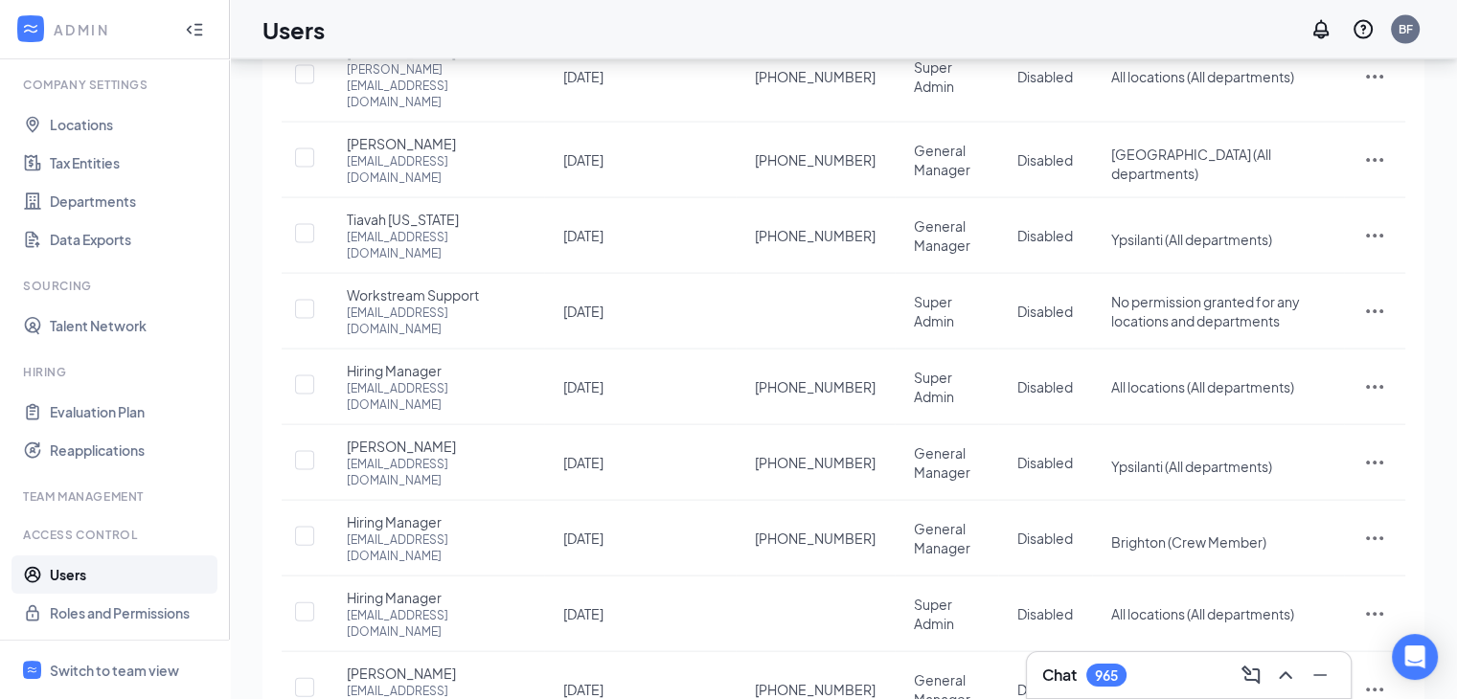
click at [1295, 282] on span "Edit user" at bounding box center [1278, 289] width 55 height 17
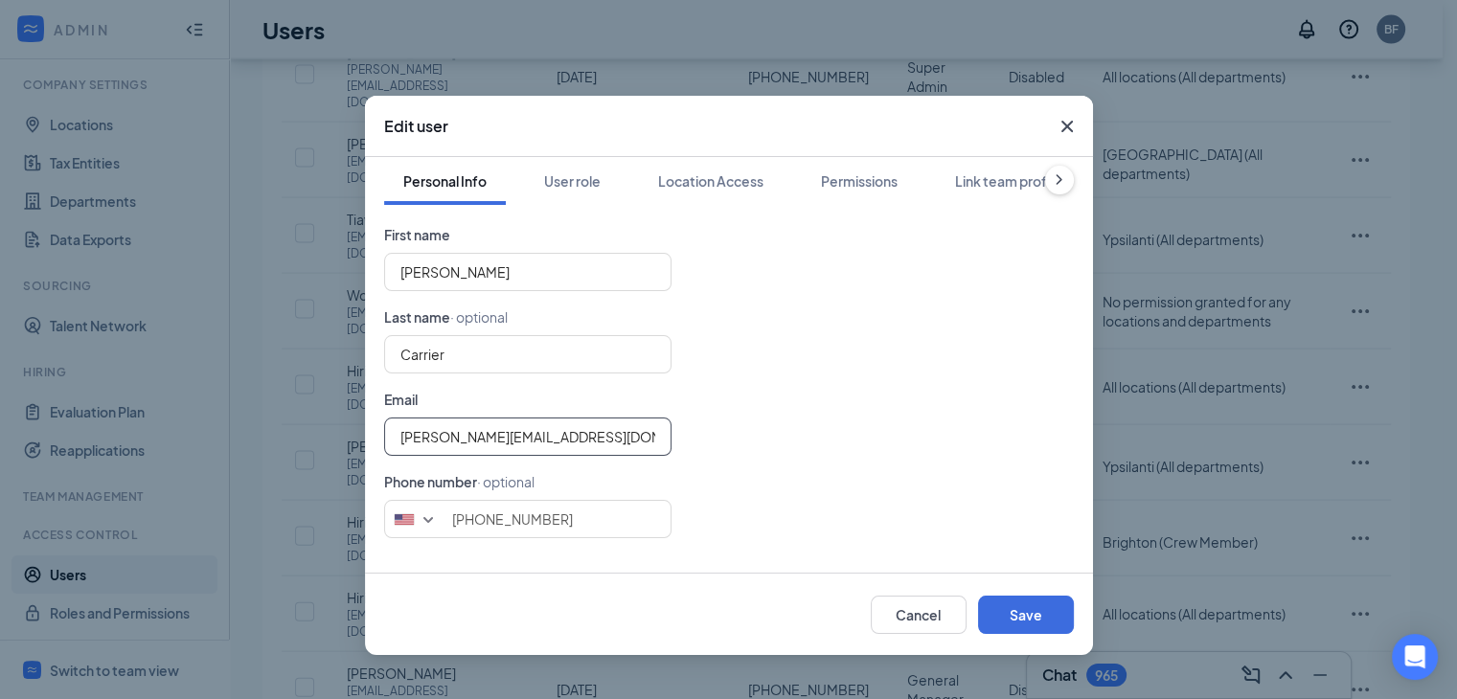
click at [579, 434] on input "michael@theomgroup.net" at bounding box center [527, 437] width 287 height 38
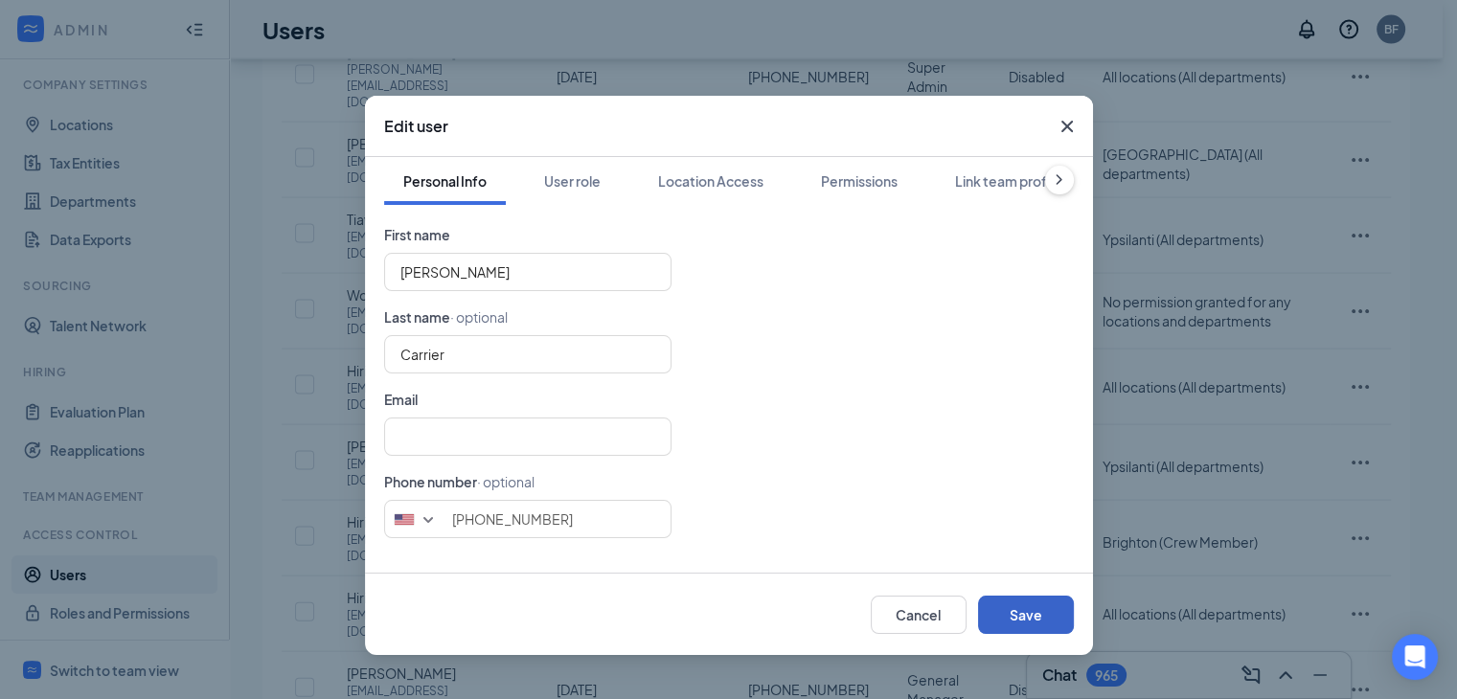
click at [1045, 603] on button "Save" at bounding box center [1026, 615] width 96 height 38
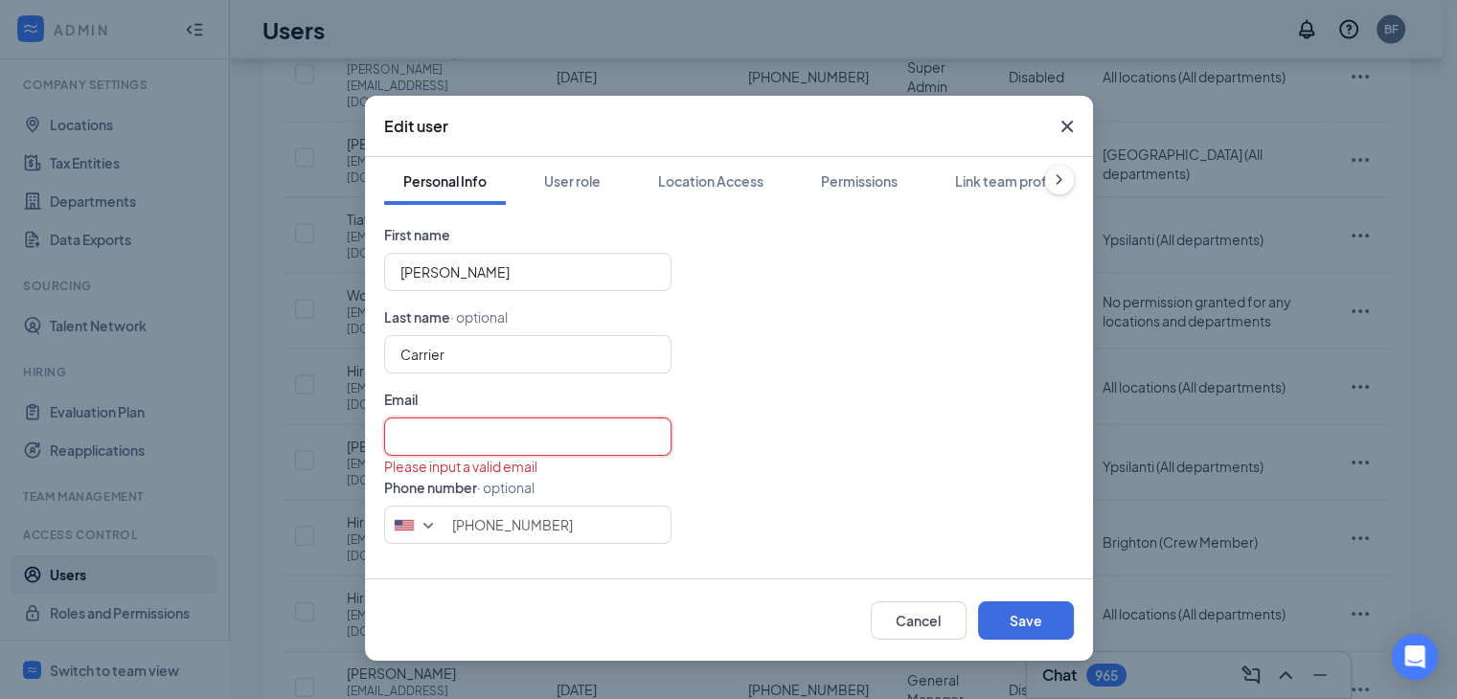
click at [530, 428] on input "text" at bounding box center [527, 437] width 287 height 38
type input "void@theomgroup.net"
click at [773, 423] on div "void@theomgroup.net" at bounding box center [729, 437] width 690 height 38
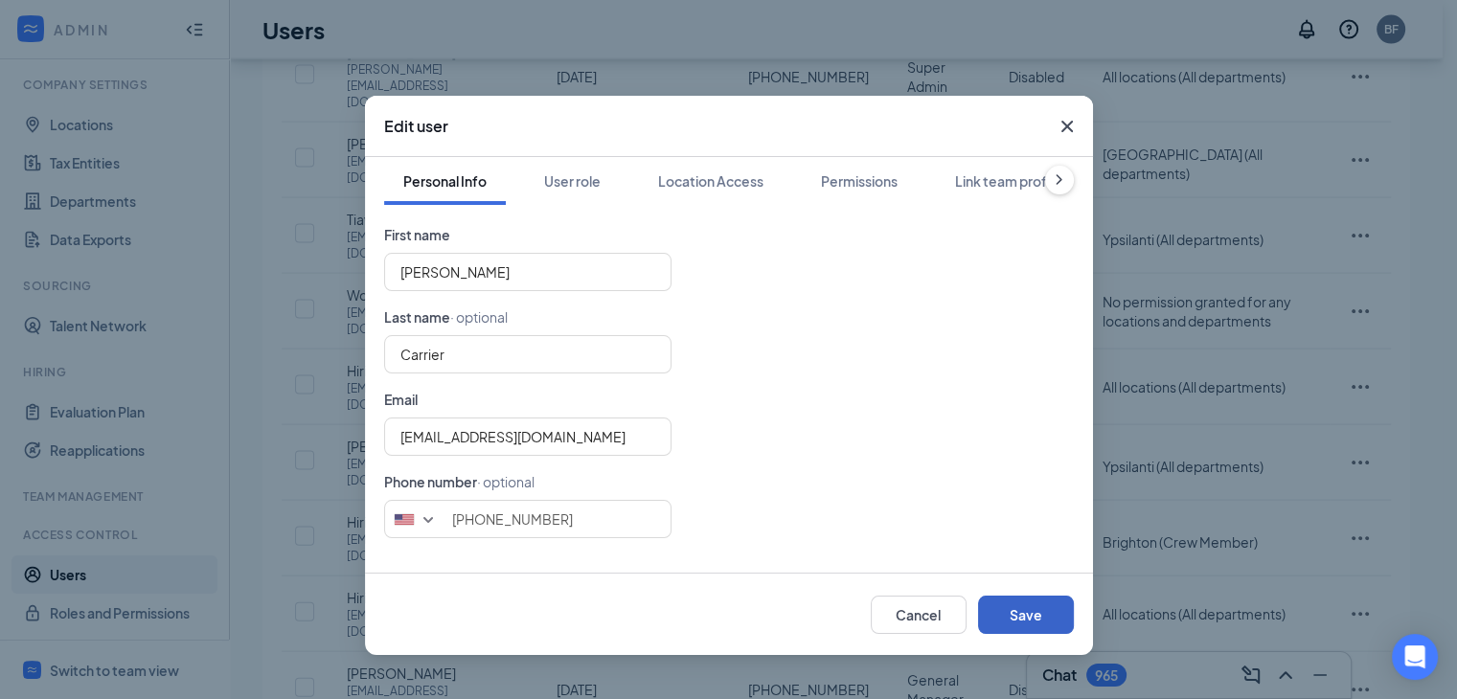
click at [1020, 606] on button "Save" at bounding box center [1026, 615] width 96 height 38
type input "2163741917"
click at [1066, 125] on icon "Cross" at bounding box center [1066, 126] width 11 height 11
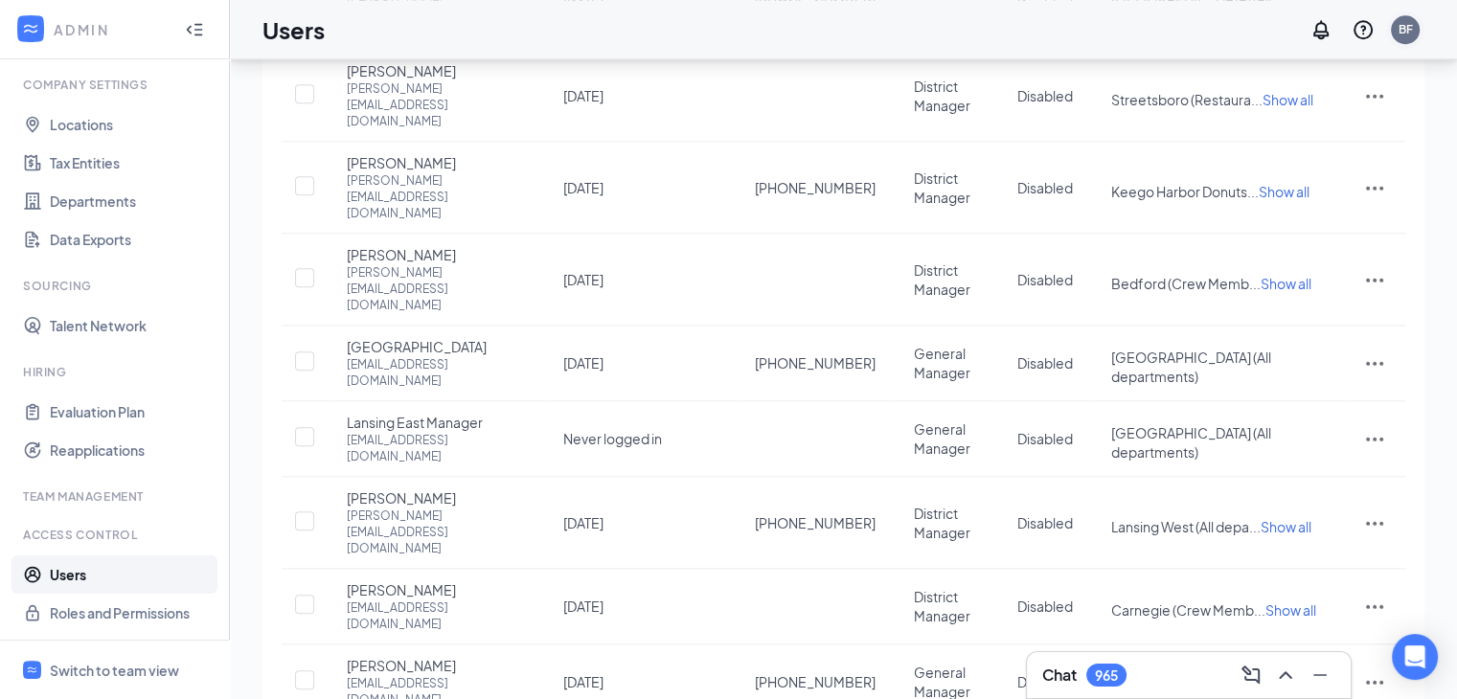
scroll to position [1150, 0]
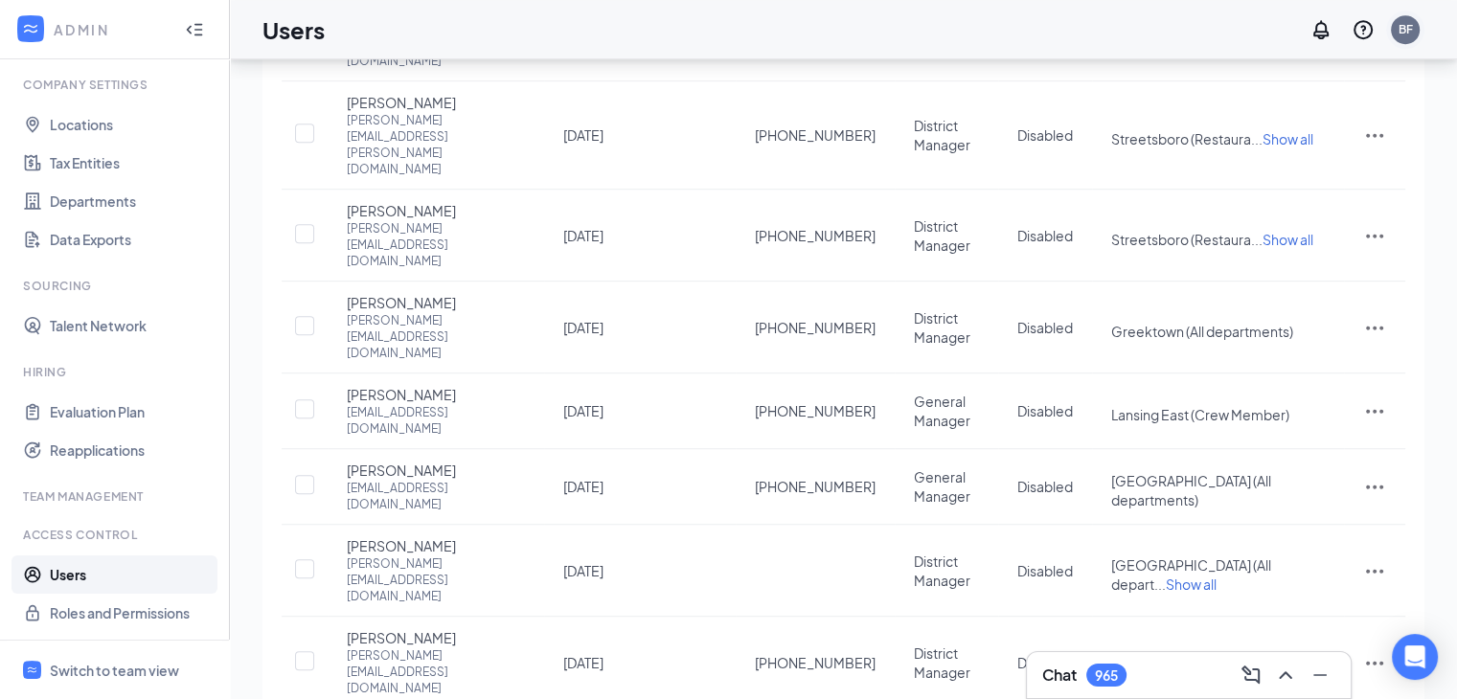
click at [1410, 26] on div "BF" at bounding box center [1406, 29] width 14 height 16
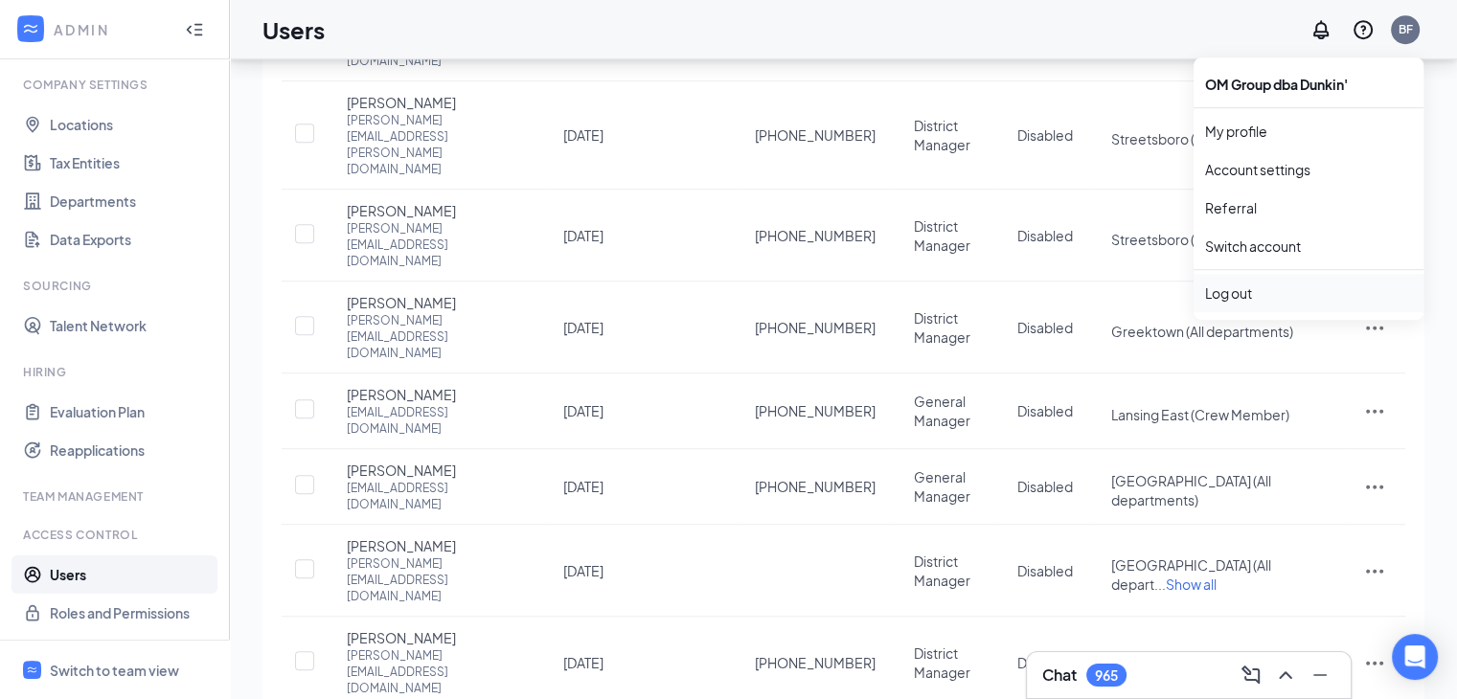
click at [1257, 288] on div "Log out" at bounding box center [1308, 293] width 207 height 19
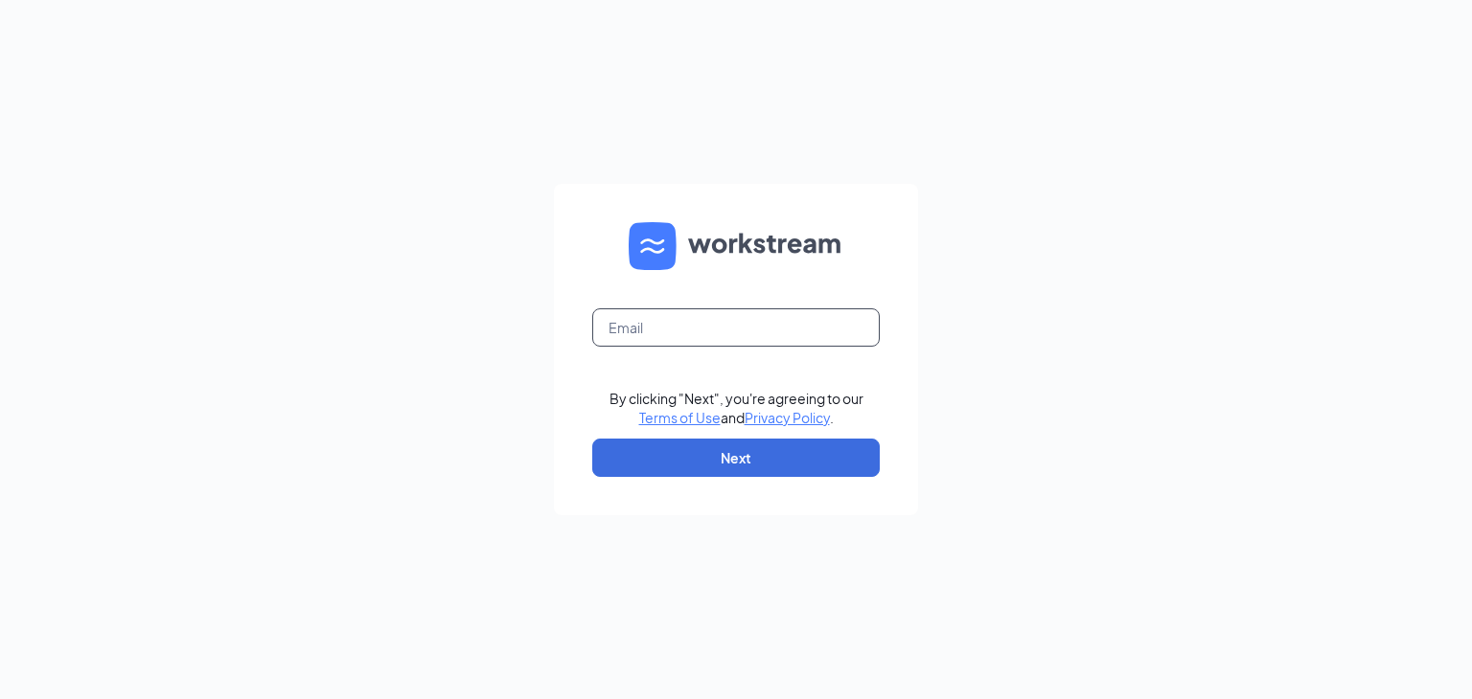
click at [736, 327] on input "text" at bounding box center [735, 328] width 287 height 38
click at [675, 321] on input "text" at bounding box center [735, 328] width 287 height 38
click at [1016, 325] on div "Email field is required By clicking "Next", you're agreeing to our Terms of Use…" at bounding box center [736, 349] width 1472 height 699
click at [675, 333] on input "text" at bounding box center [735, 328] width 287 height 38
type input "[EMAIL_ADDRESS][DOMAIN_NAME]"
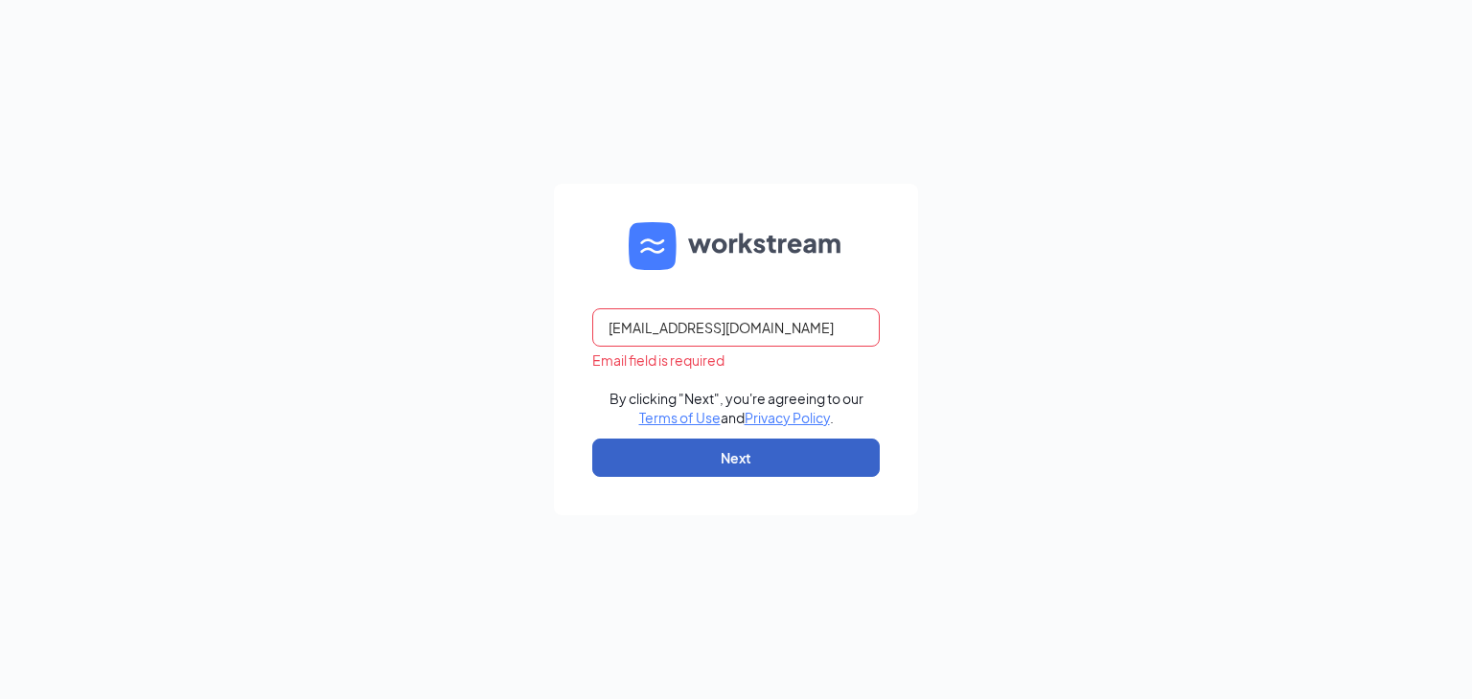
click at [759, 457] on button "Next" at bounding box center [735, 458] width 287 height 38
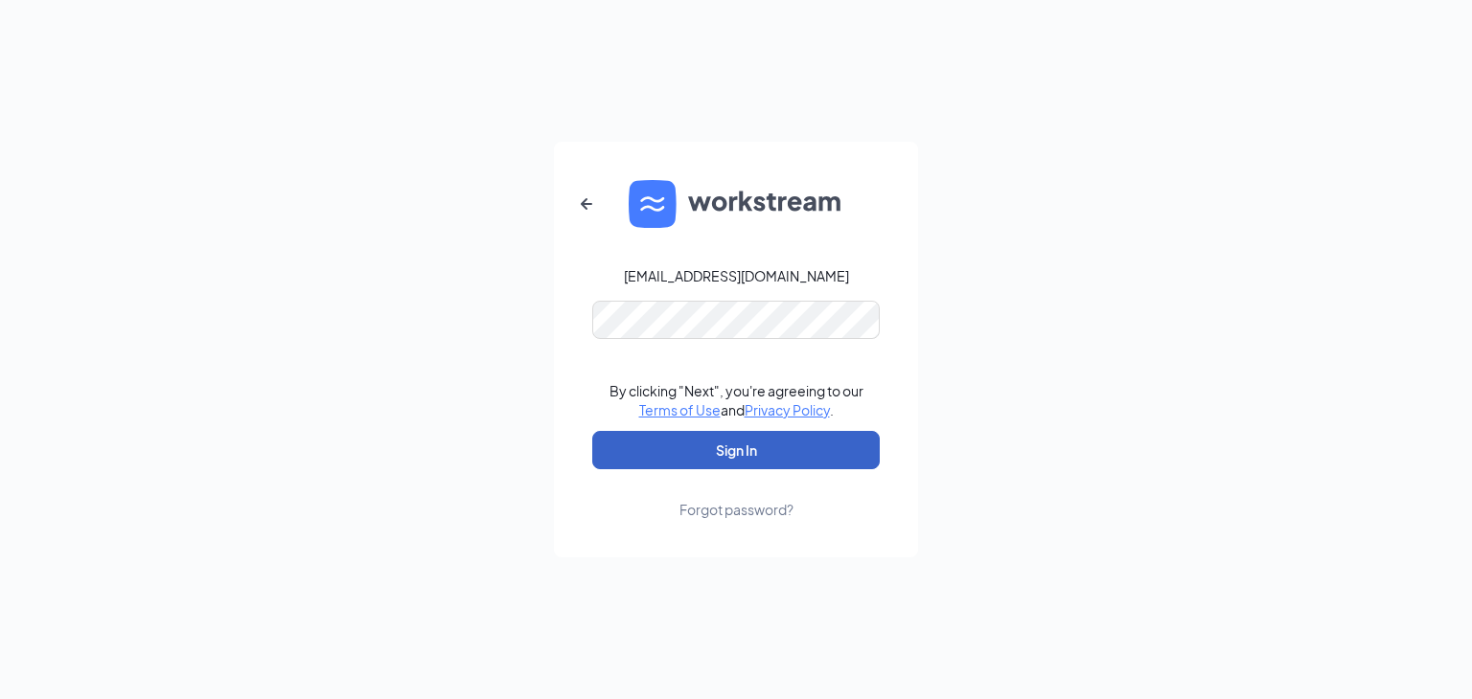
click at [788, 435] on button "Sign In" at bounding box center [735, 450] width 287 height 38
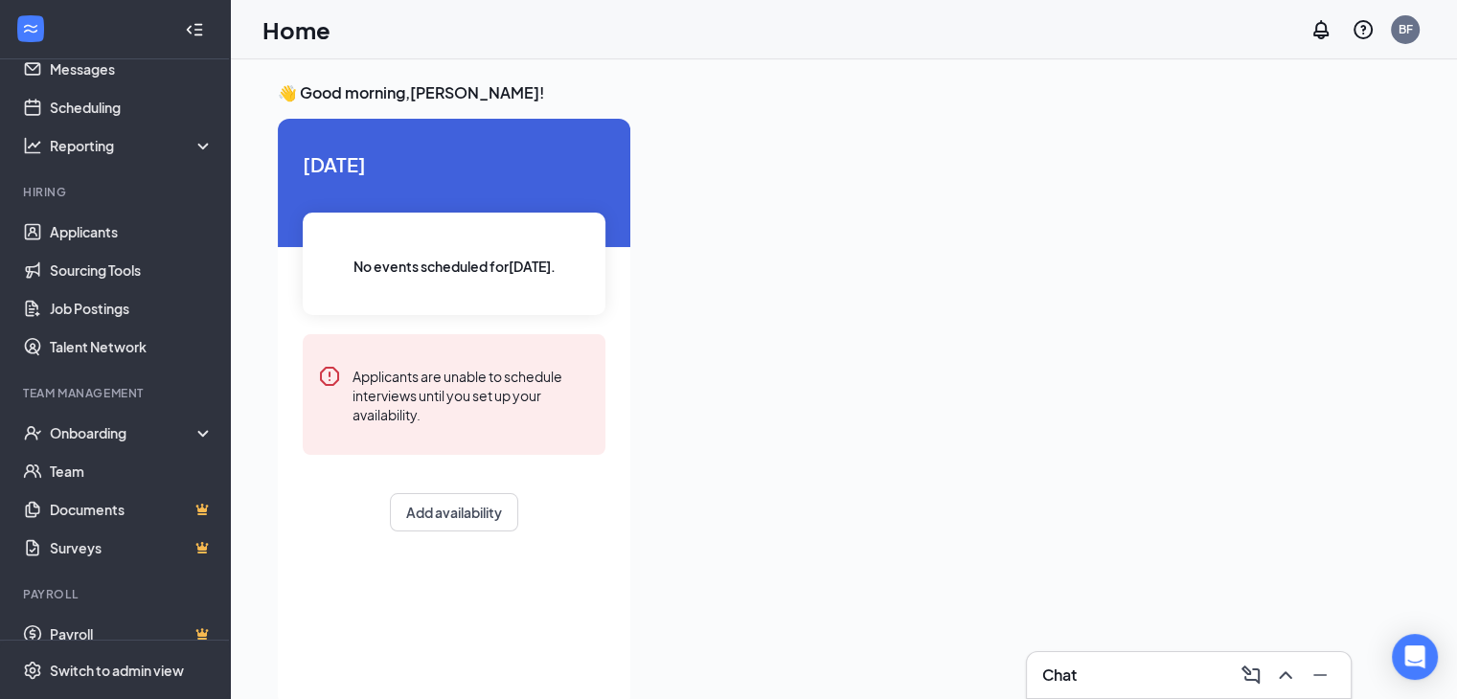
scroll to position [77, 0]
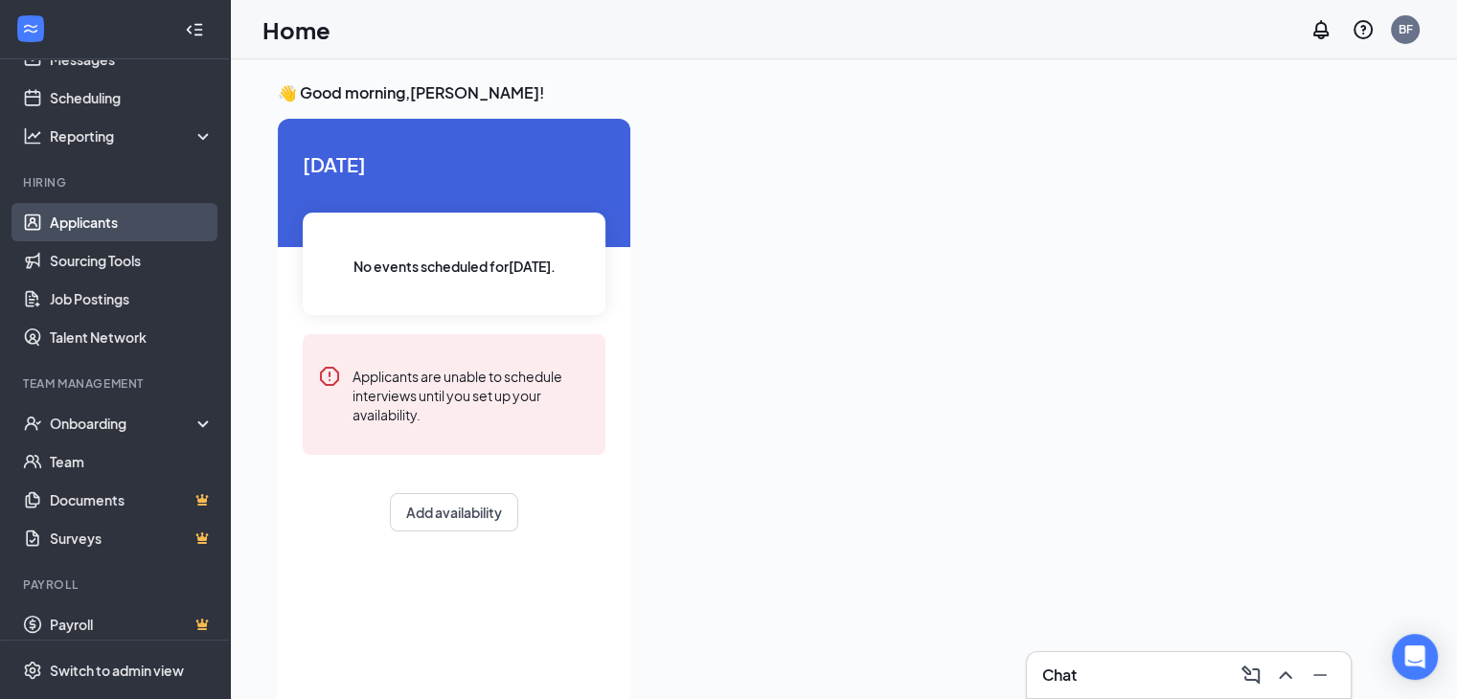
click at [107, 226] on link "Applicants" at bounding box center [132, 222] width 164 height 38
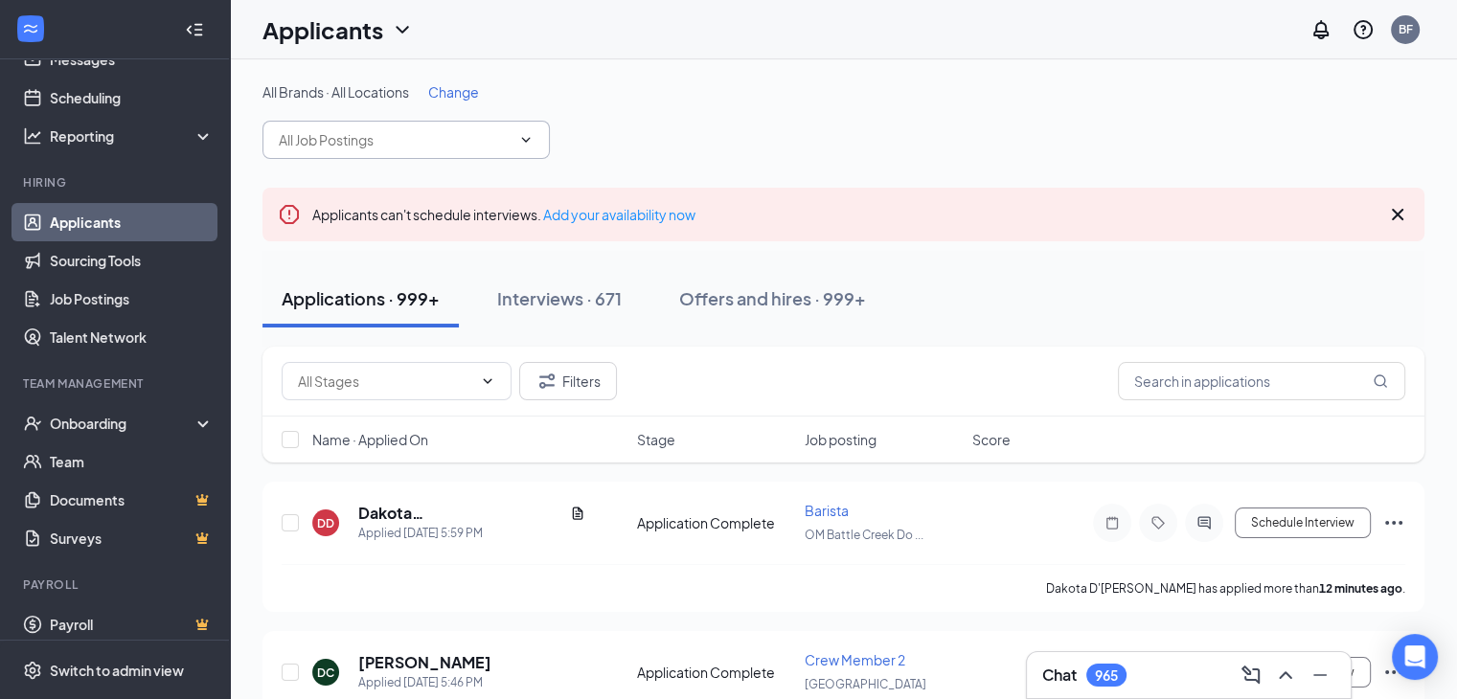
click at [518, 135] on icon "ChevronDown" at bounding box center [525, 139] width 15 height 15
click at [528, 142] on icon "ChevronDown" at bounding box center [525, 139] width 15 height 15
click at [518, 139] on icon "ChevronDown" at bounding box center [525, 139] width 15 height 15
click at [457, 91] on span "Change" at bounding box center [453, 91] width 51 height 17
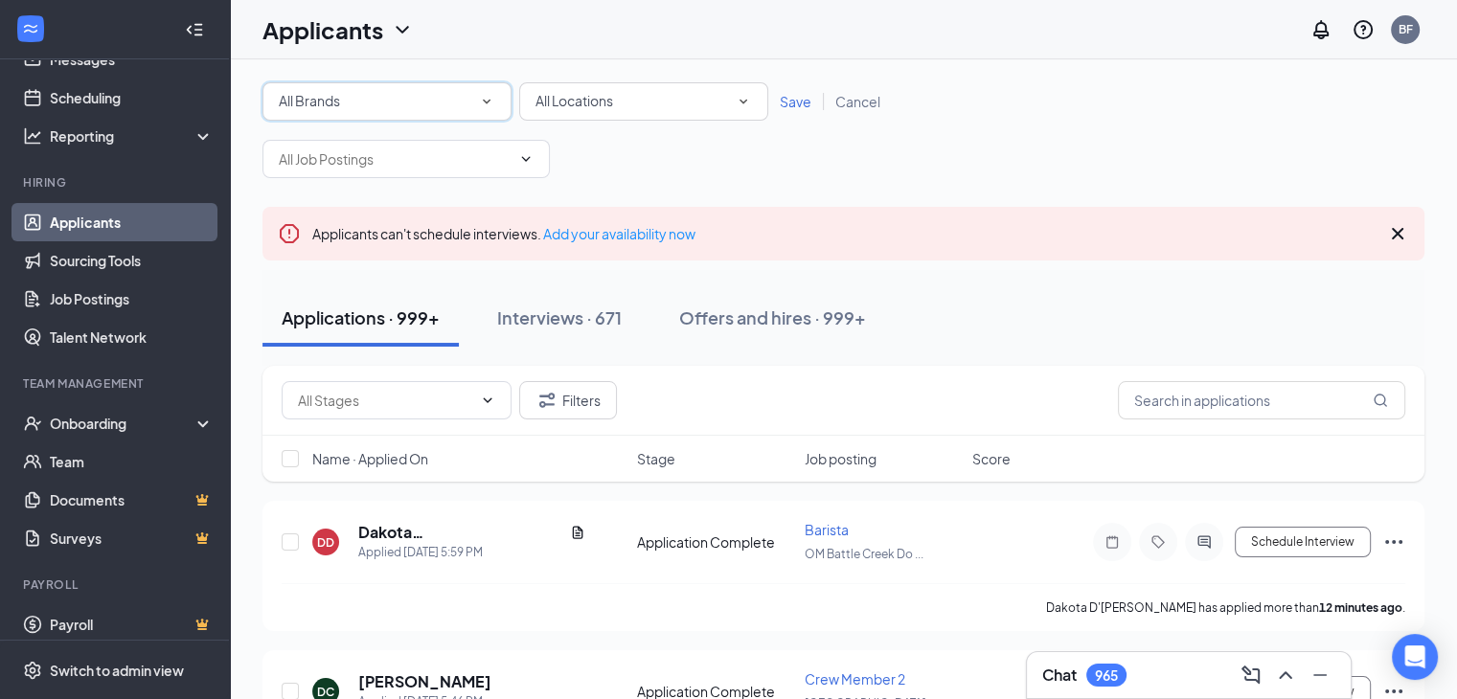
click at [480, 93] on icon "SmallChevronDown" at bounding box center [486, 101] width 17 height 17
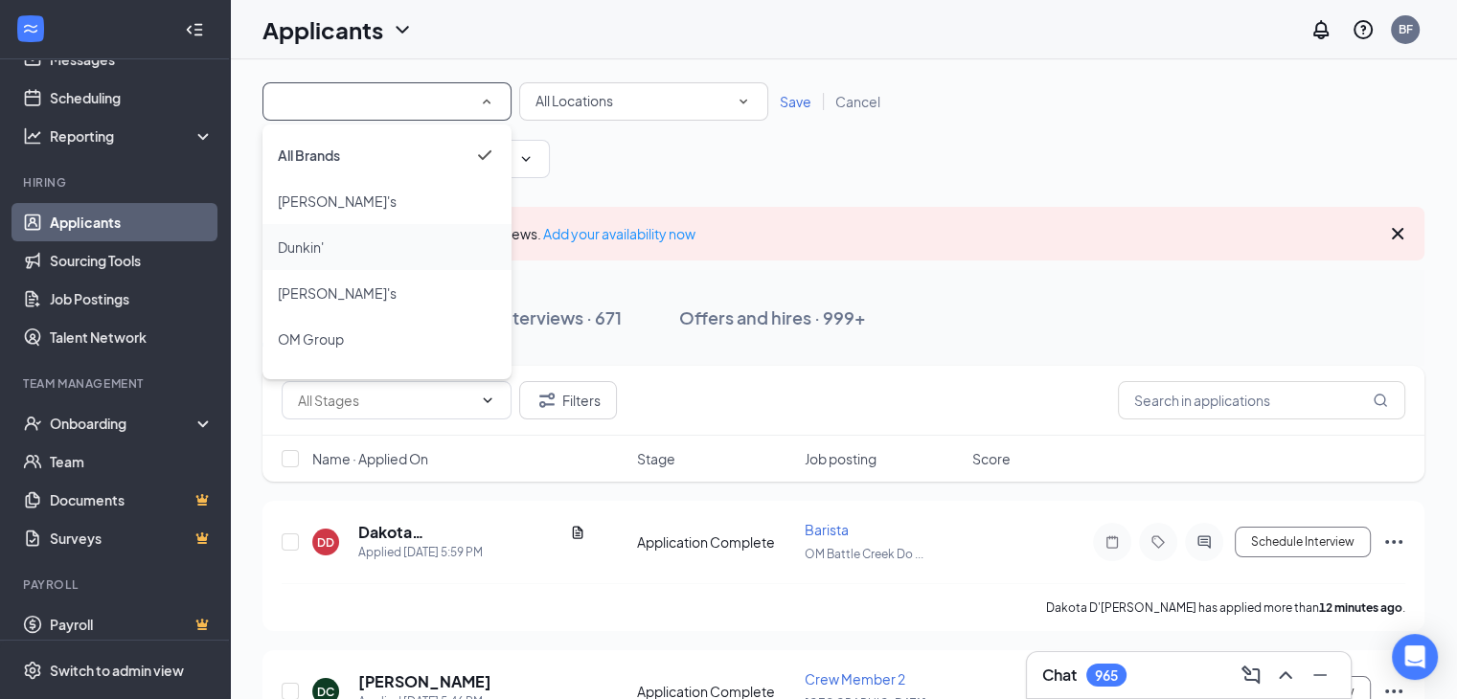
click at [316, 252] on span "Dunkin'" at bounding box center [301, 247] width 46 height 17
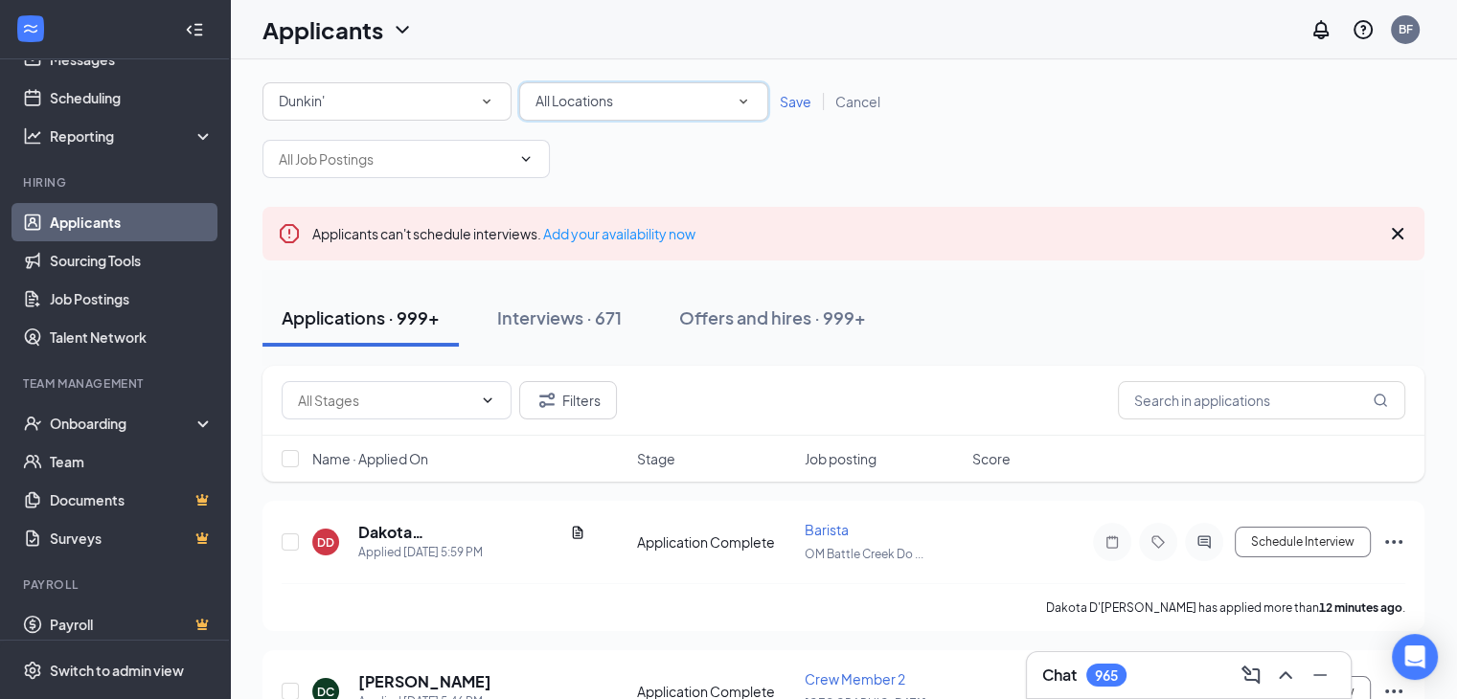
click at [743, 100] on icon "SmallChevronDown" at bounding box center [743, 101] width 17 height 17
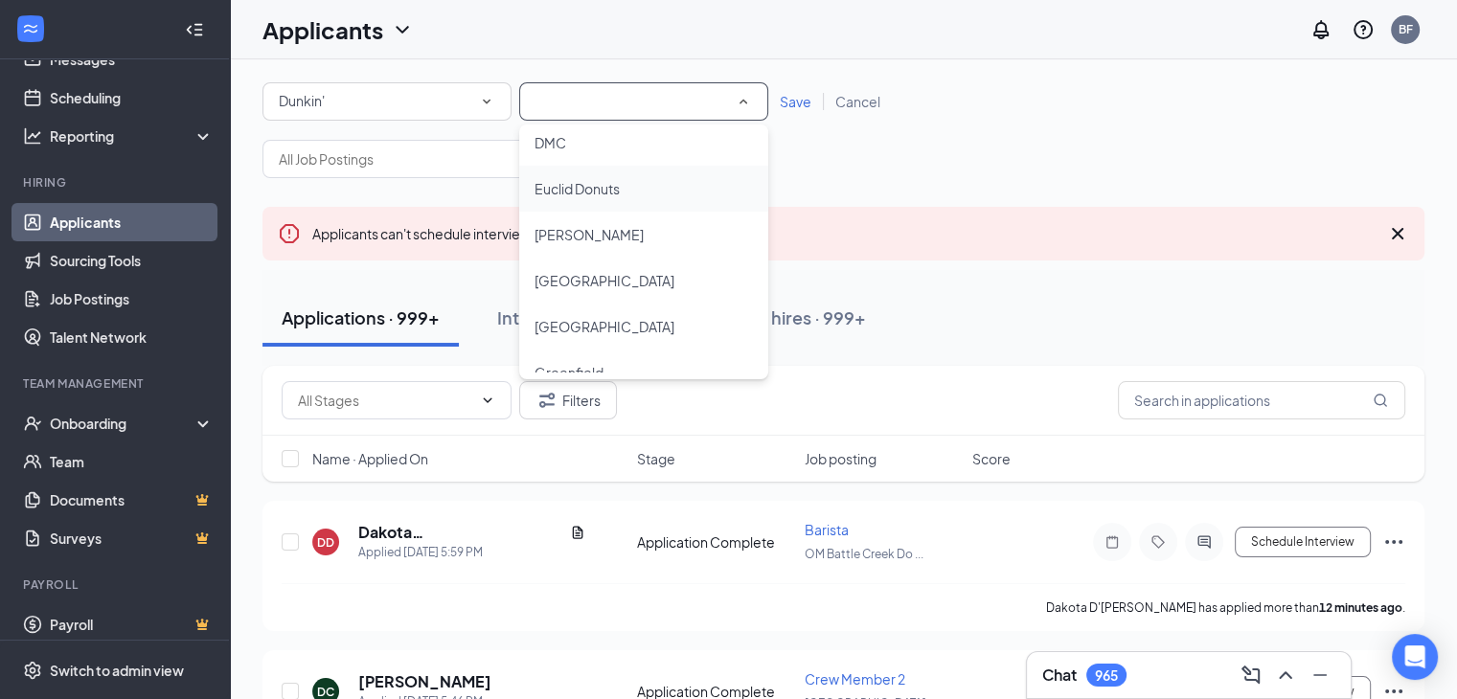
scroll to position [786, 0]
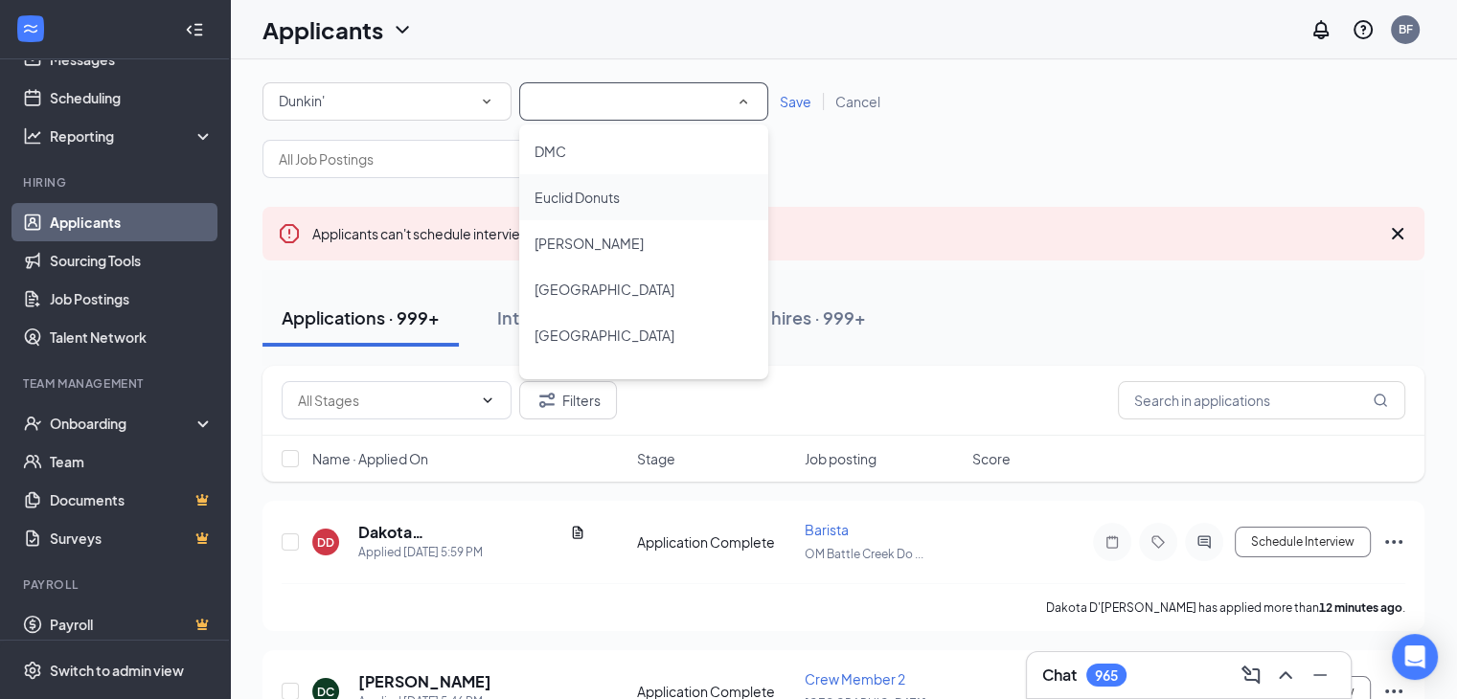
click at [566, 187] on span "Euclid Donuts" at bounding box center [577, 197] width 85 height 23
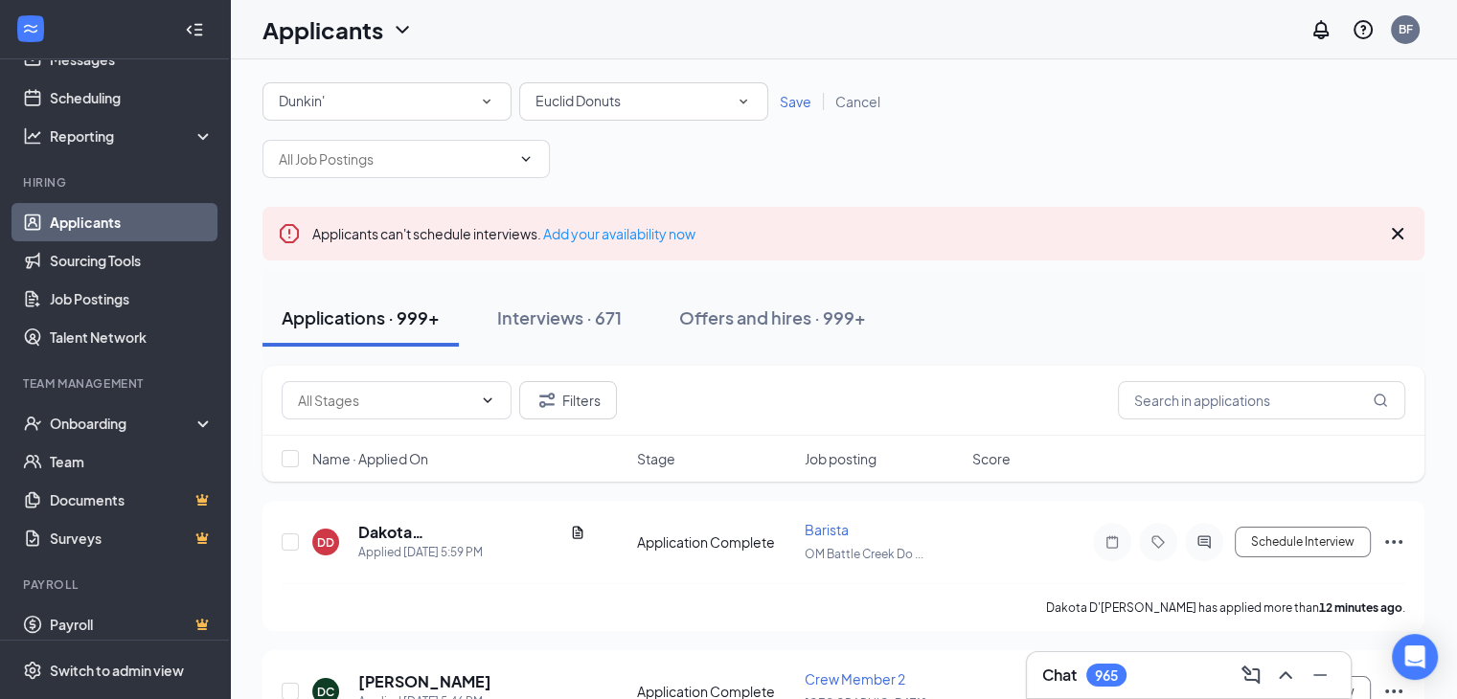
click at [799, 100] on span "Save" at bounding box center [796, 101] width 32 height 17
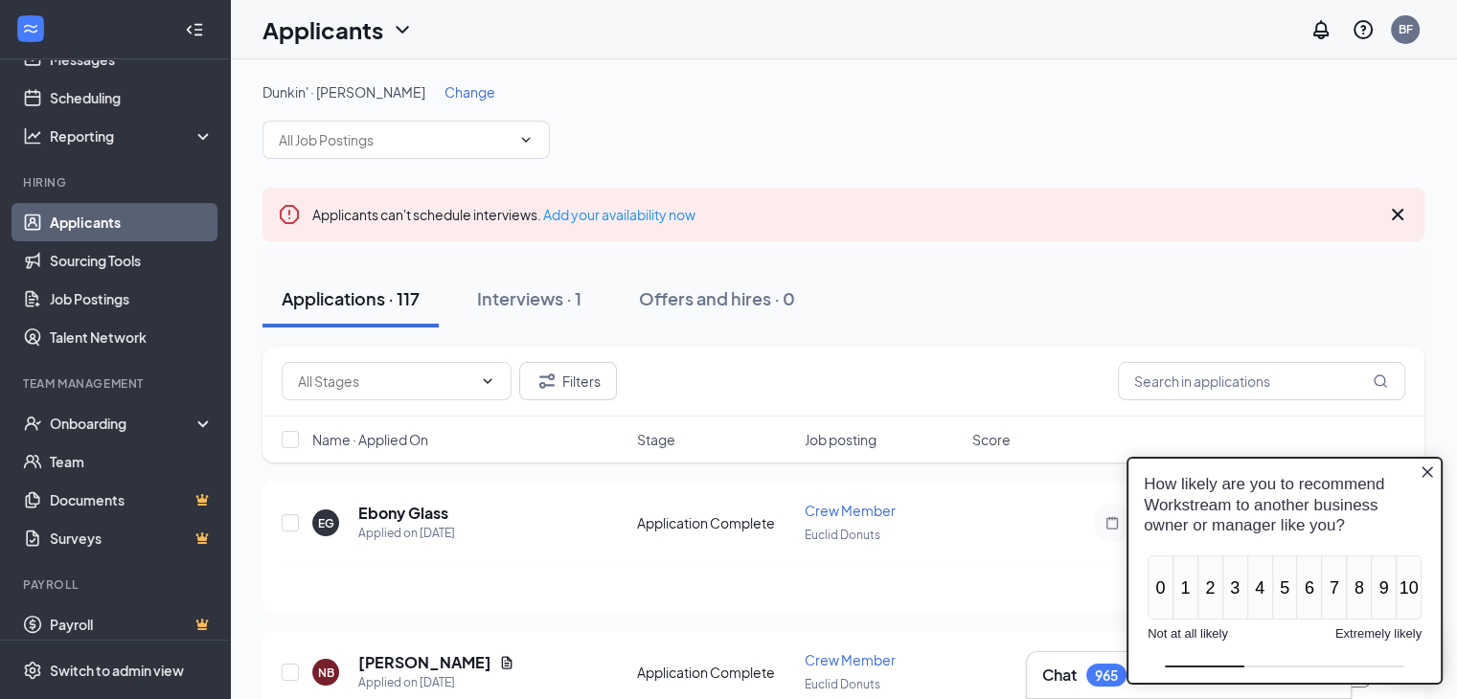
click at [1431, 471] on icon "Close button" at bounding box center [1427, 471] width 15 height 15
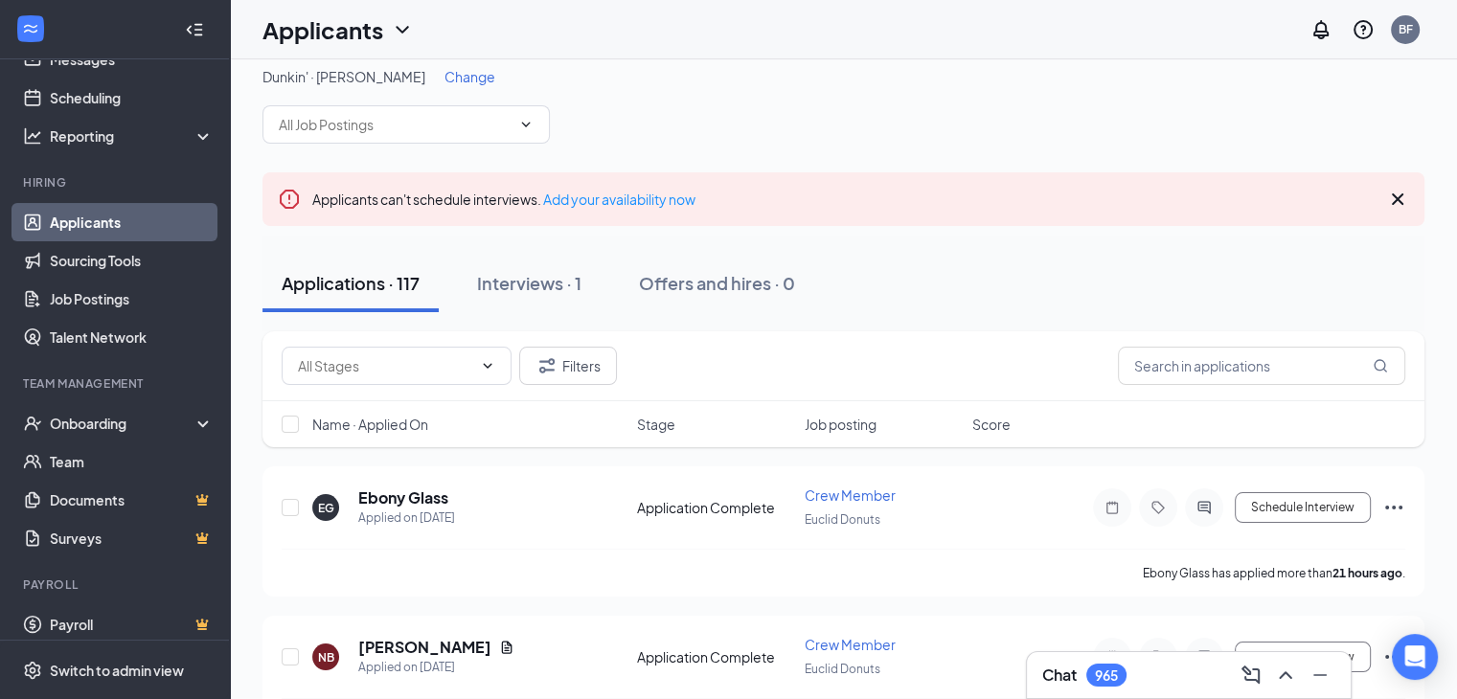
scroll to position [97, 0]
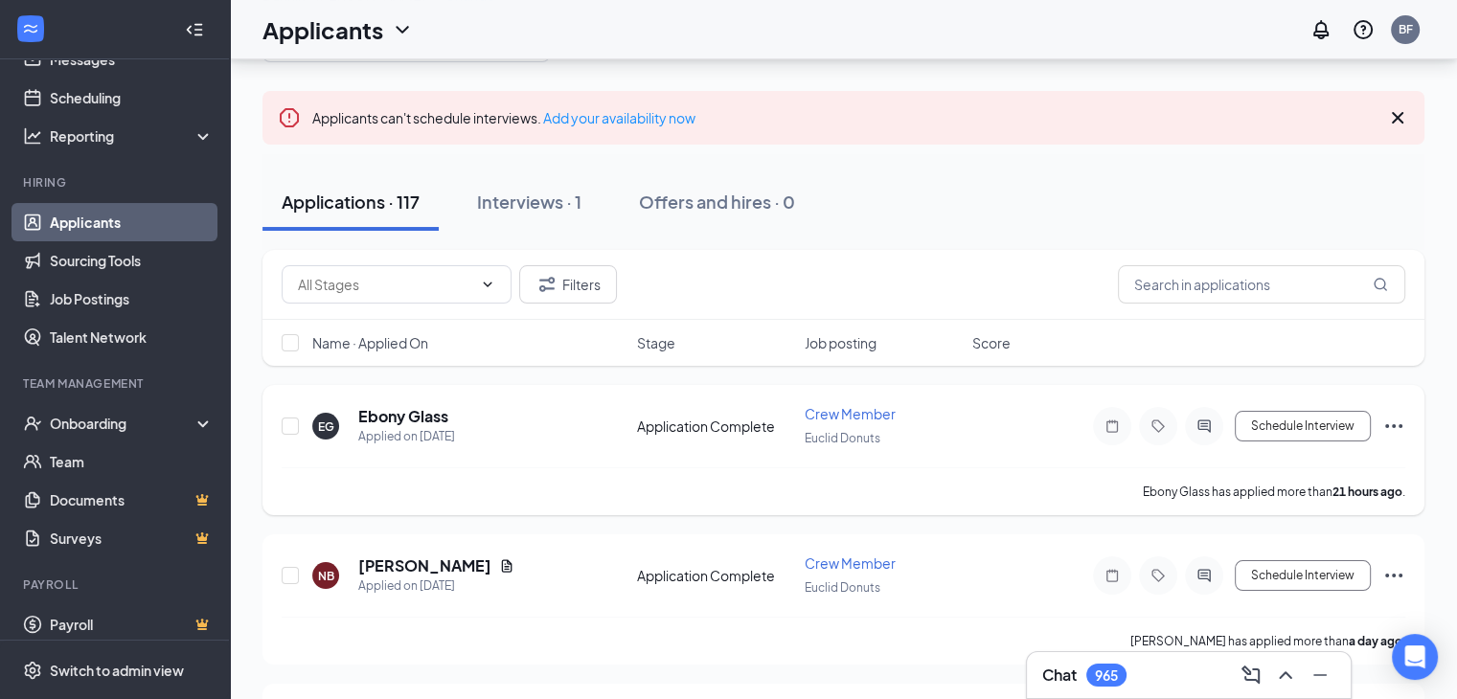
click at [1394, 421] on icon "Ellipses" at bounding box center [1394, 426] width 23 height 23
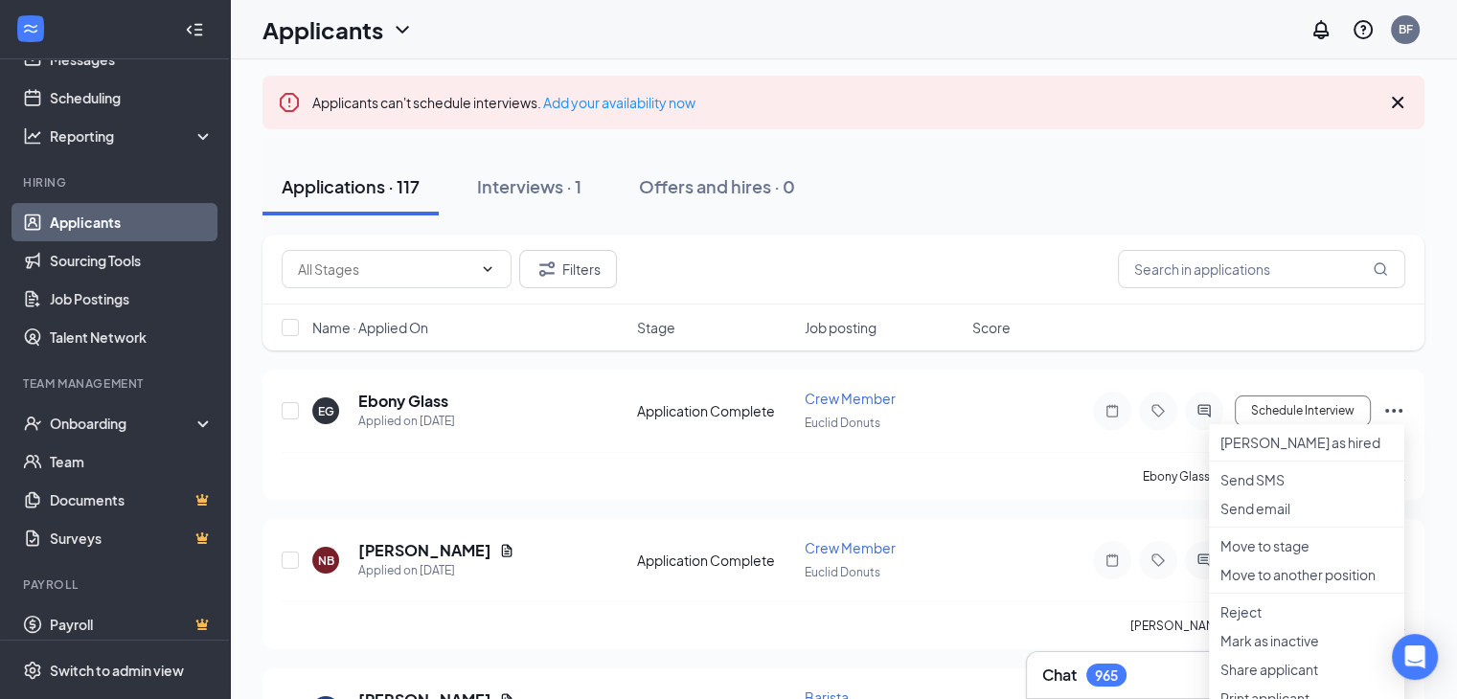
scroll to position [1, 0]
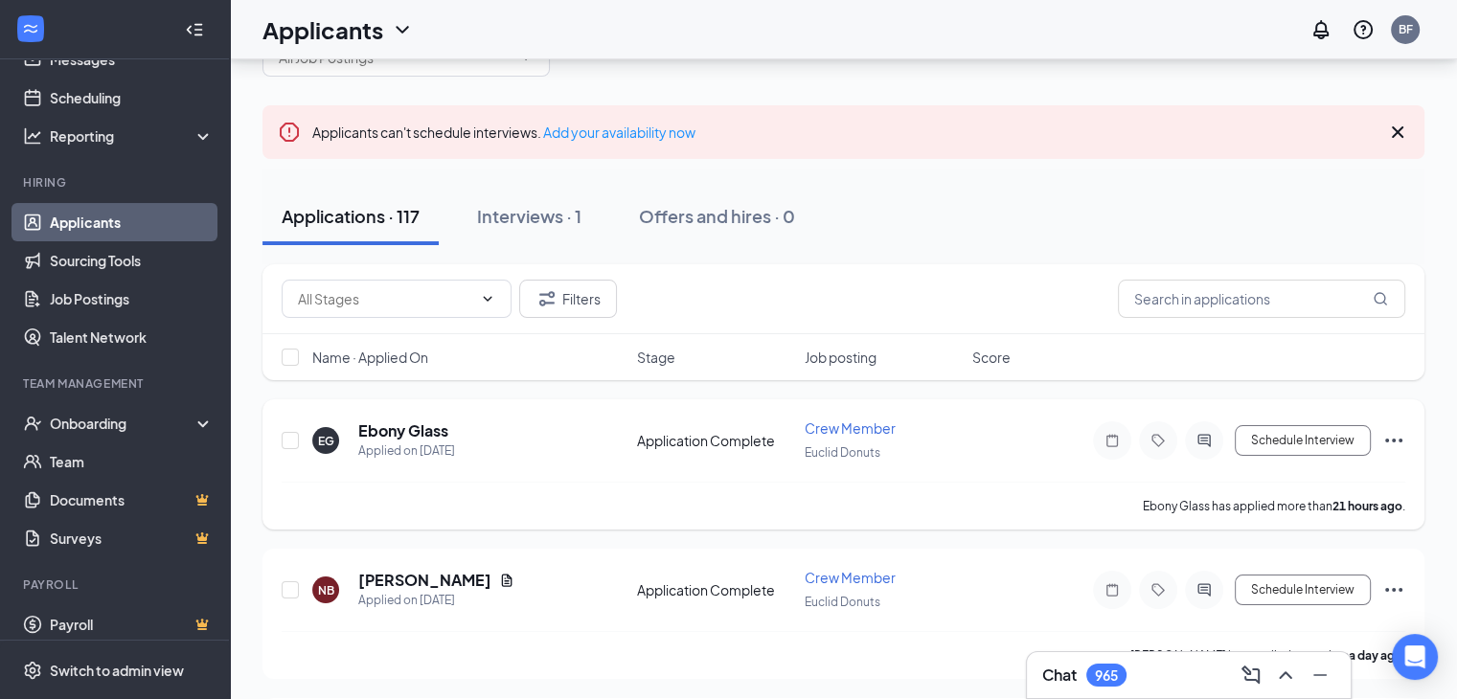
scroll to position [0, 0]
